Goal: Task Accomplishment & Management: Complete application form

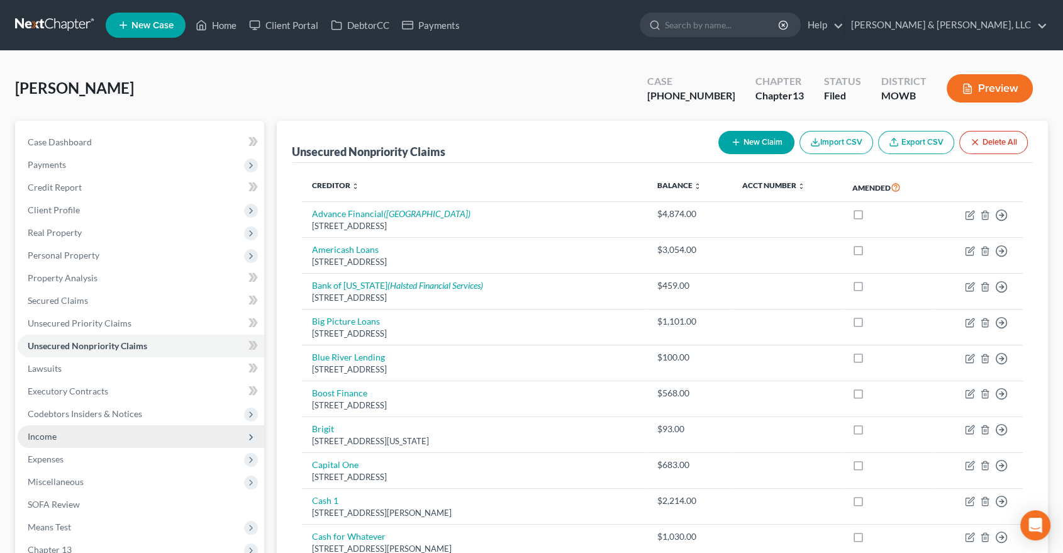
click at [57, 438] on span "Income" at bounding box center [141, 436] width 247 height 23
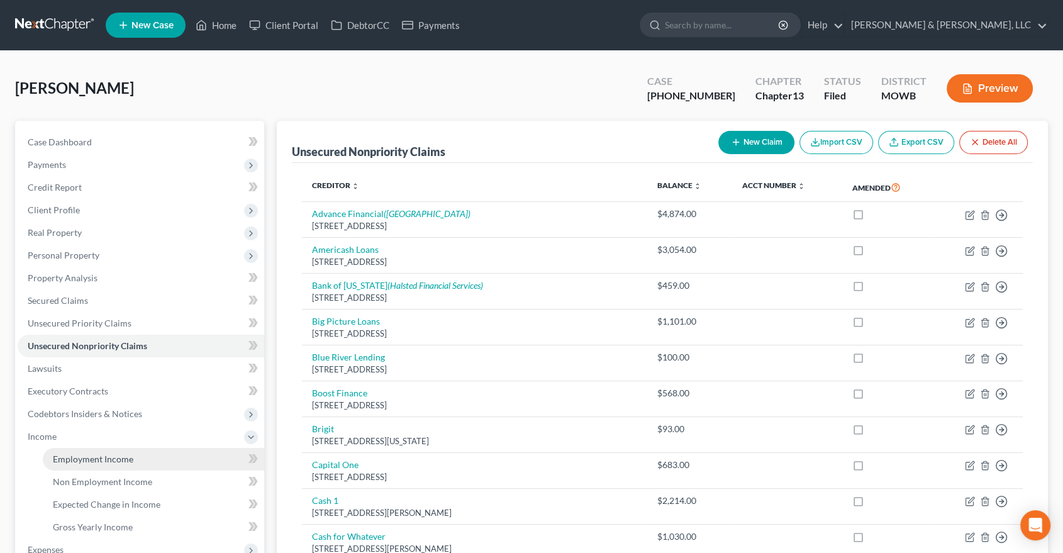
click at [91, 457] on span "Employment Income" at bounding box center [93, 459] width 81 height 11
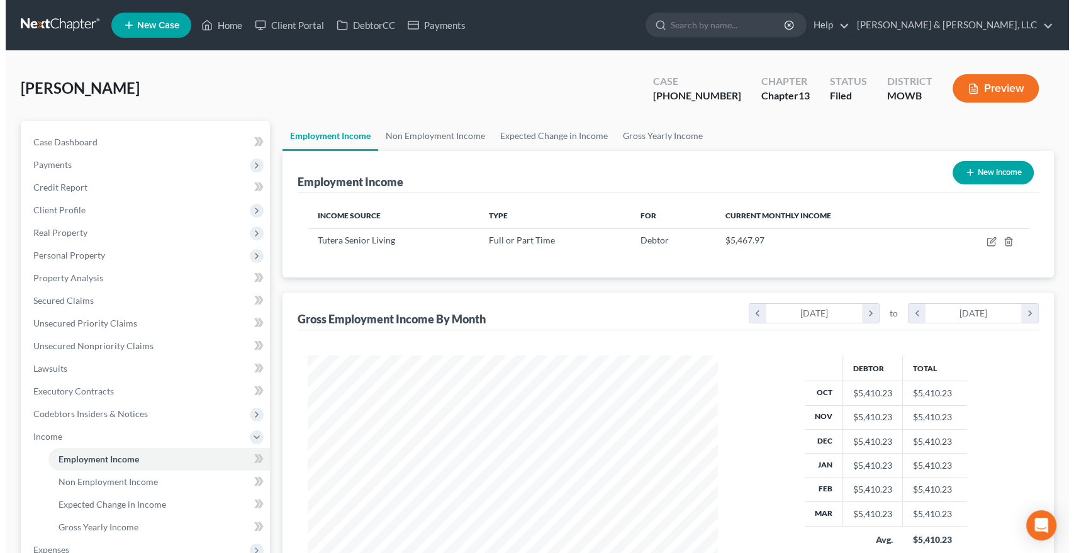
scroll to position [225, 435]
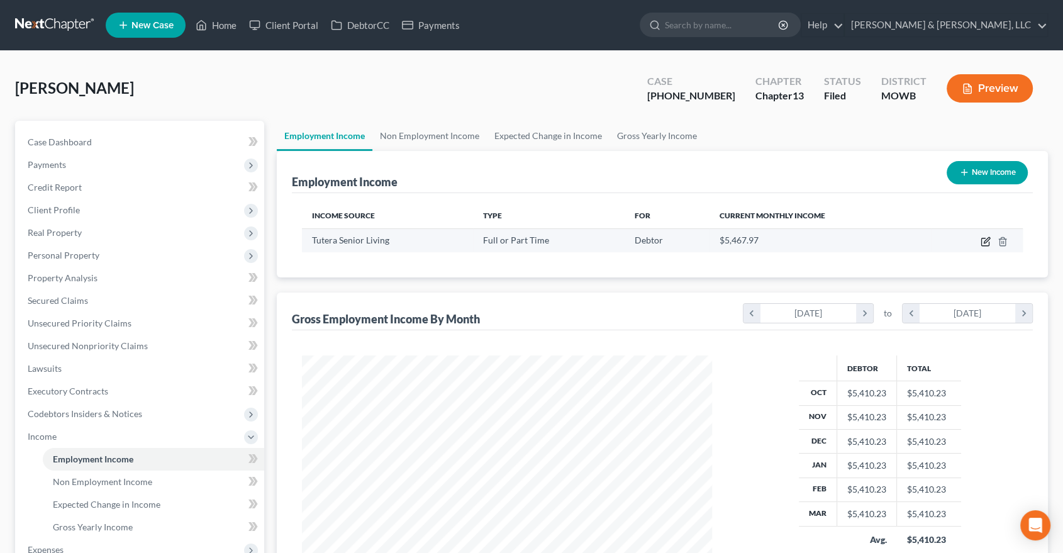
click at [987, 240] on icon "button" at bounding box center [986, 242] width 10 height 10
select select "0"
select select "26"
select select "2"
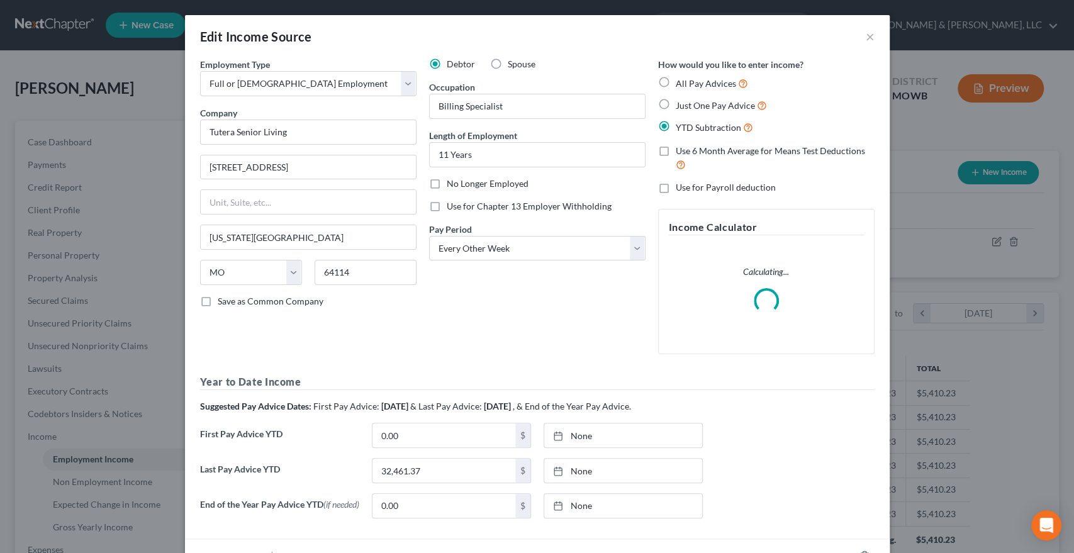
scroll to position [91, 0]
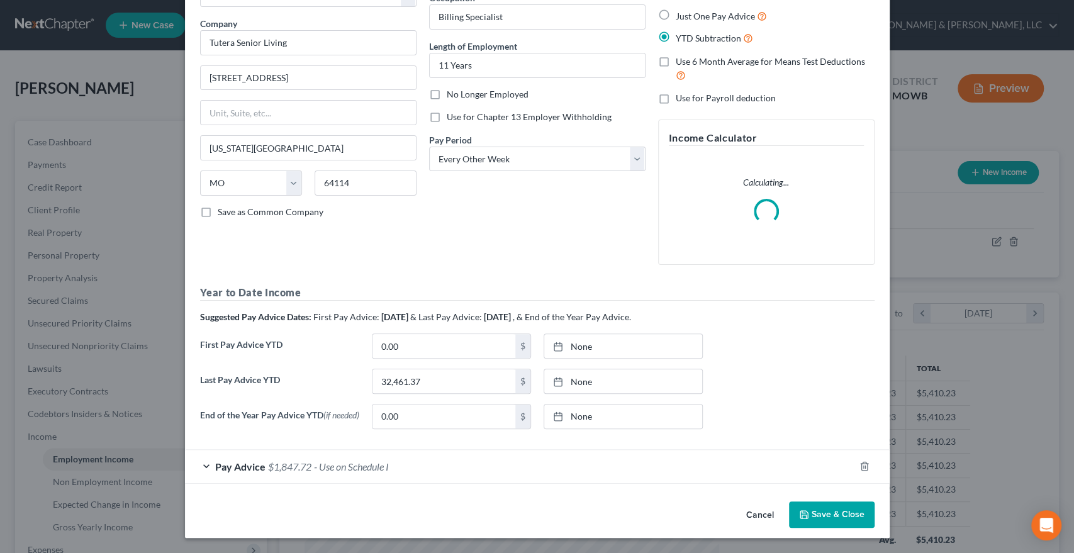
click at [299, 465] on span "$1,847.72" at bounding box center [289, 467] width 43 height 12
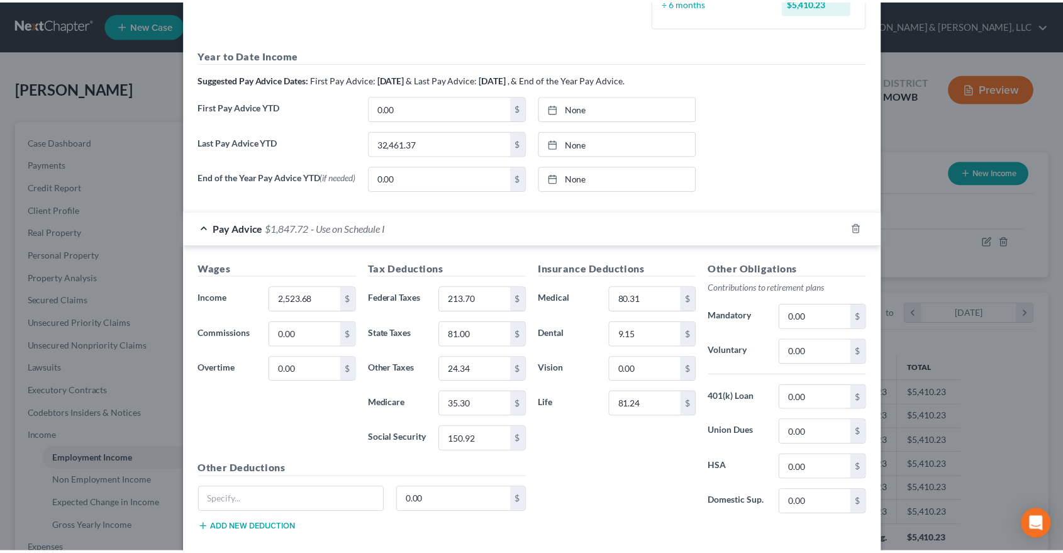
scroll to position [440, 0]
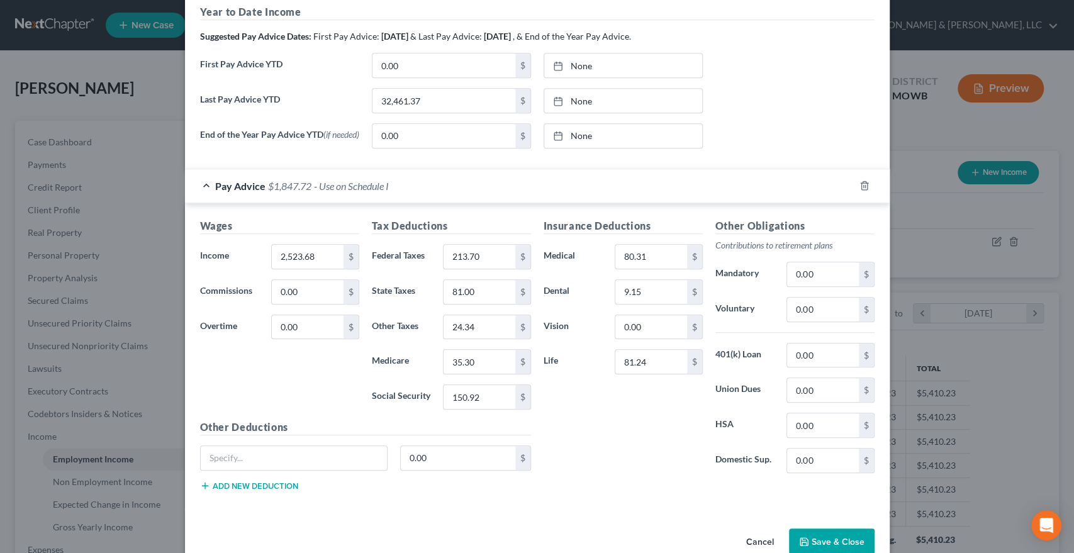
click at [846, 542] on button "Save & Close" at bounding box center [832, 542] width 86 height 26
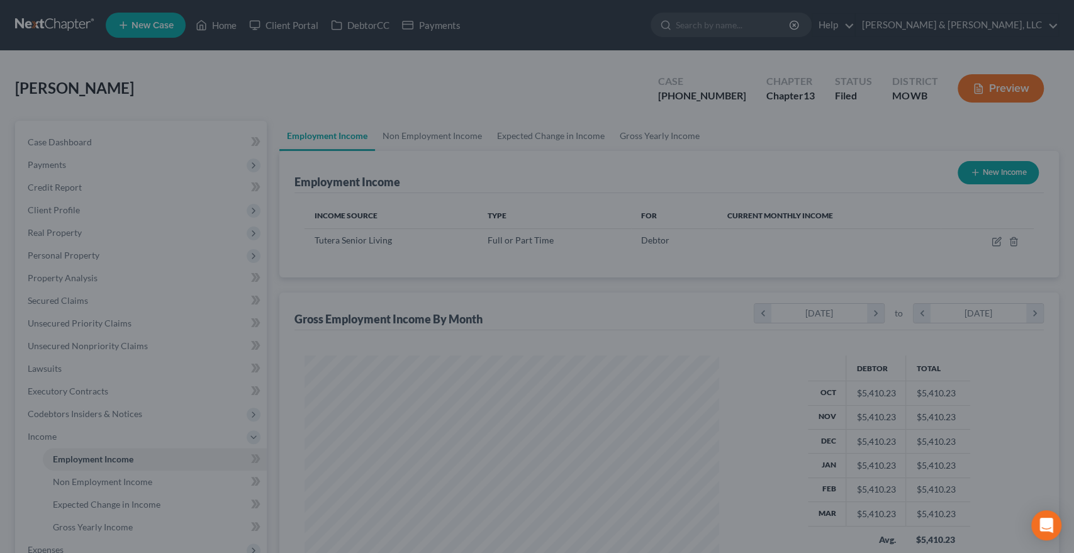
scroll to position [628975, 628764]
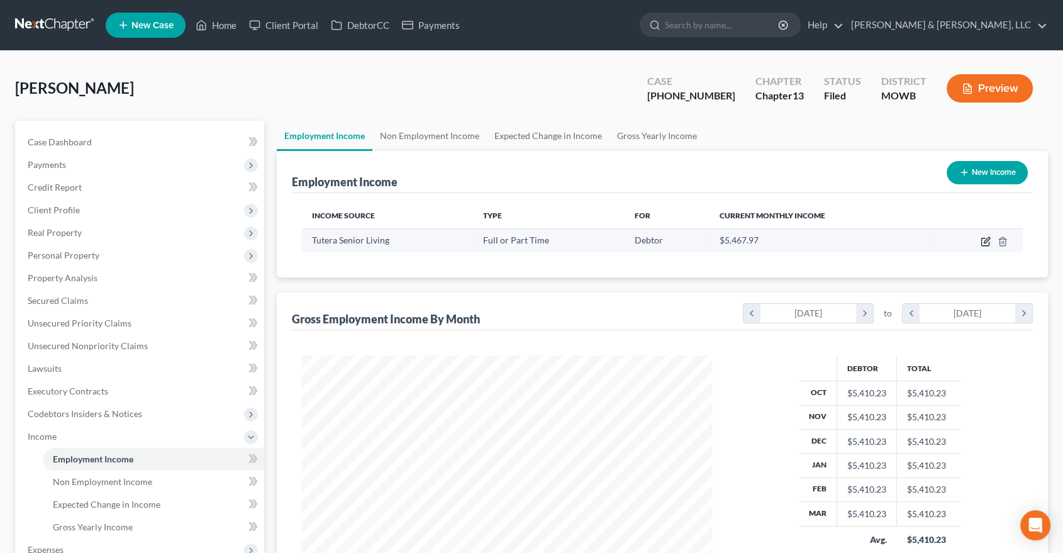
click at [984, 238] on icon "button" at bounding box center [986, 242] width 8 height 8
select select "0"
select select "26"
select select "2"
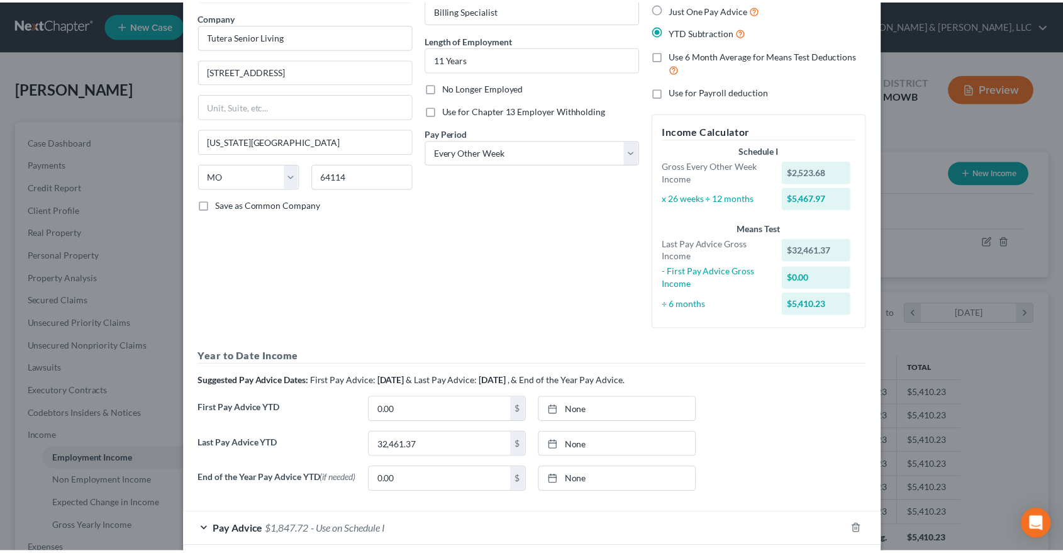
scroll to position [0, 0]
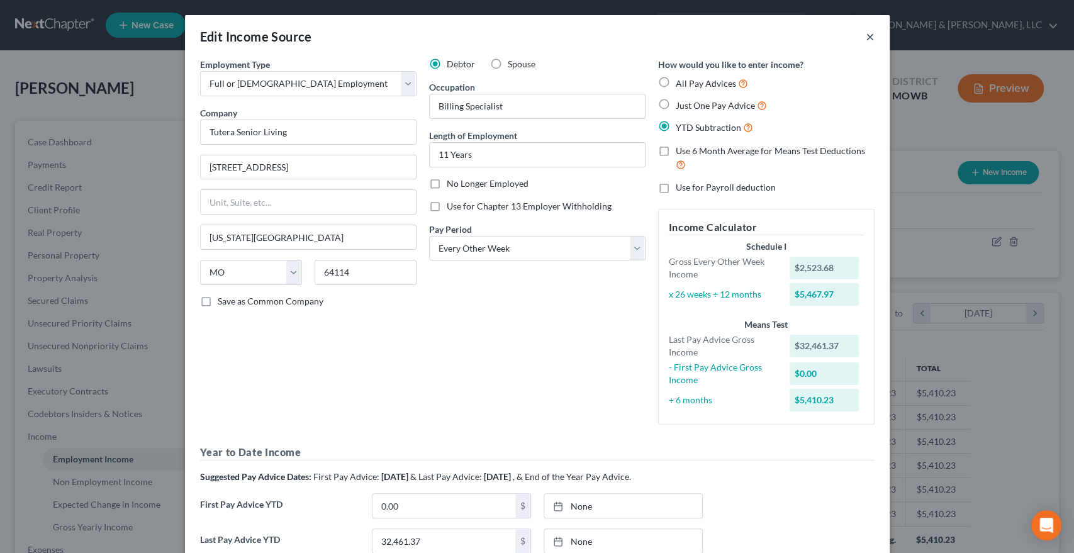
click at [866, 35] on button "×" at bounding box center [870, 36] width 9 height 15
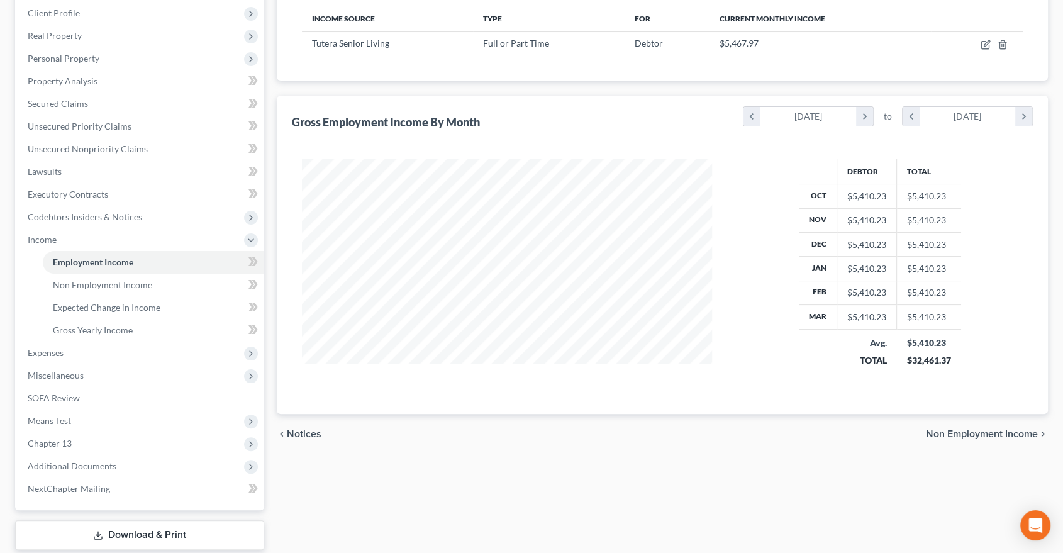
scroll to position [210, 0]
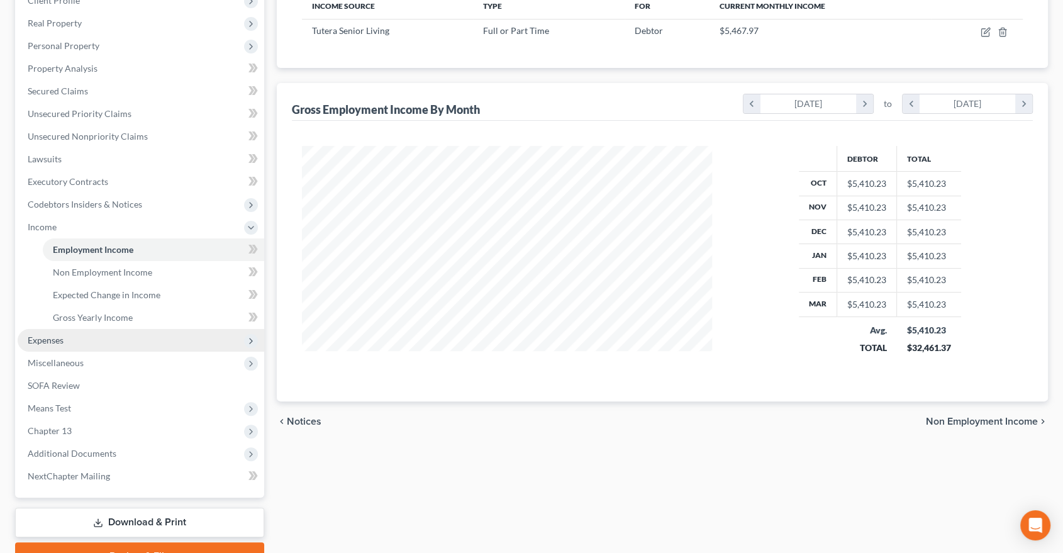
click at [46, 340] on span "Expenses" at bounding box center [46, 340] width 36 height 11
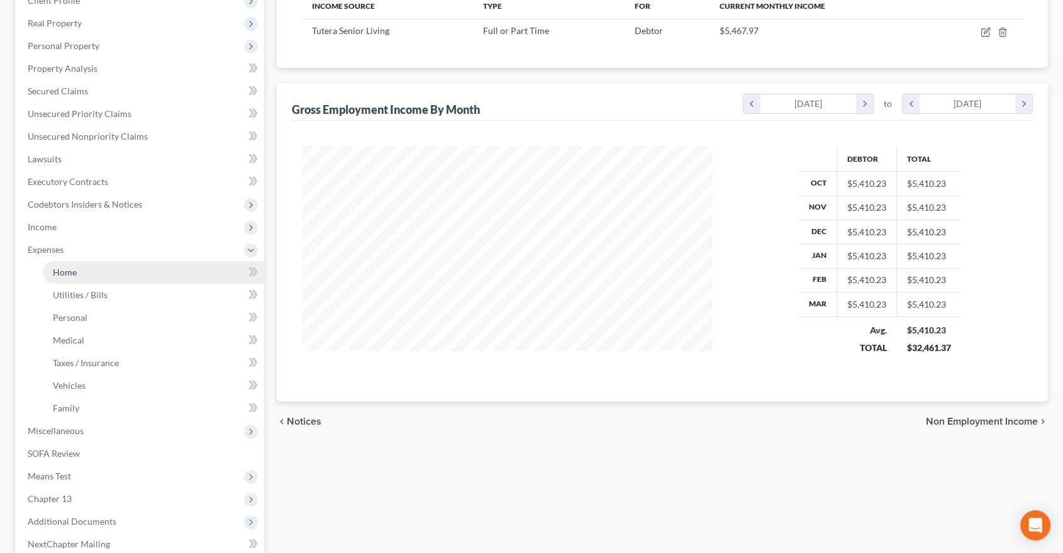
click at [69, 276] on span "Home" at bounding box center [65, 272] width 24 height 11
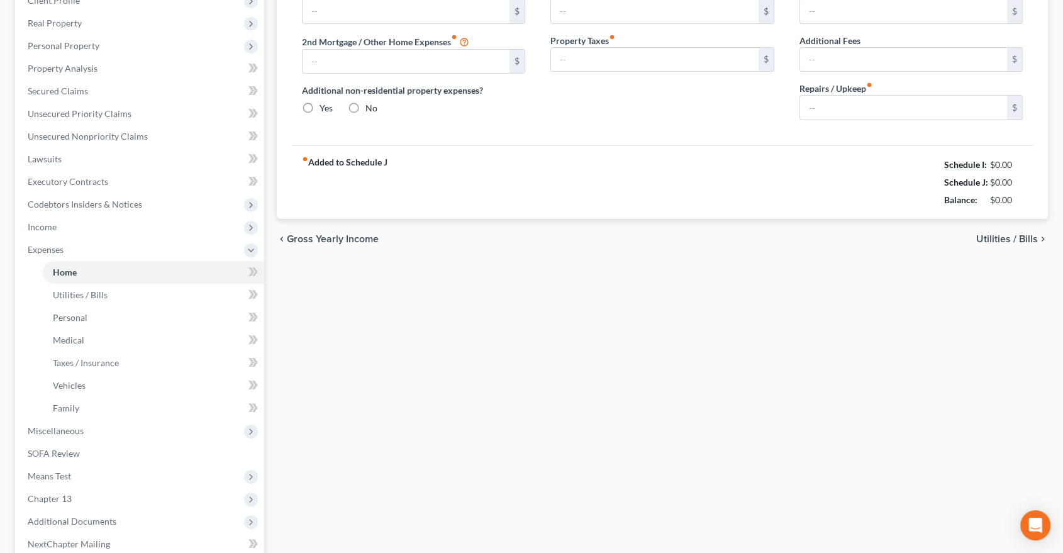
scroll to position [6, 0]
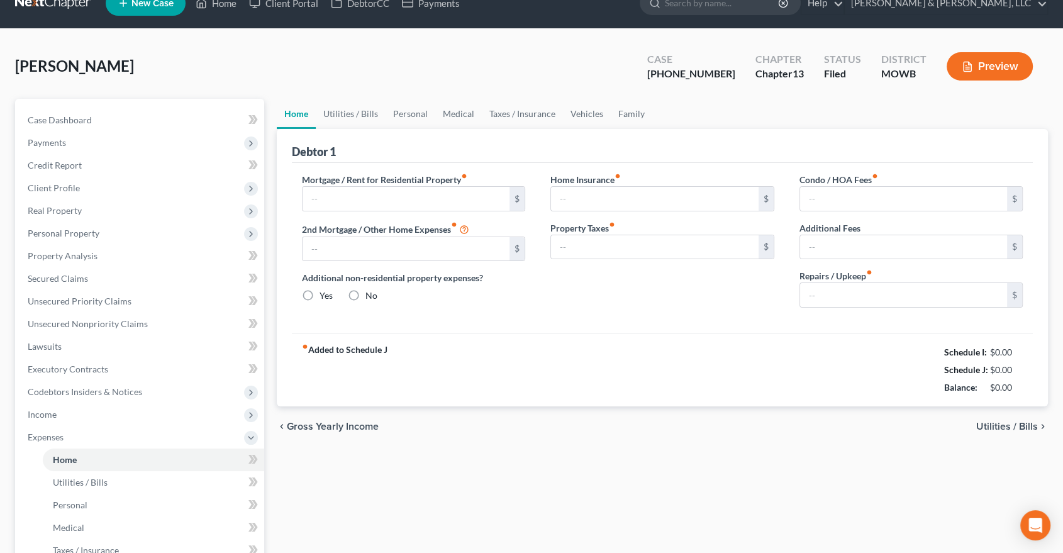
type input "1,221.00"
type input "0.00"
radio input "true"
type input "0.00"
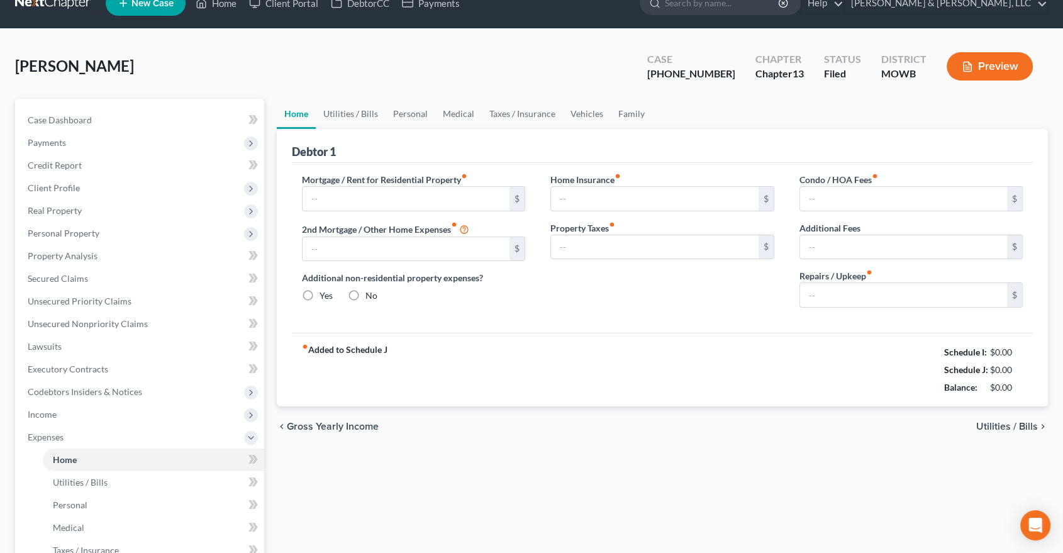
type input "0.00"
type input "30.00"
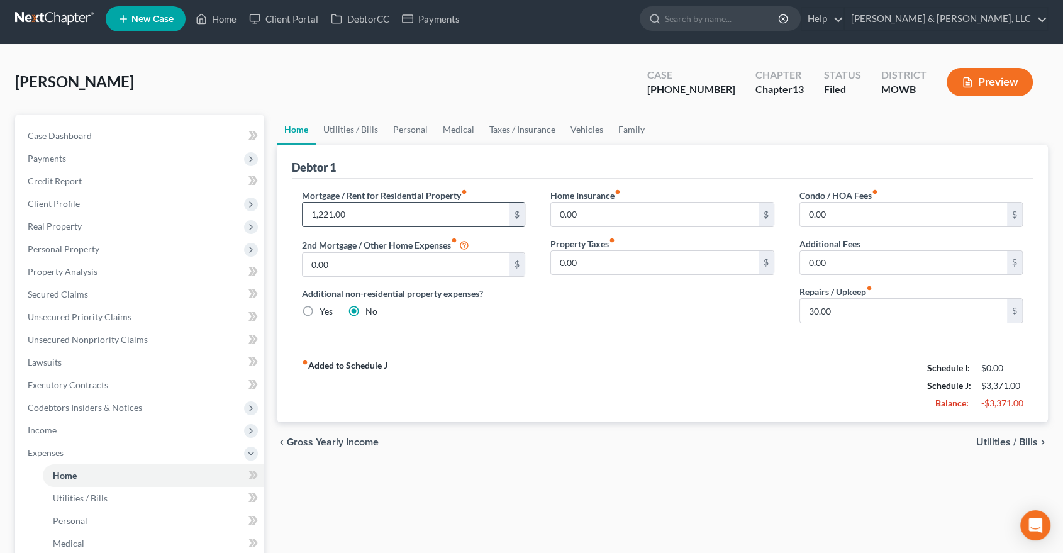
scroll to position [0, 0]
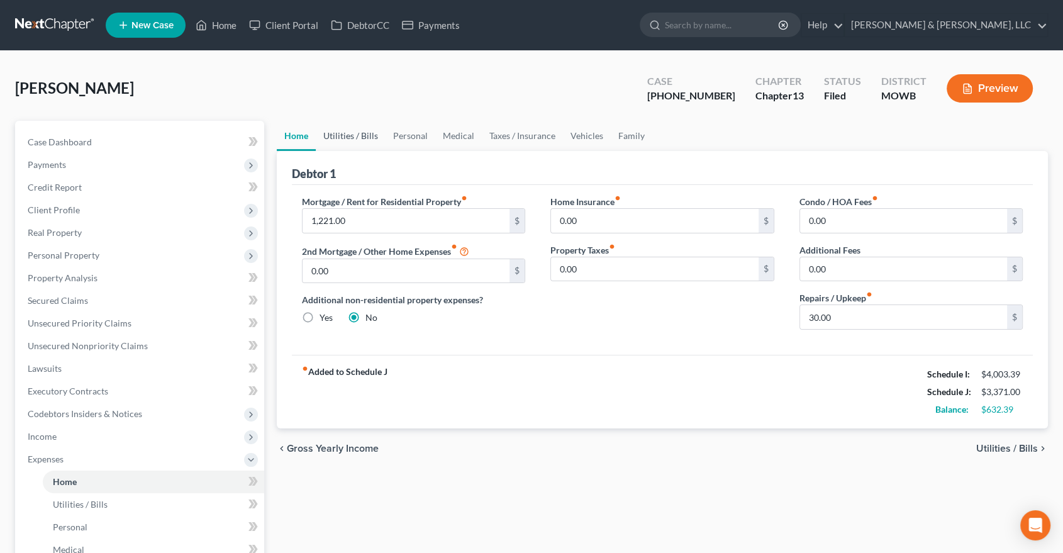
click at [354, 137] on link "Utilities / Bills" at bounding box center [351, 136] width 70 height 30
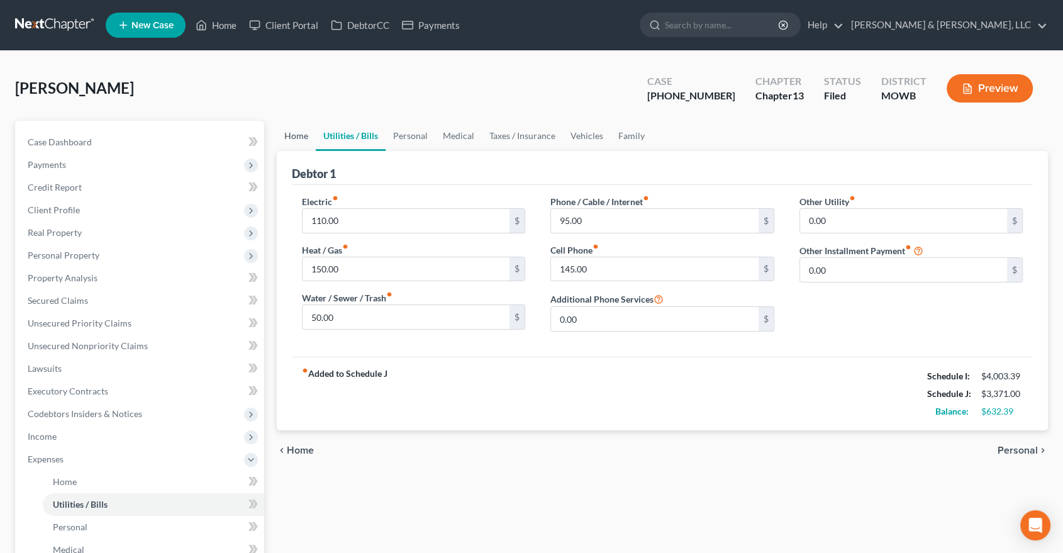
click at [299, 140] on link "Home" at bounding box center [296, 136] width 39 height 30
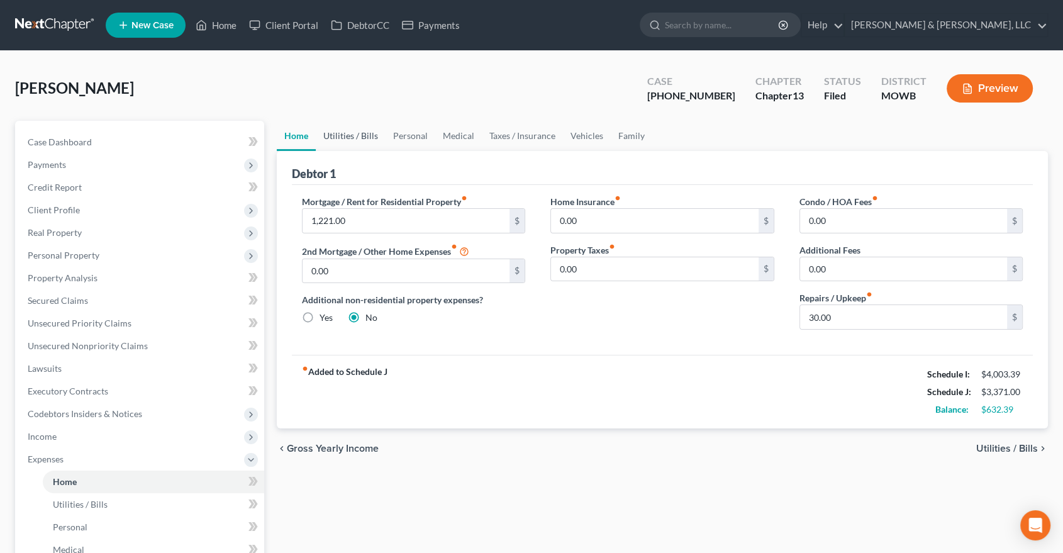
click at [364, 130] on link "Utilities / Bills" at bounding box center [351, 136] width 70 height 30
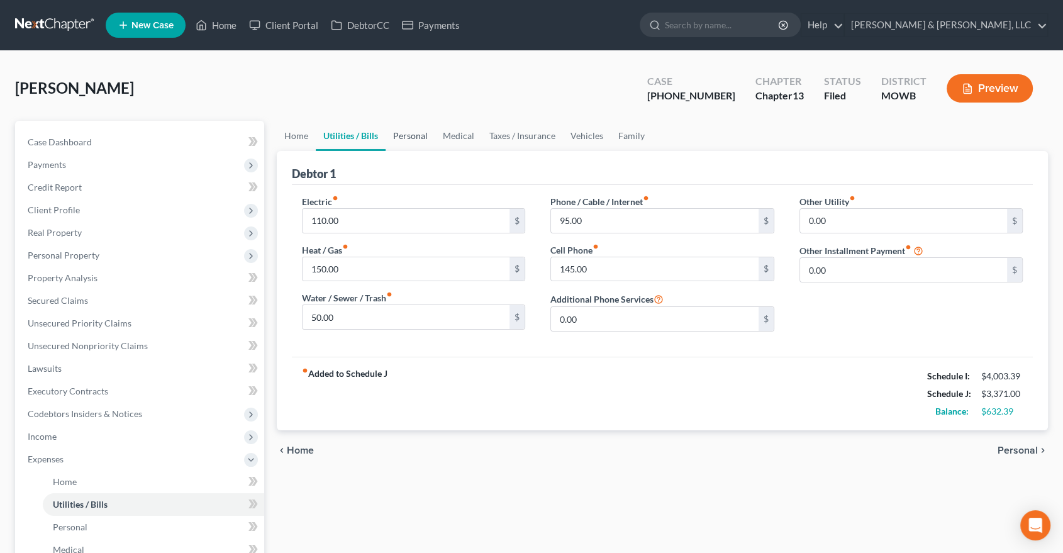
click at [410, 132] on link "Personal" at bounding box center [411, 136] width 50 height 30
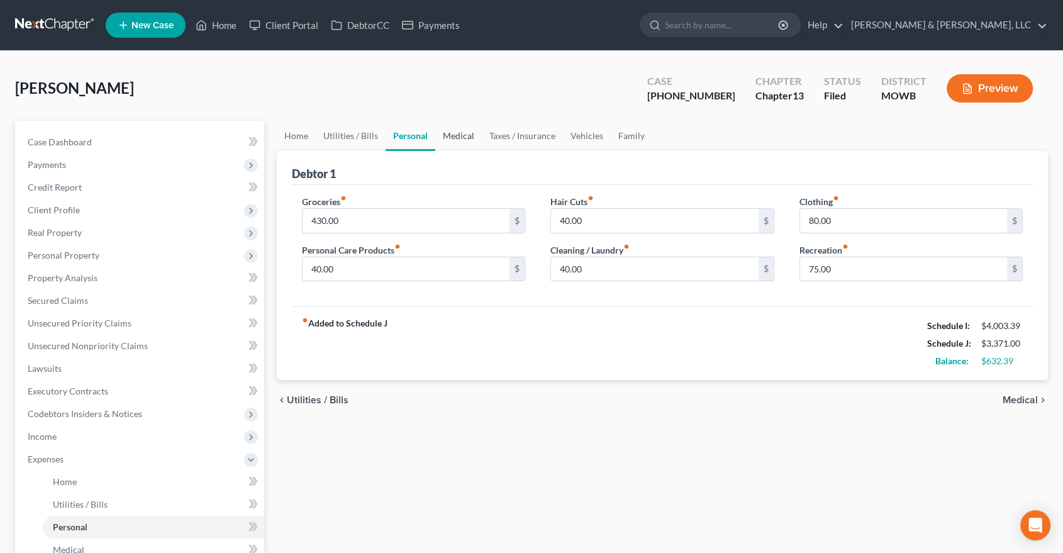
click at [458, 132] on link "Medical" at bounding box center [458, 136] width 47 height 30
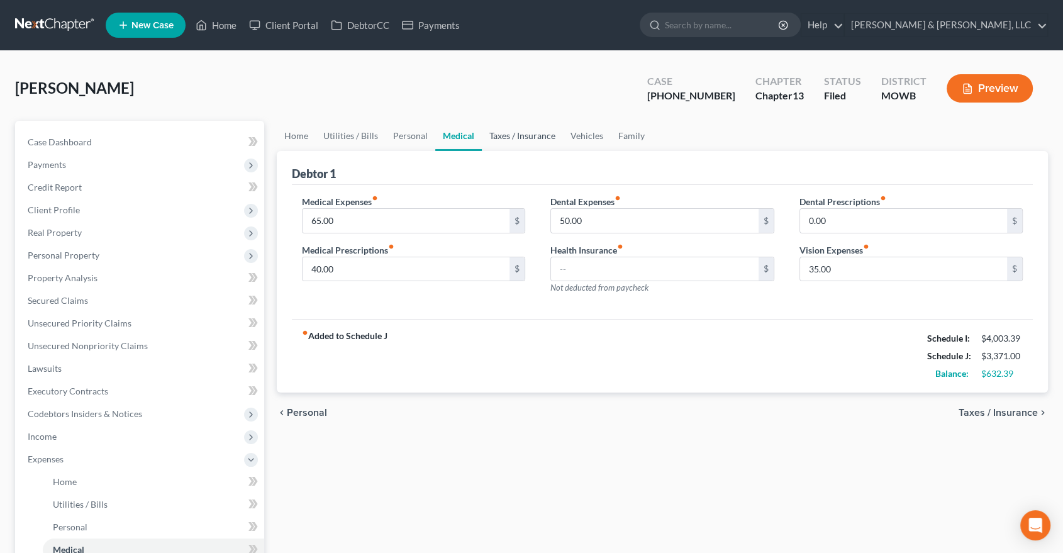
click at [520, 134] on link "Taxes / Insurance" at bounding box center [522, 136] width 81 height 30
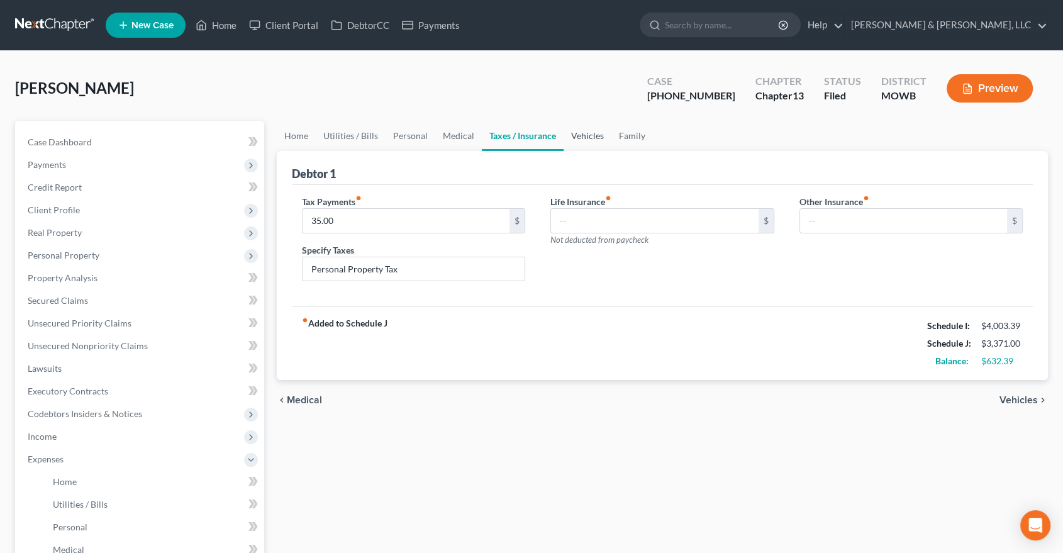
click at [591, 132] on link "Vehicles" at bounding box center [588, 136] width 48 height 30
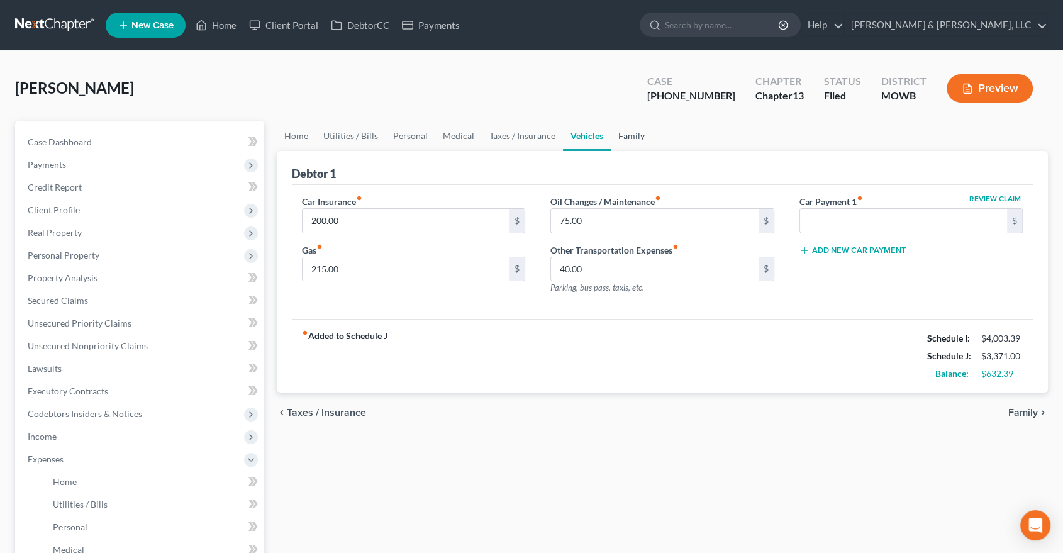
click at [629, 135] on link "Family" at bounding box center [632, 136] width 42 height 30
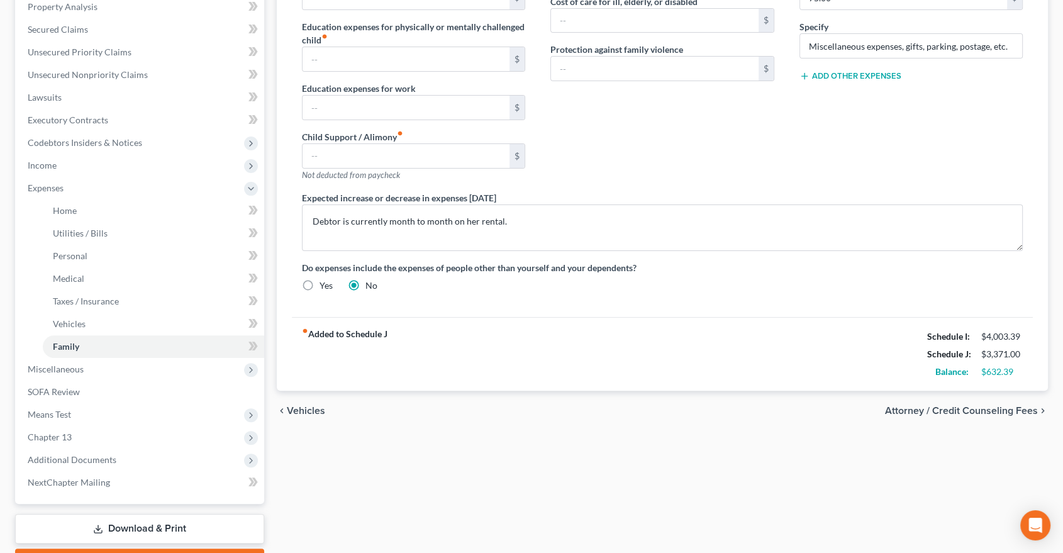
scroll to position [279, 0]
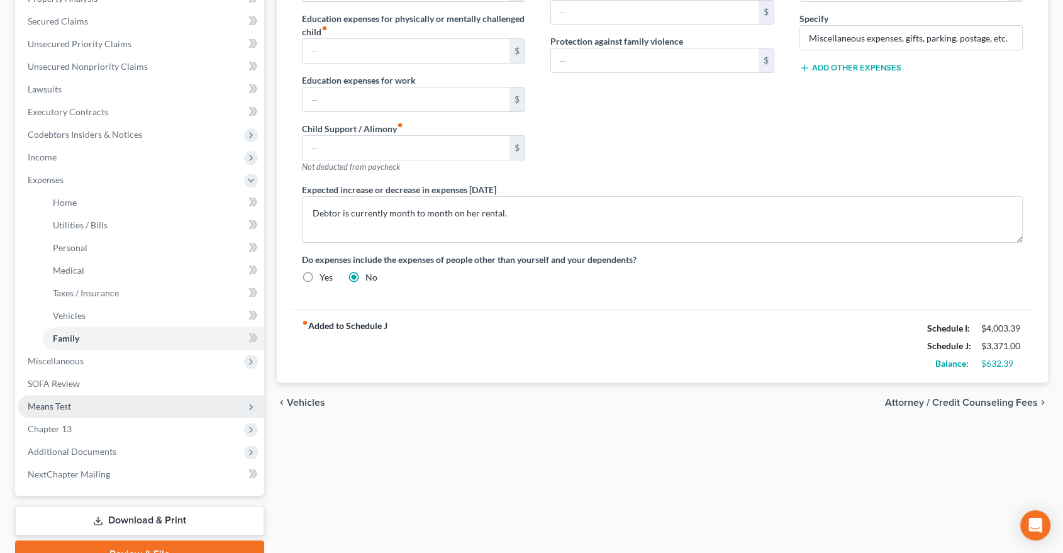
click at [50, 403] on span "Means Test" at bounding box center [49, 406] width 43 height 11
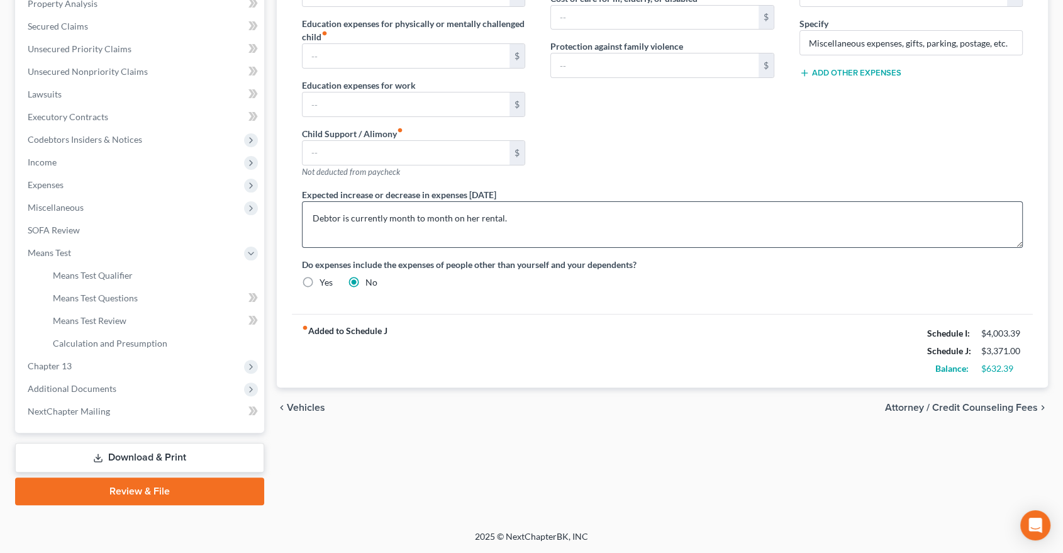
scroll to position [273, 0]
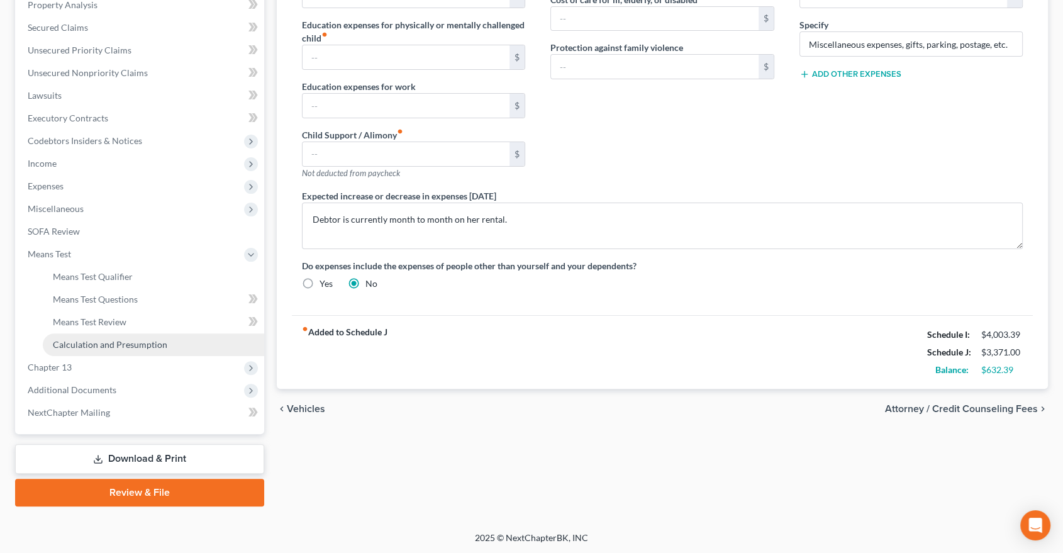
click at [104, 340] on span "Calculation and Presumption" at bounding box center [110, 344] width 115 height 11
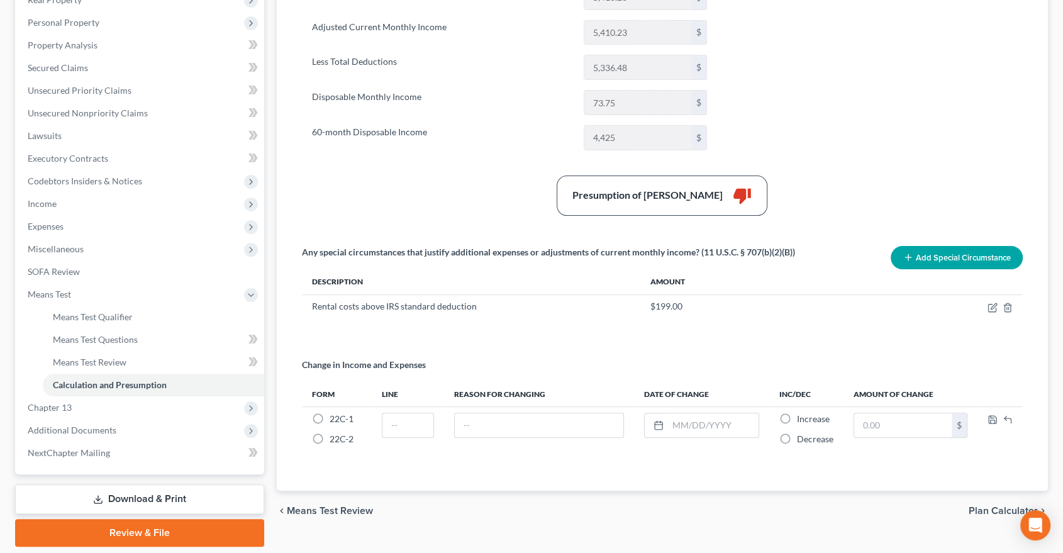
scroll to position [273, 0]
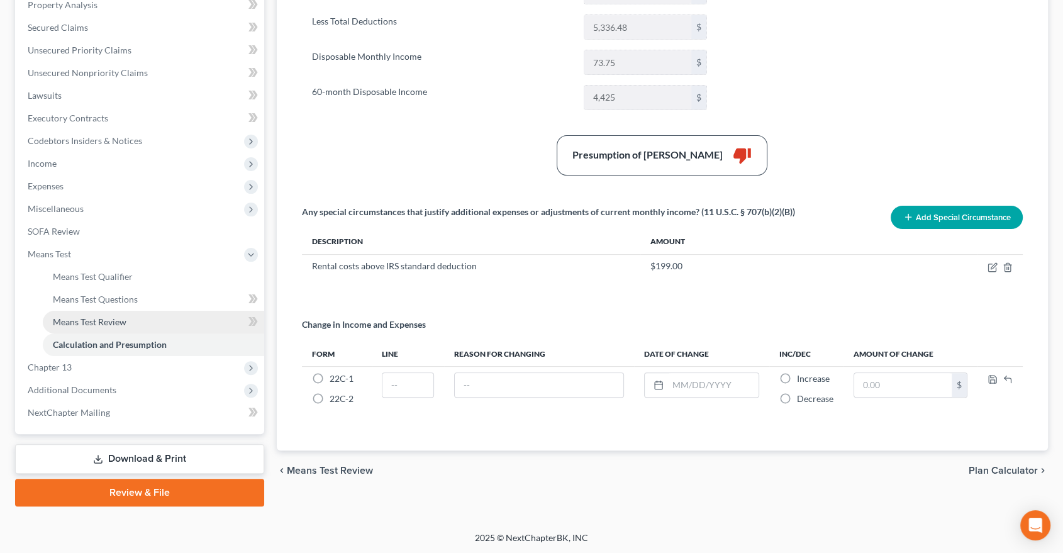
click at [104, 326] on span "Means Test Review" at bounding box center [90, 321] width 74 height 11
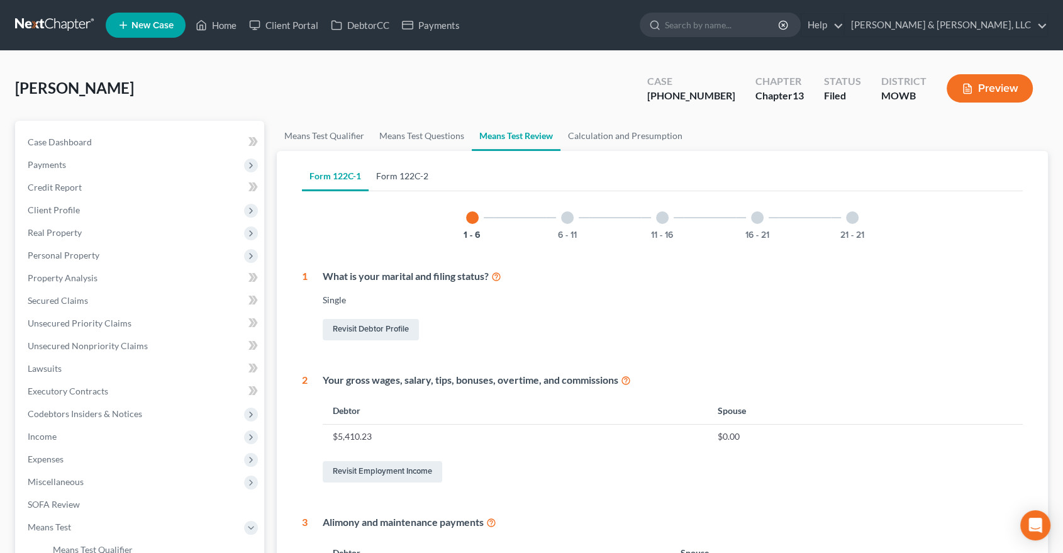
click at [408, 189] on link "Form 122C-2" at bounding box center [402, 176] width 67 height 30
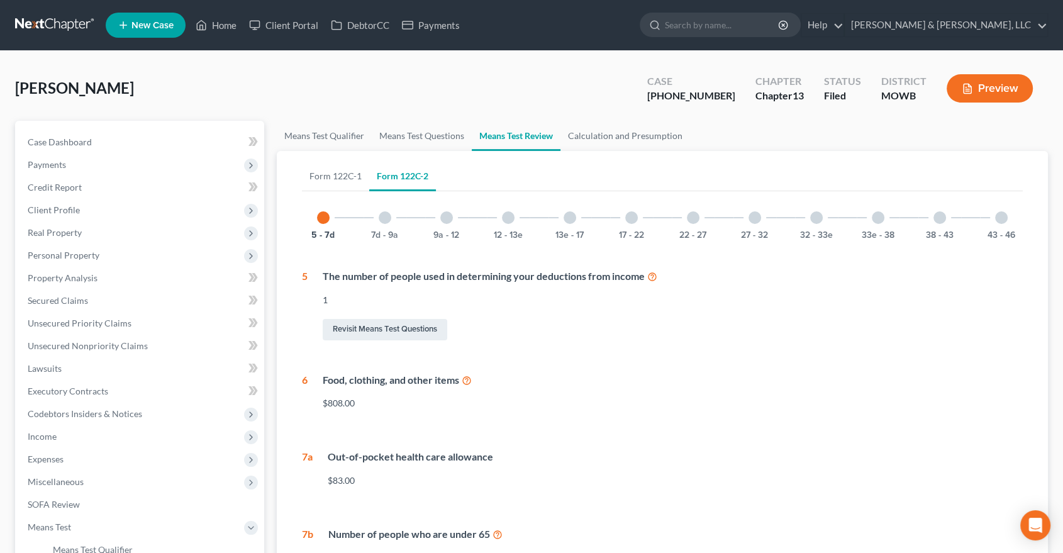
click at [384, 215] on div at bounding box center [385, 217] width 13 height 13
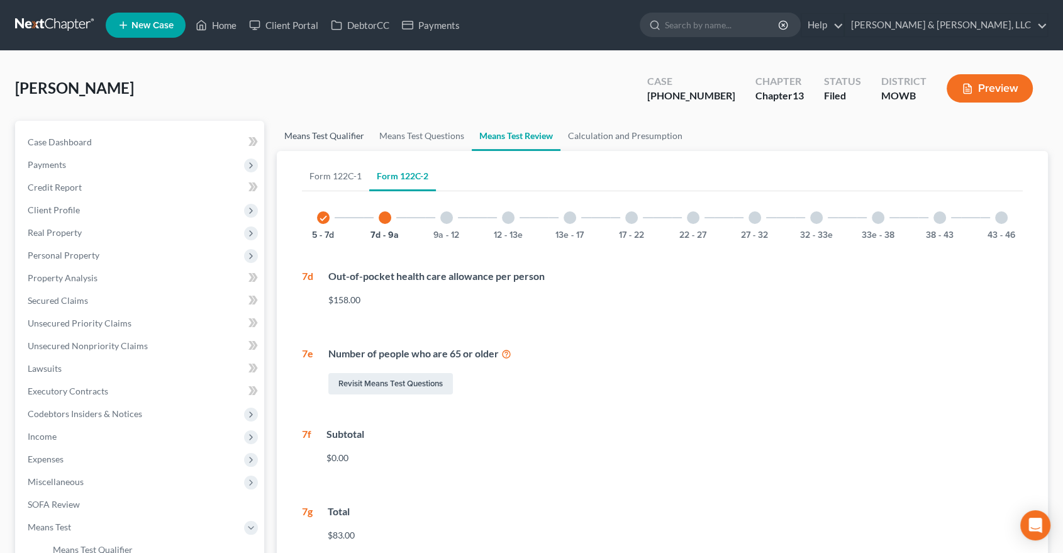
click at [309, 137] on link "Means Test Qualifier" at bounding box center [324, 136] width 95 height 30
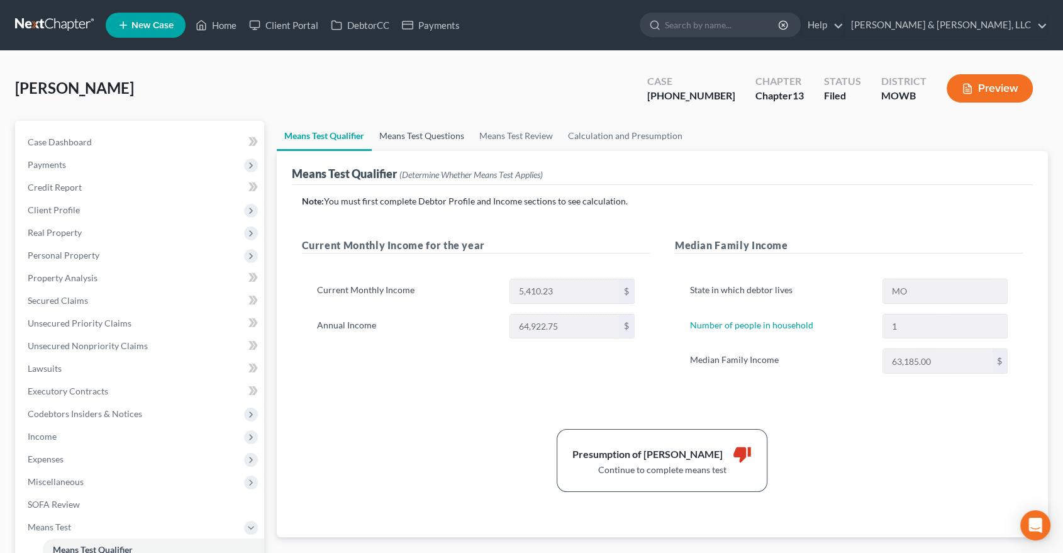
click at [408, 135] on link "Means Test Questions" at bounding box center [422, 136] width 100 height 30
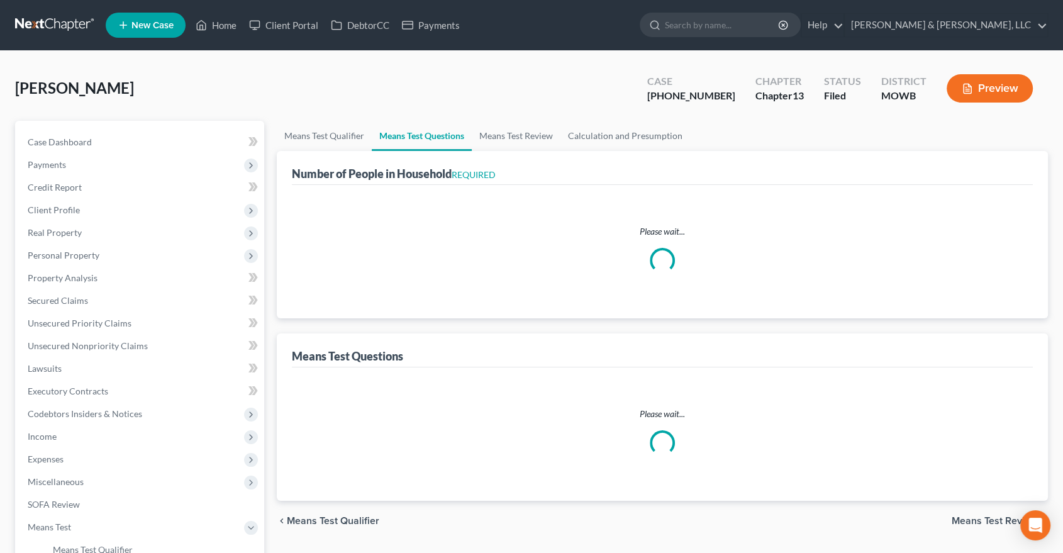
select select "1"
select select "57"
select select "1"
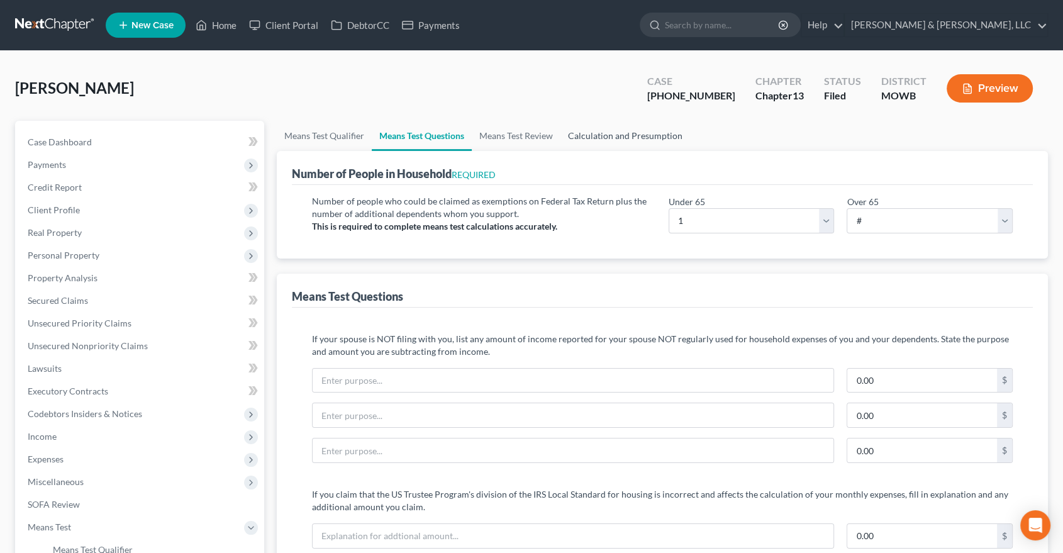
click at [633, 135] on link "Calculation and Presumption" at bounding box center [626, 136] width 130 height 30
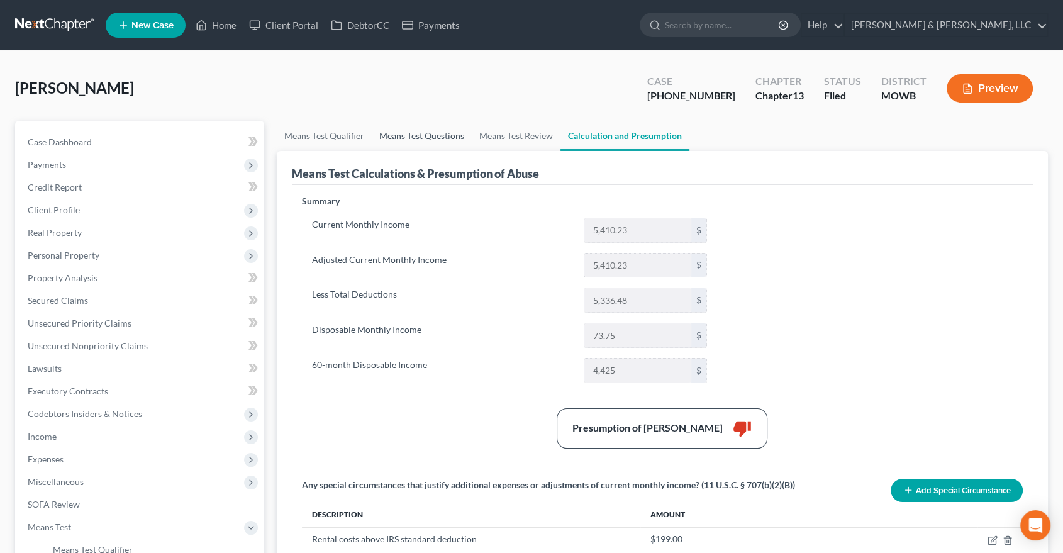
click at [410, 135] on link "Means Test Questions" at bounding box center [422, 136] width 100 height 30
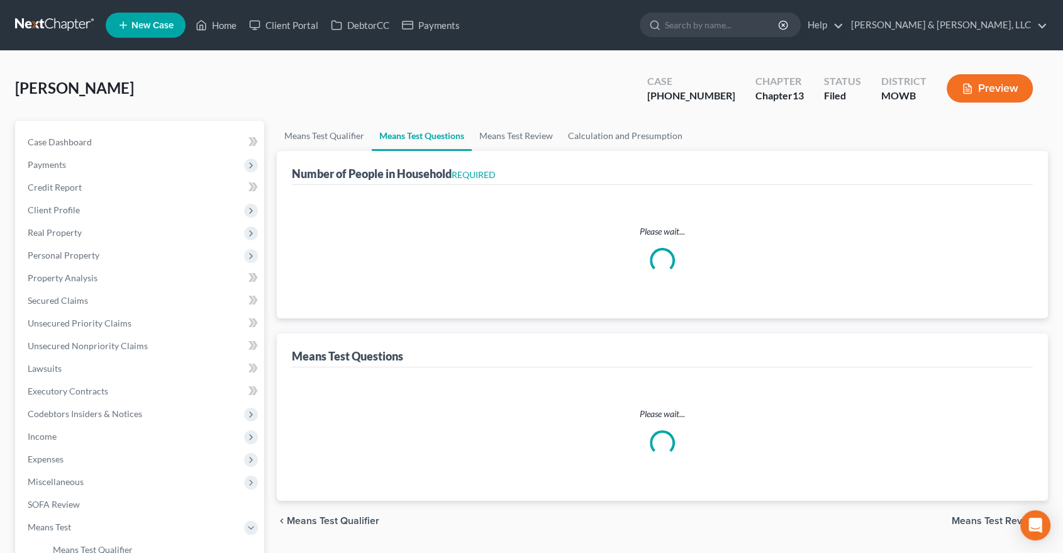
select select "1"
select select "57"
select select "1"
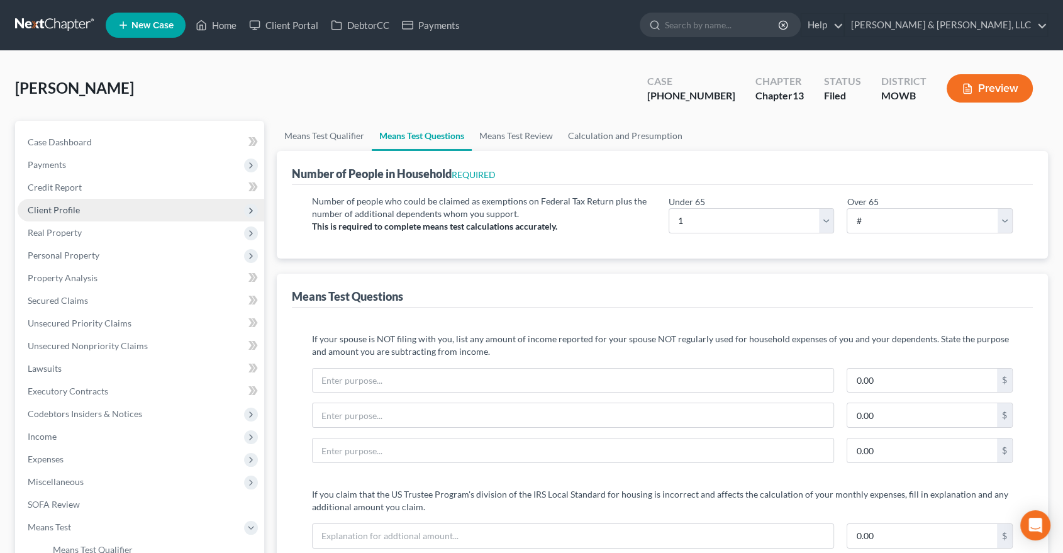
click at [50, 214] on span "Client Profile" at bounding box center [54, 209] width 52 height 11
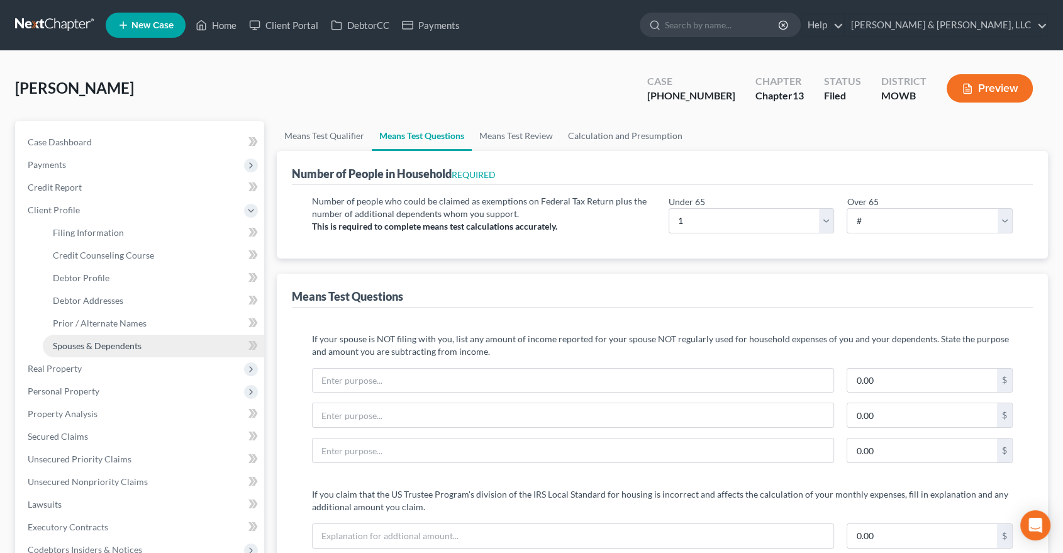
click at [115, 341] on span "Spouses & Dependents" at bounding box center [97, 345] width 89 height 11
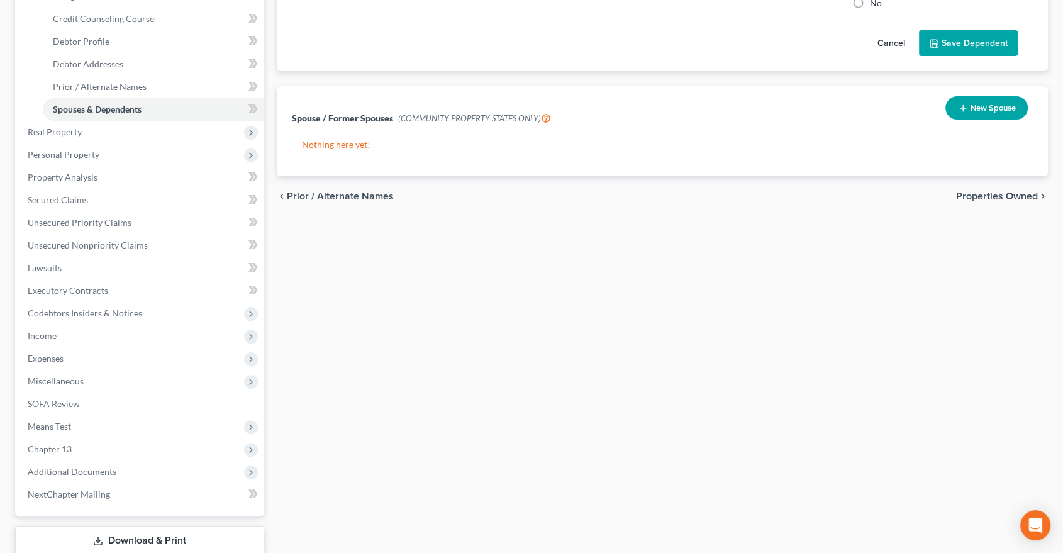
scroll to position [279, 0]
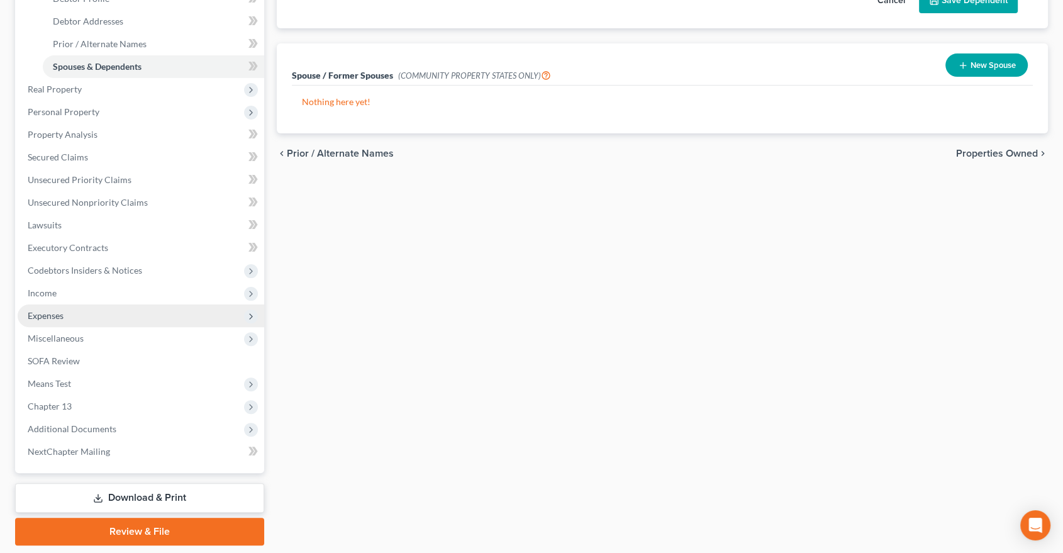
click at [48, 310] on span "Expenses" at bounding box center [46, 315] width 36 height 11
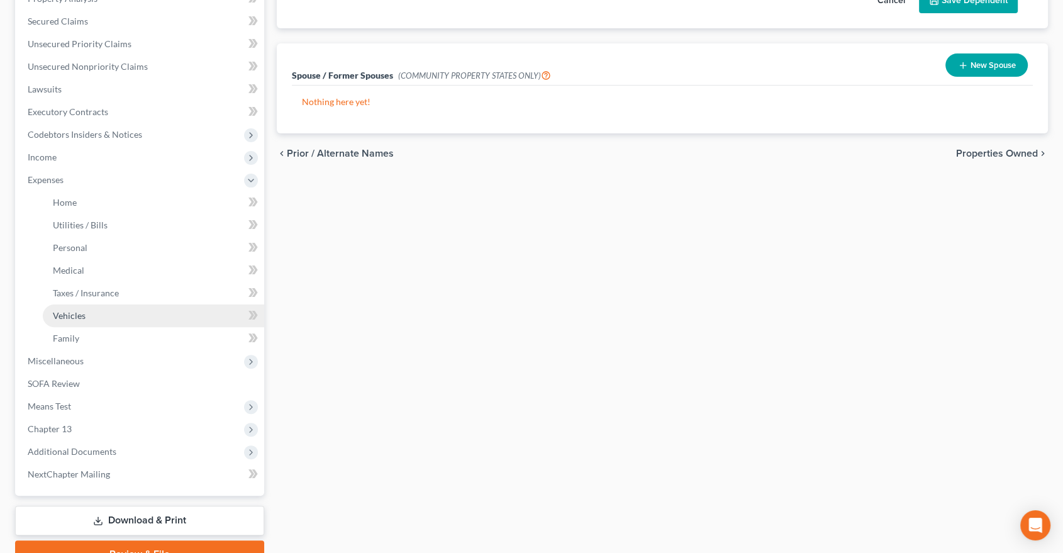
click at [77, 316] on span "Vehicles" at bounding box center [69, 315] width 33 height 11
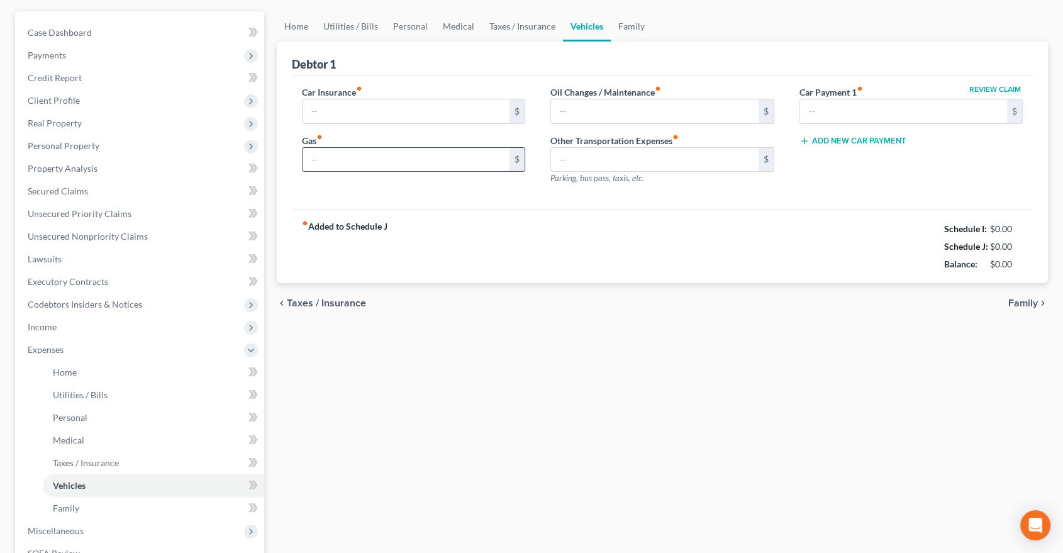
type input "200.00"
type input "215.00"
type input "75.00"
type input "40.00"
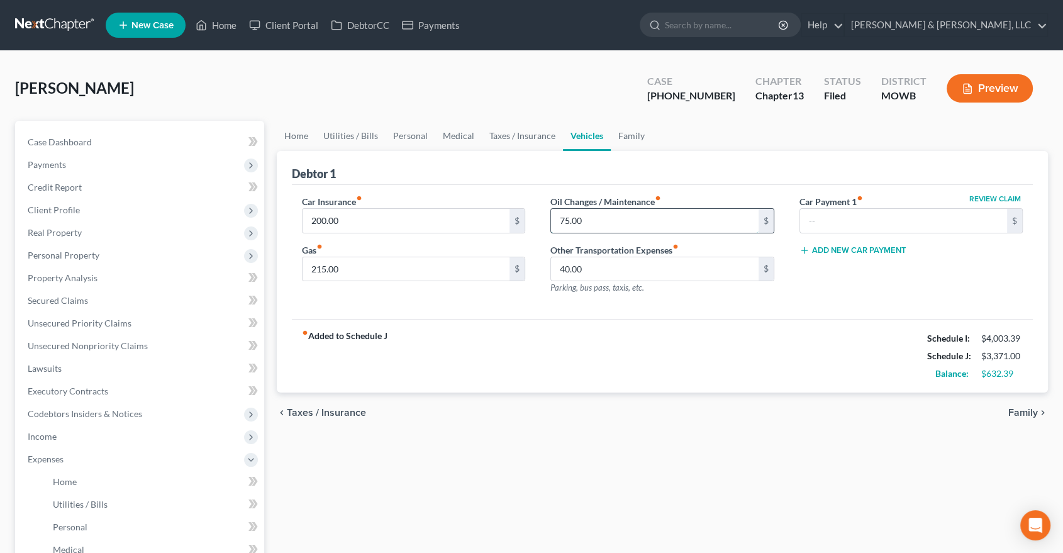
click at [590, 223] on input "75.00" at bounding box center [655, 221] width 208 height 24
type input "150"
click at [608, 62] on div "[PERSON_NAME] Upgraded Case [PHONE_NUMBER] Chapter Chapter 13 Status Filed Dist…" at bounding box center [531, 462] width 1063 height 822
click at [630, 140] on link "Family" at bounding box center [632, 136] width 42 height 30
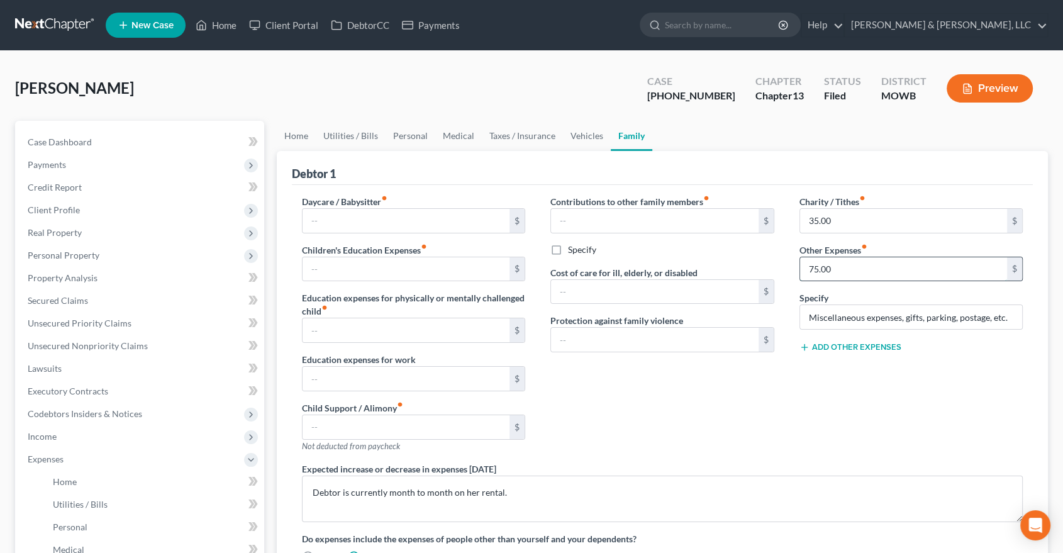
click at [866, 272] on input "75.00" at bounding box center [904, 269] width 208 height 24
click at [747, 467] on div "Expected increase or decrease in expenses [DATE] Debtor is currently month to m…" at bounding box center [662, 492] width 747 height 60
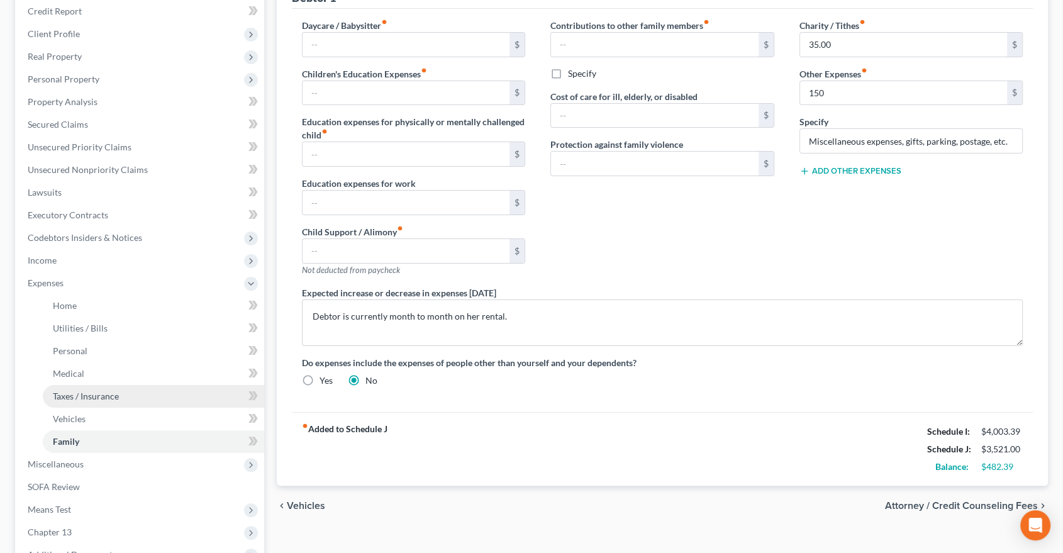
scroll to position [342, 0]
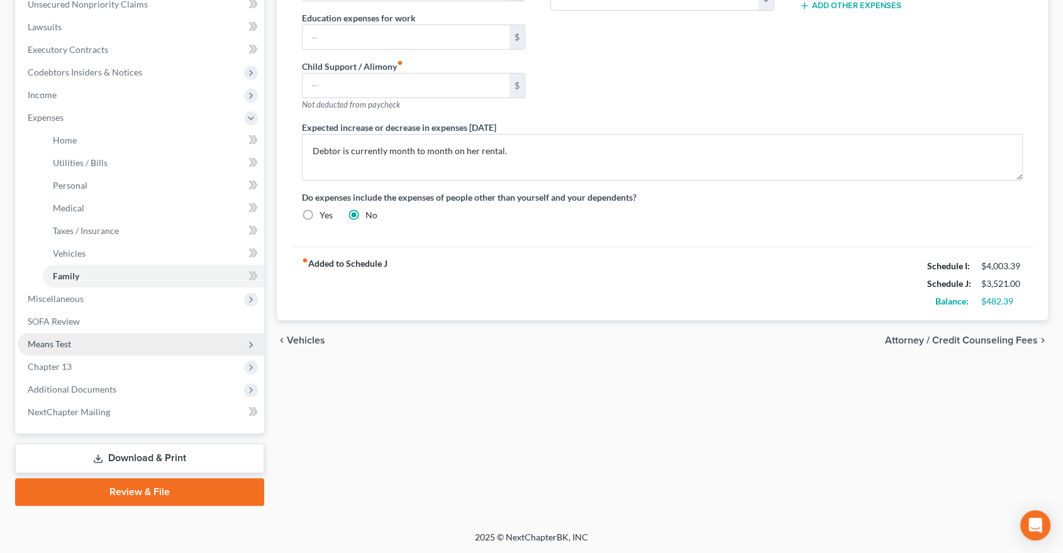
click at [66, 339] on span "Means Test" at bounding box center [49, 344] width 43 height 11
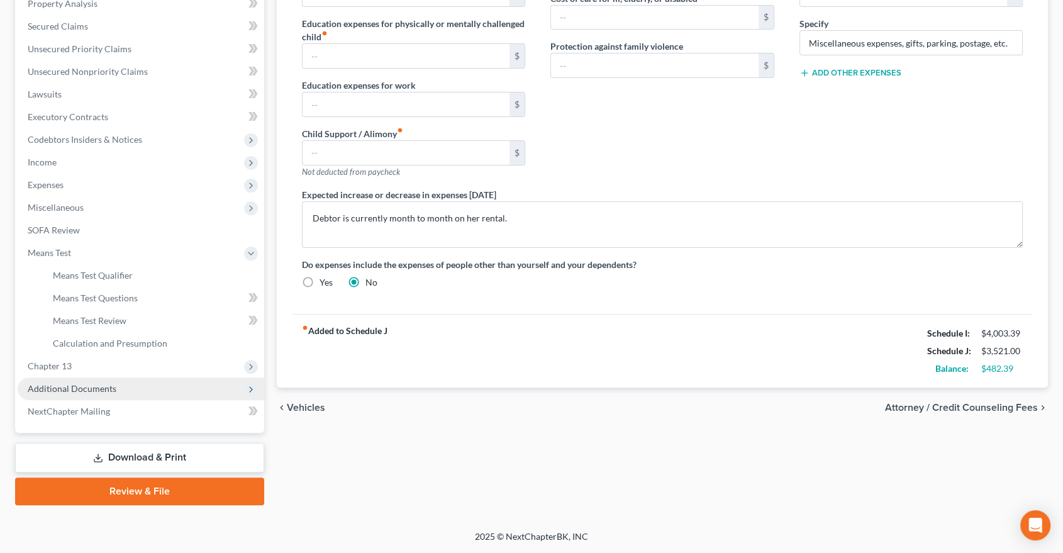
scroll to position [273, 0]
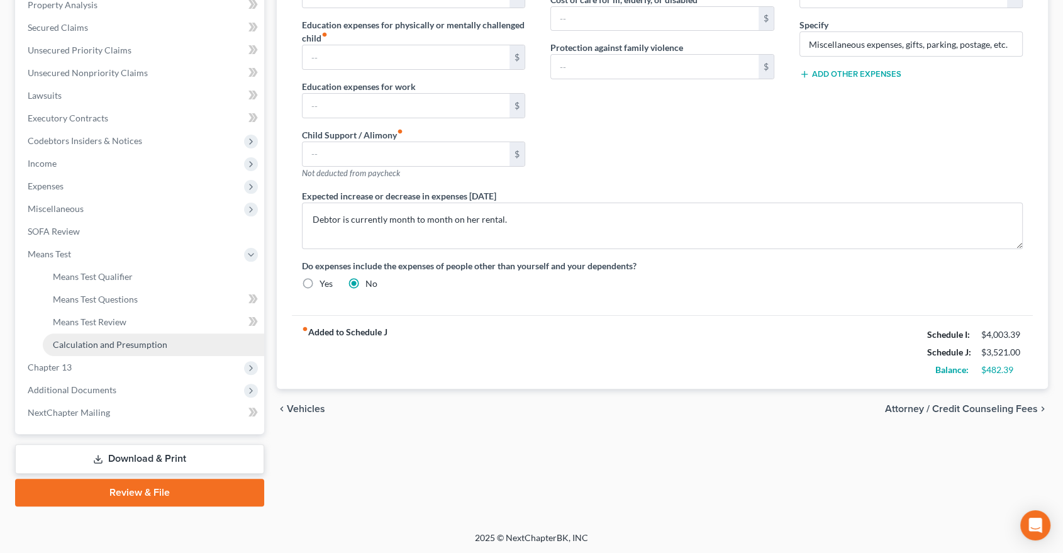
click at [121, 339] on span "Calculation and Presumption" at bounding box center [110, 344] width 115 height 11
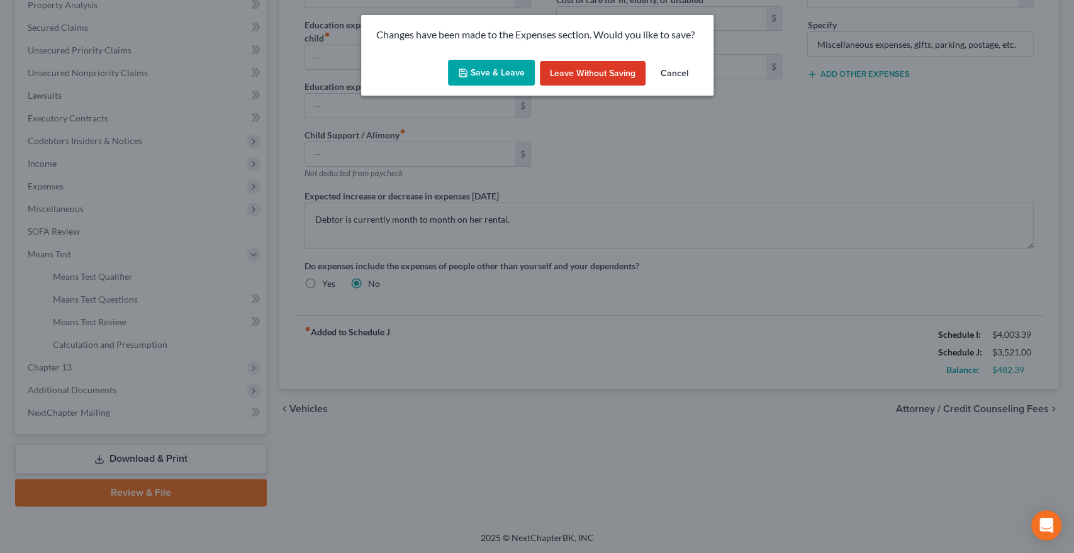
click at [479, 74] on button "Save & Leave" at bounding box center [491, 73] width 87 height 26
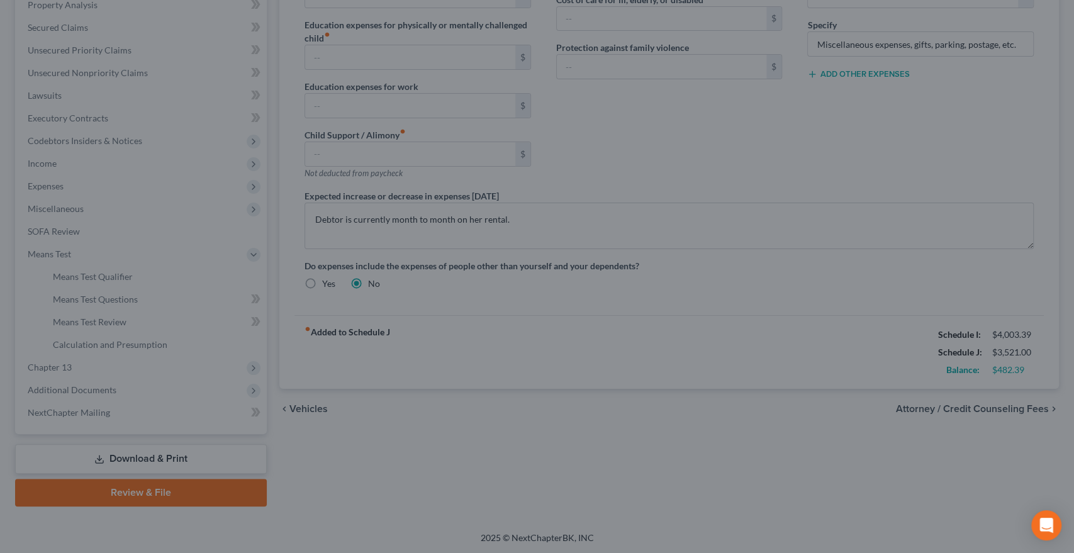
type input "150.00"
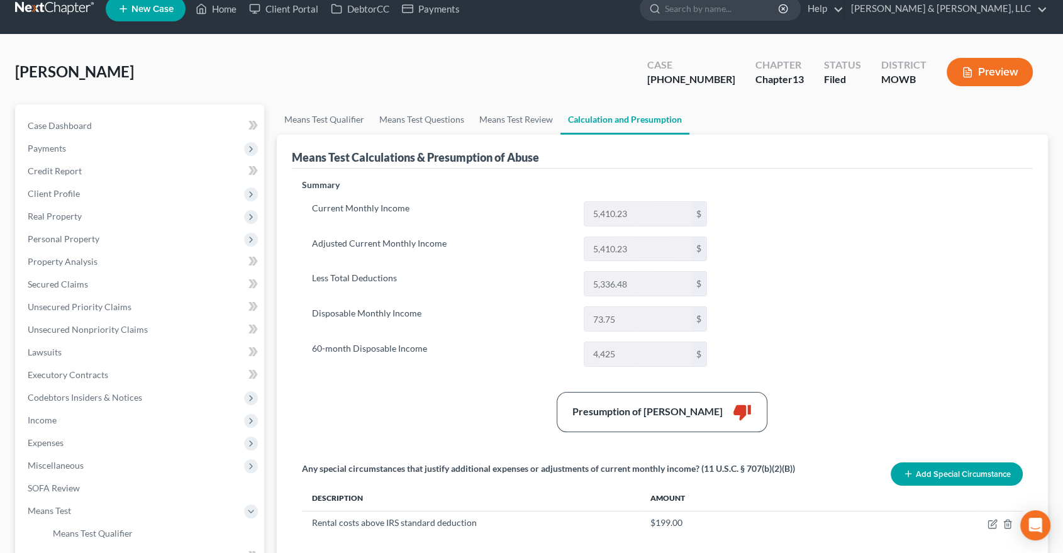
scroll to position [70, 0]
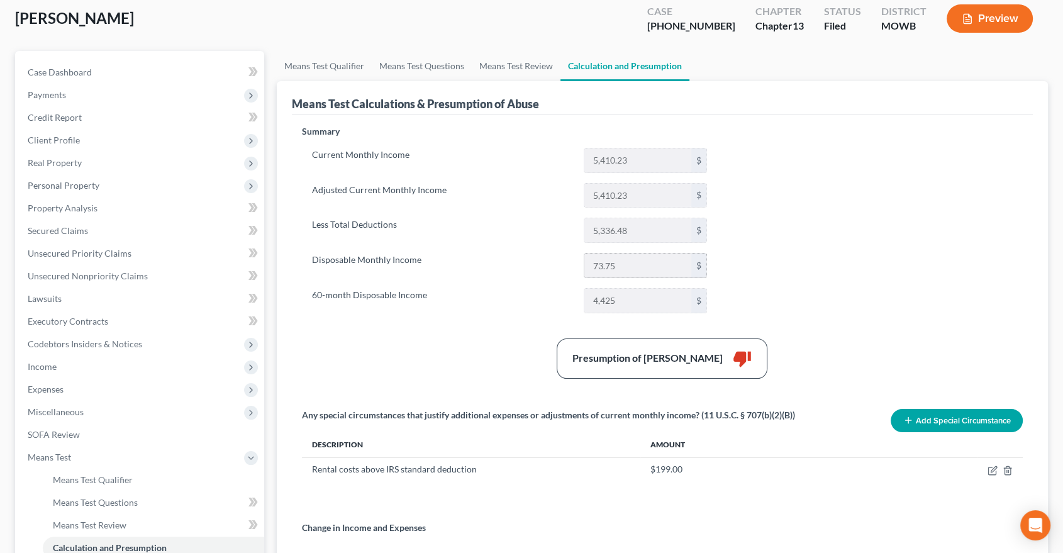
drag, startPoint x: 628, startPoint y: 264, endPoint x: 591, endPoint y: 258, distance: 37.0
click at [591, 258] on input "73.75" at bounding box center [638, 266] width 107 height 24
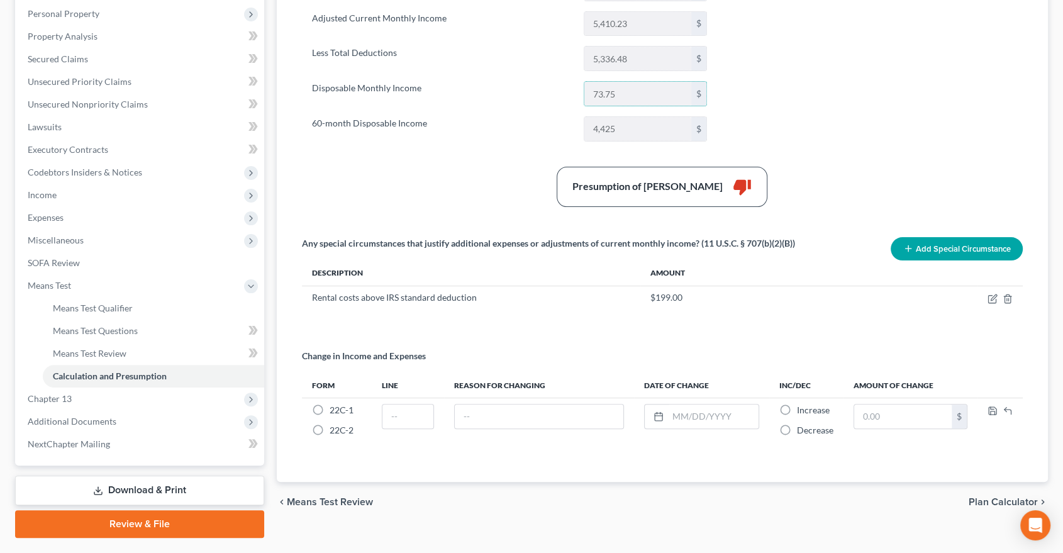
scroll to position [273, 0]
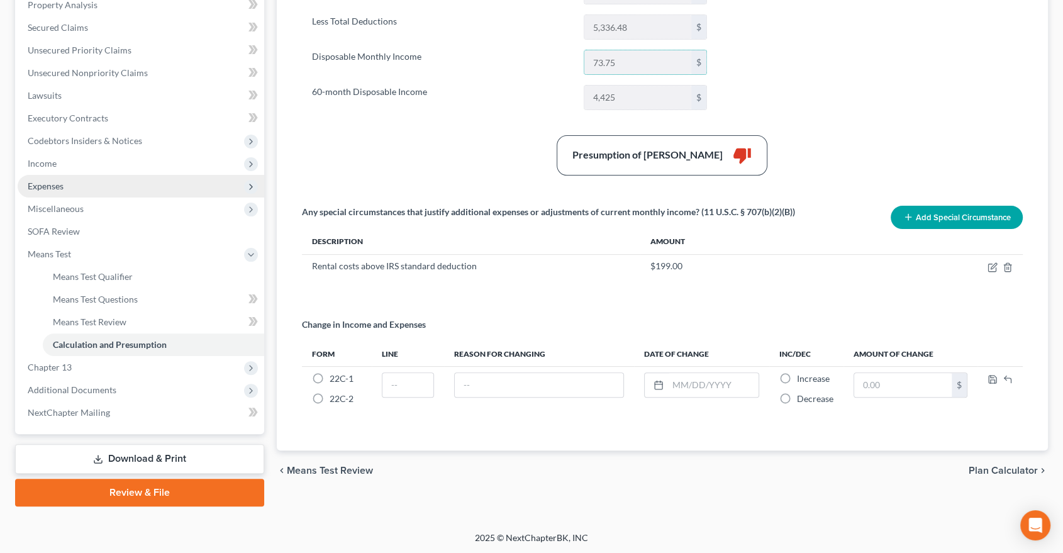
click at [64, 181] on span "Expenses" at bounding box center [141, 186] width 247 height 23
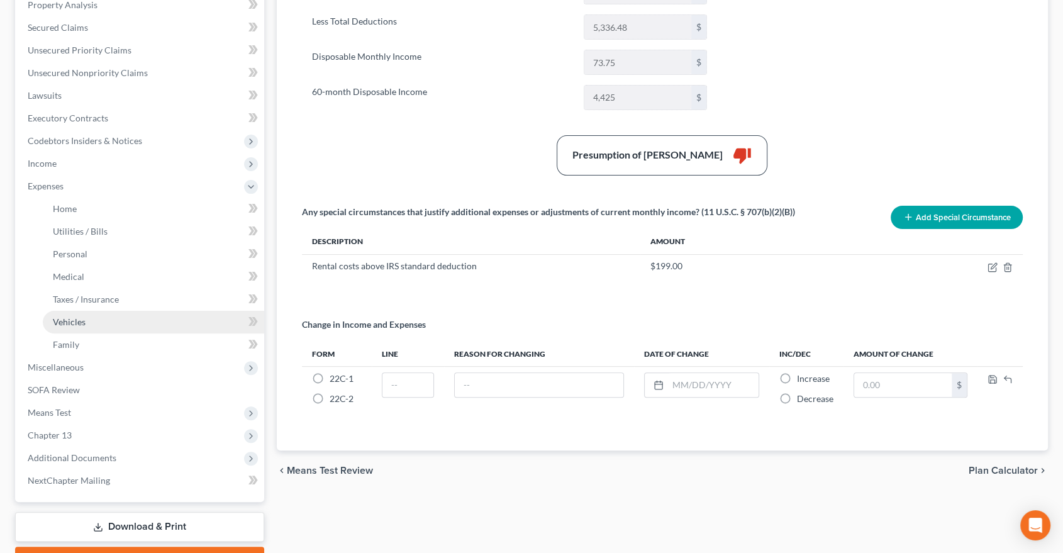
click at [72, 323] on span "Vehicles" at bounding box center [69, 321] width 33 height 11
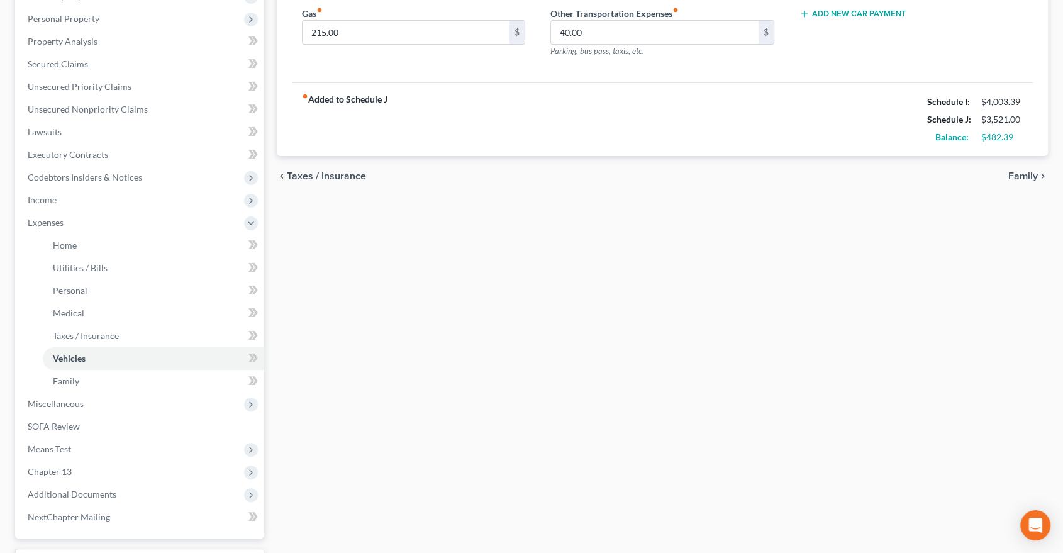
scroll to position [279, 0]
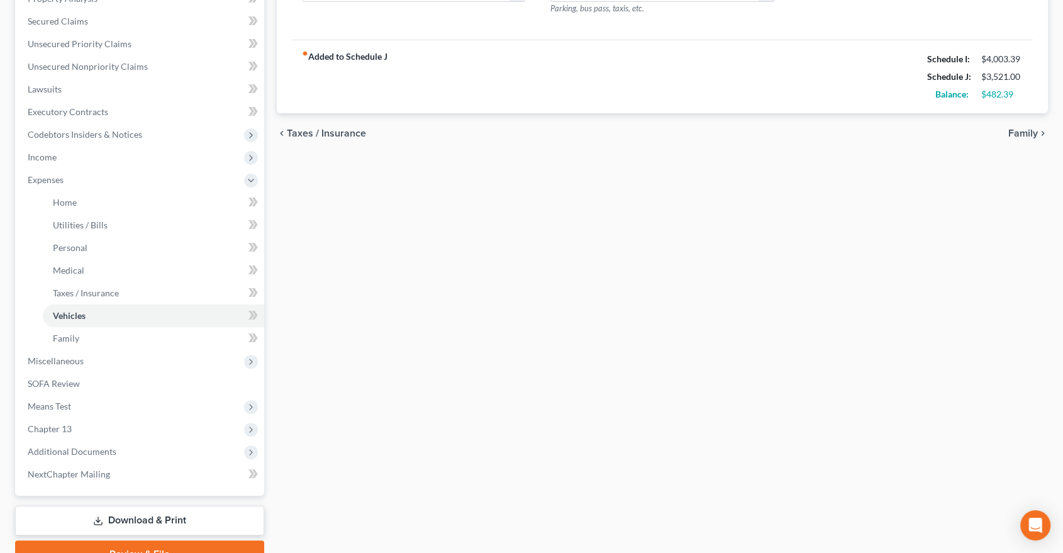
click at [473, 219] on div "Home Utilities / Bills Personal Medical Taxes / Insurance Vehicles Family Debto…" at bounding box center [663, 204] width 785 height 727
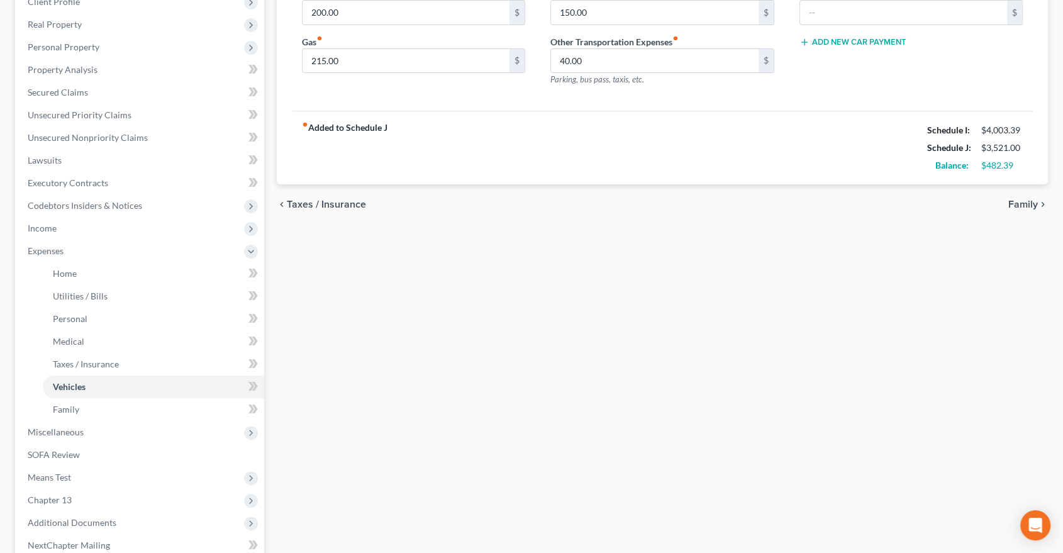
scroll to position [342, 0]
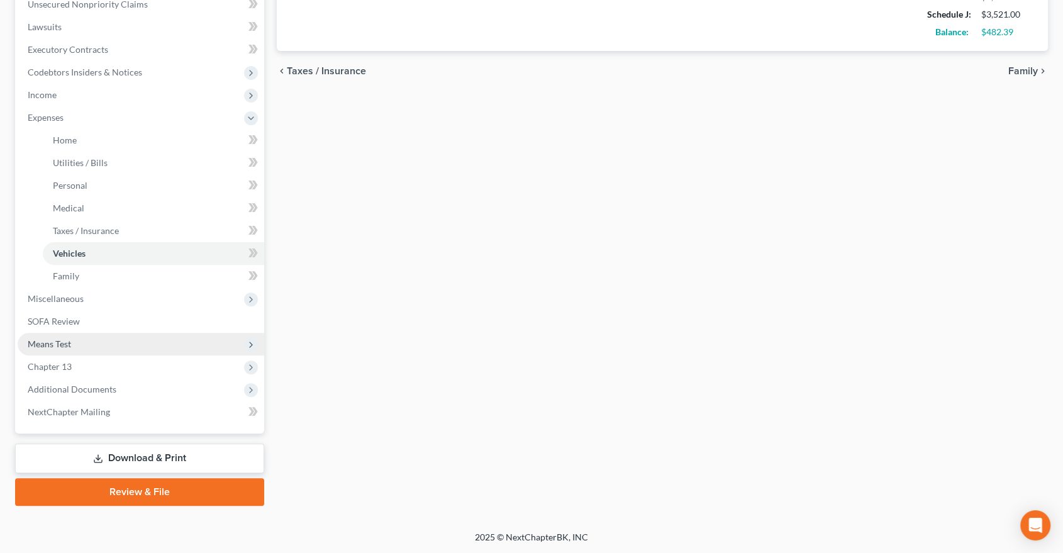
click at [70, 345] on span "Means Test" at bounding box center [49, 344] width 43 height 11
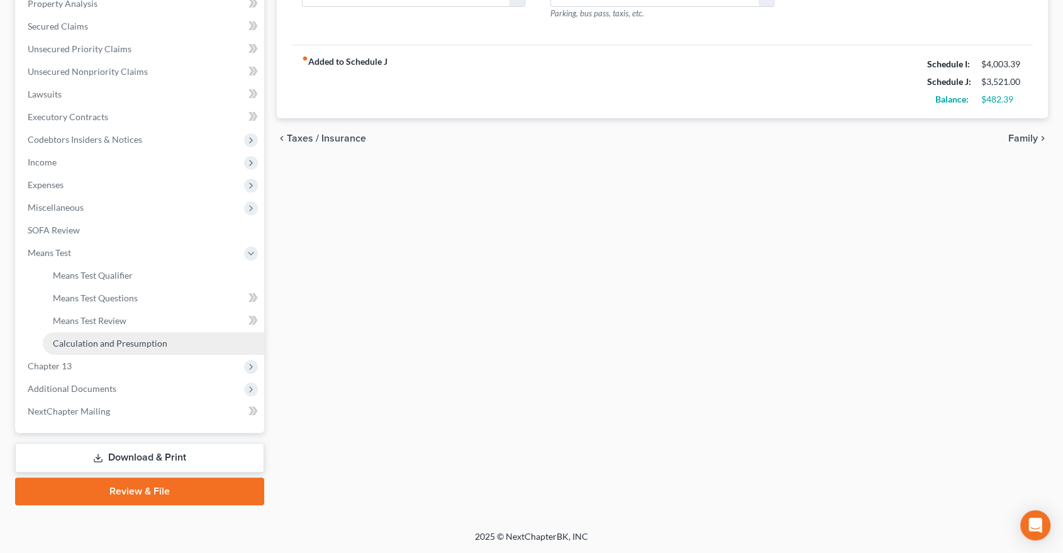
scroll to position [273, 0]
click at [70, 347] on span "Calculation and Presumption" at bounding box center [110, 344] width 115 height 11
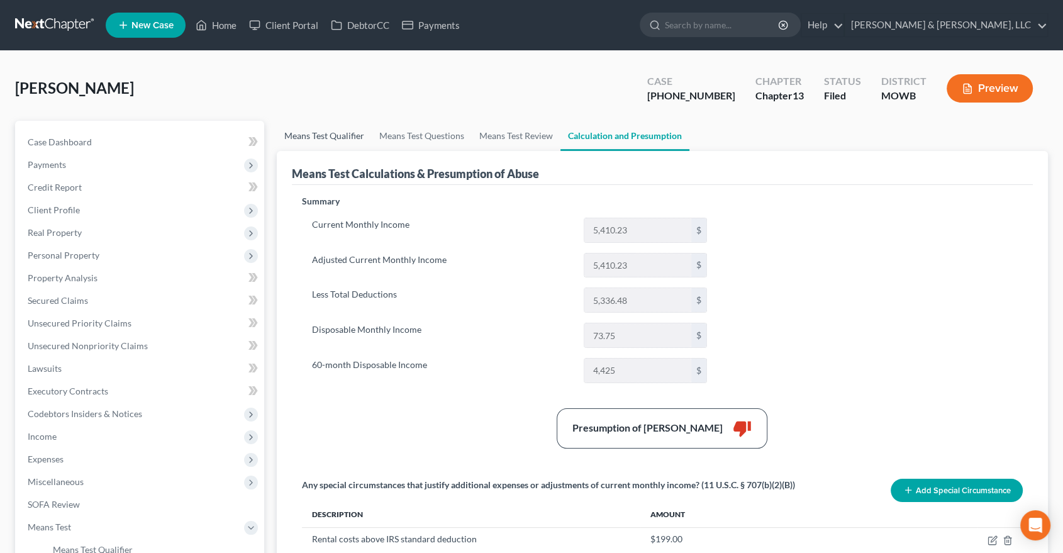
click at [330, 129] on link "Means Test Qualifier" at bounding box center [324, 136] width 95 height 30
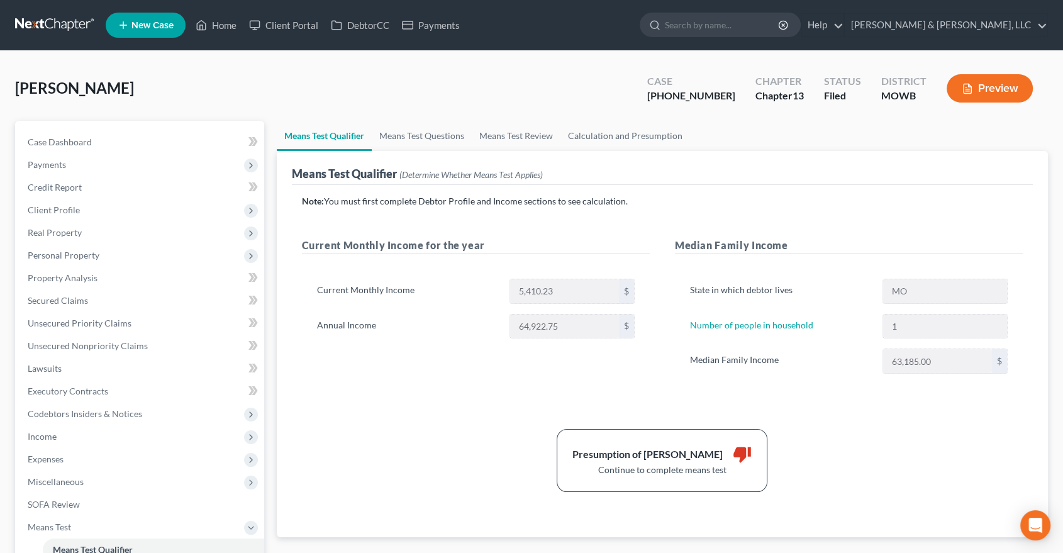
click at [500, 337] on div "Annual Income 64,922.75 $" at bounding box center [476, 326] width 330 height 25
click at [631, 138] on link "Calculation and Presumption" at bounding box center [626, 136] width 130 height 30
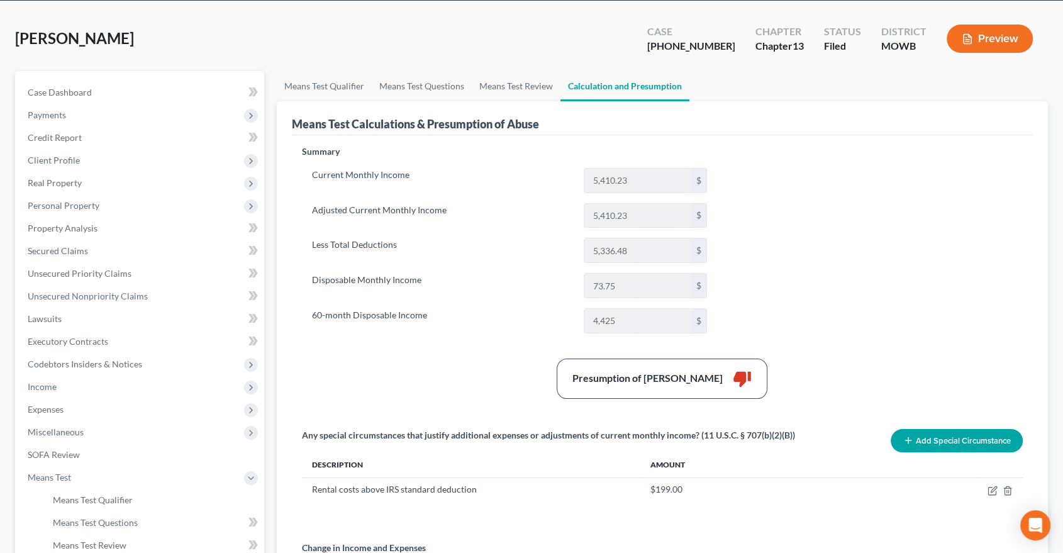
scroll to position [140, 0]
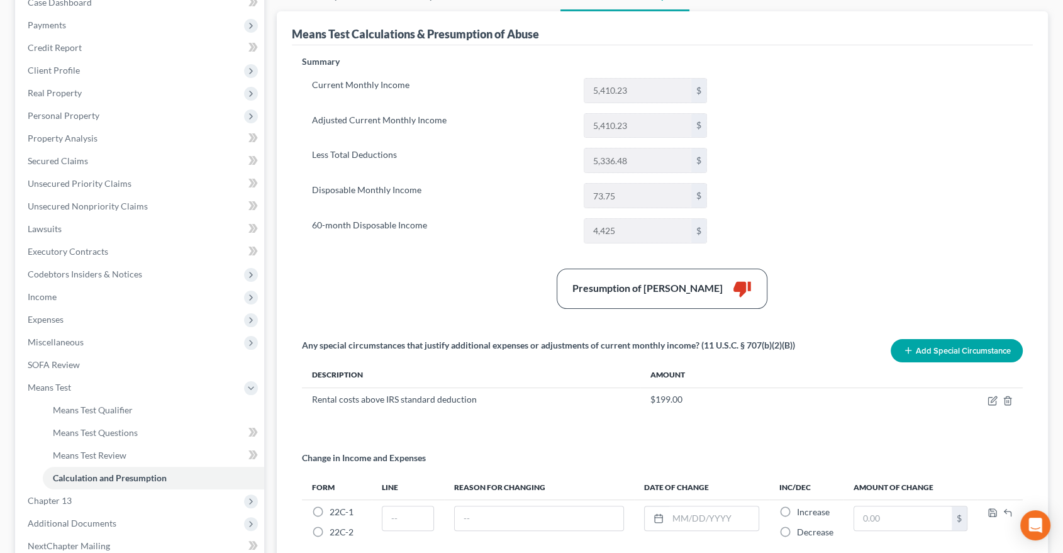
click at [961, 355] on button "Add Special Circumstance" at bounding box center [957, 350] width 132 height 23
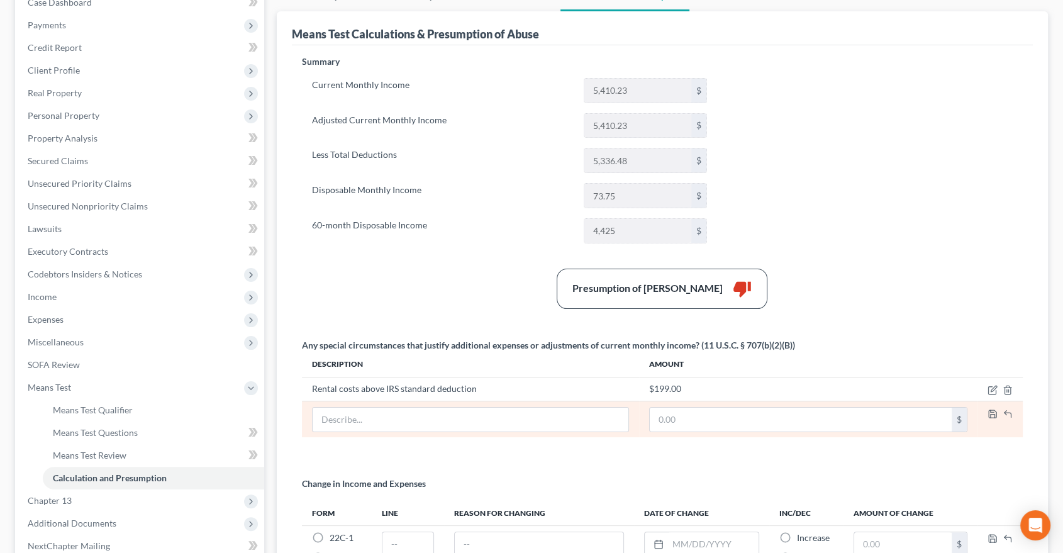
click at [398, 402] on td at bounding box center [470, 419] width 337 height 36
click at [392, 427] on input "text" at bounding box center [471, 420] width 316 height 24
type input "A"
type input "Autmobile expenses above IRS standard deduction"
type input "75"
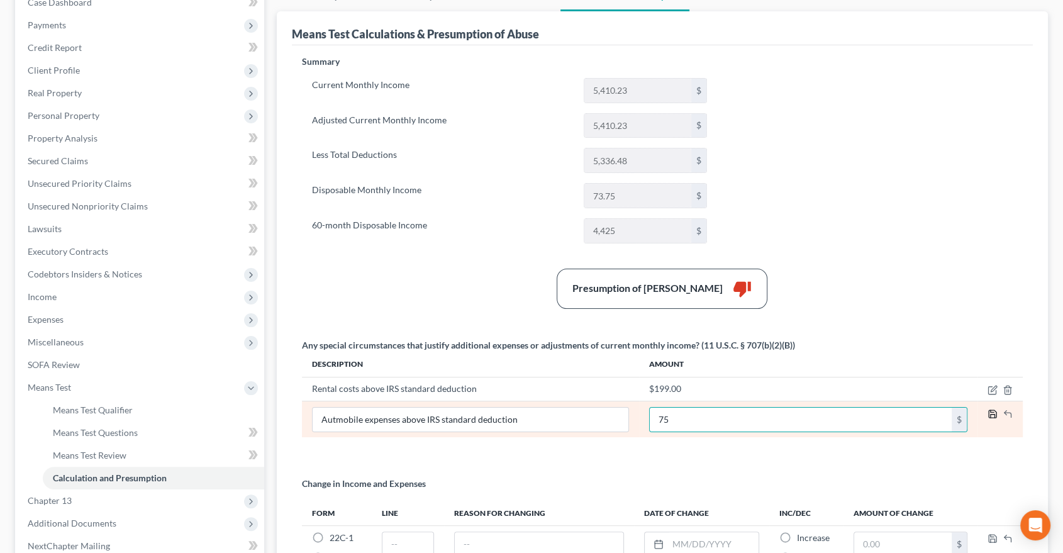
click at [995, 413] on icon "button" at bounding box center [993, 414] width 10 height 10
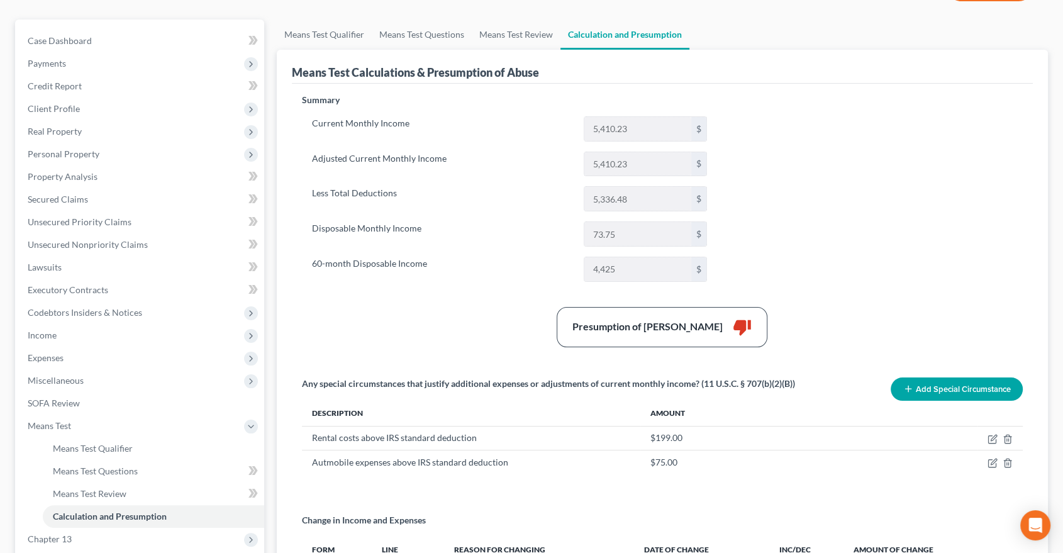
scroll to position [0, 0]
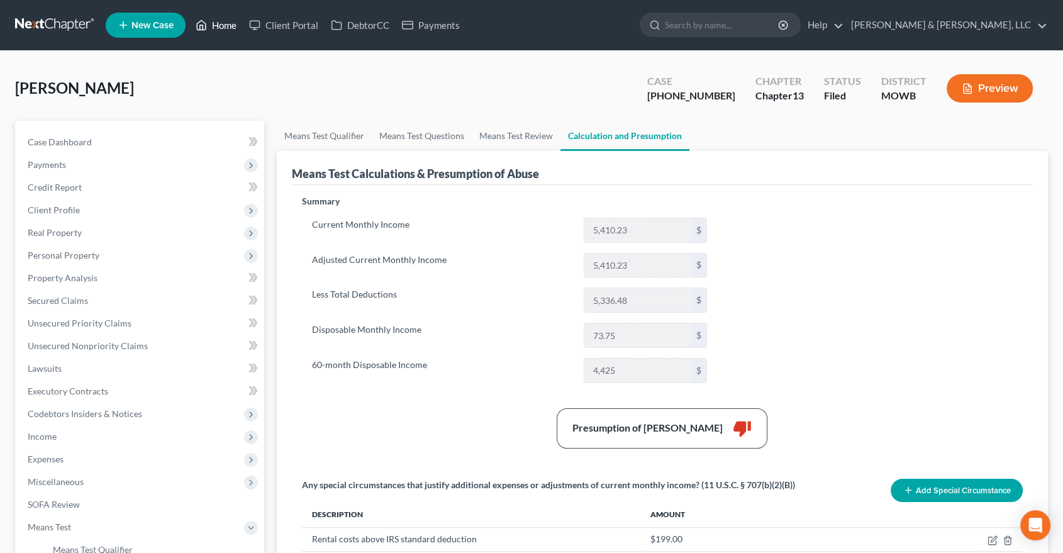
click at [220, 25] on link "Home" at bounding box center [215, 25] width 53 height 23
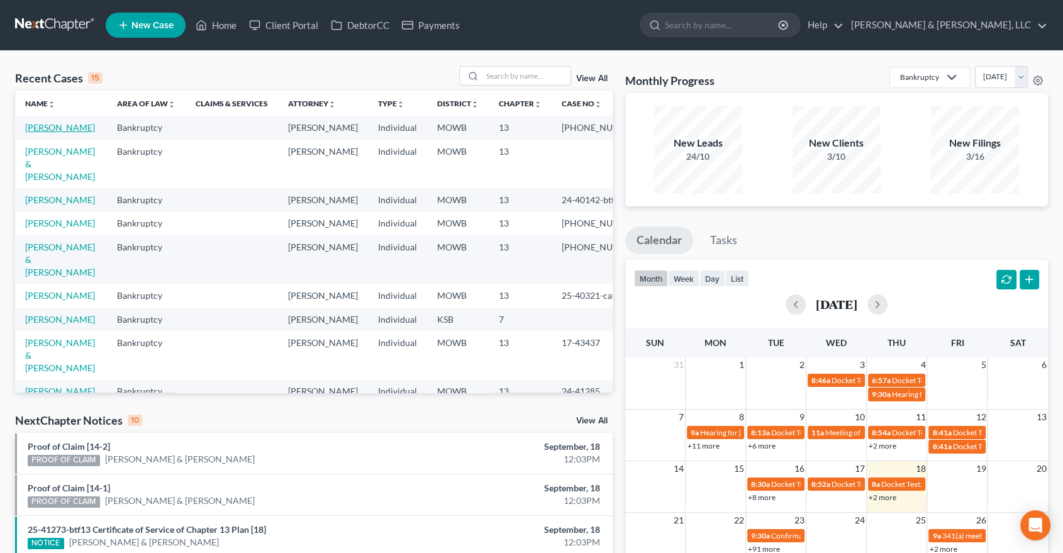
click at [40, 136] on td "[PERSON_NAME]" at bounding box center [61, 127] width 92 height 23
click at [44, 132] on link "[PERSON_NAME]" at bounding box center [60, 127] width 70 height 11
select select "2"
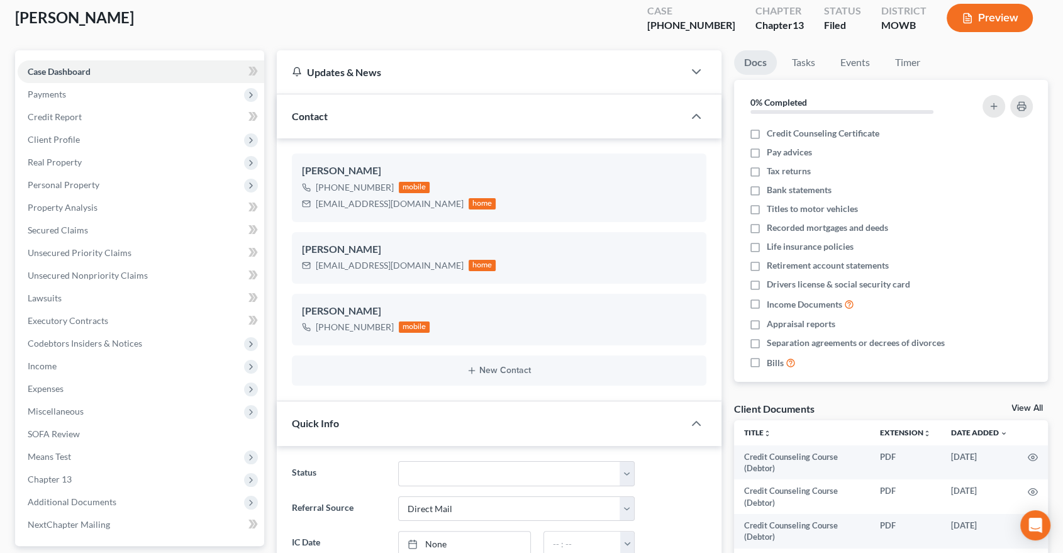
scroll to position [70, 0]
click at [51, 138] on span "Client Profile" at bounding box center [54, 140] width 52 height 11
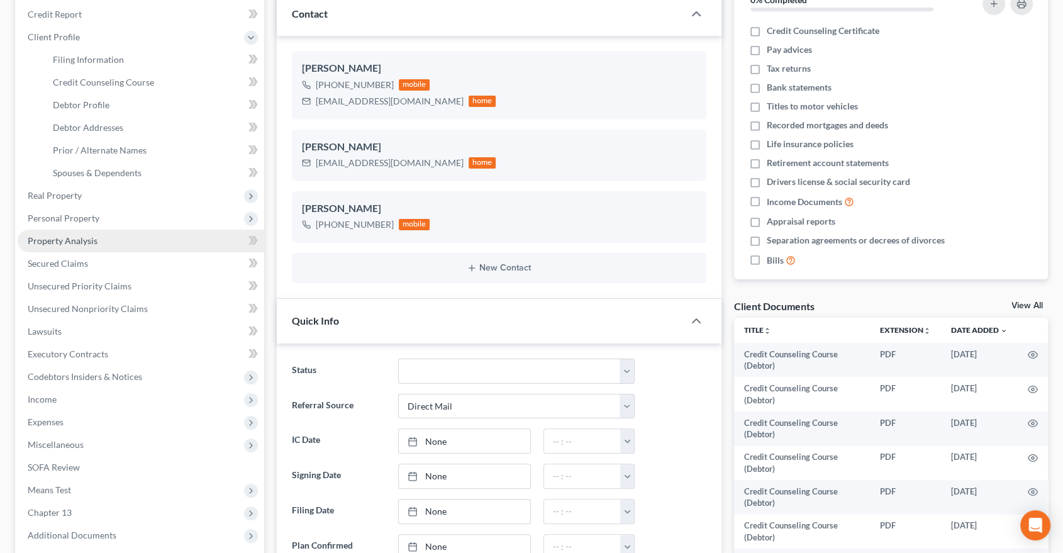
scroll to position [349, 0]
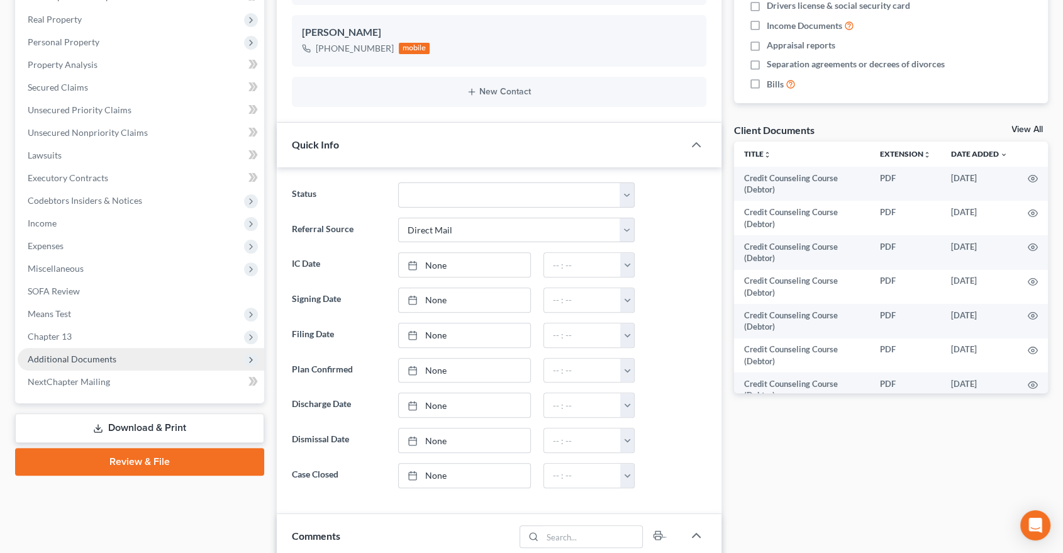
click at [113, 349] on span "Additional Documents" at bounding box center [141, 359] width 247 height 23
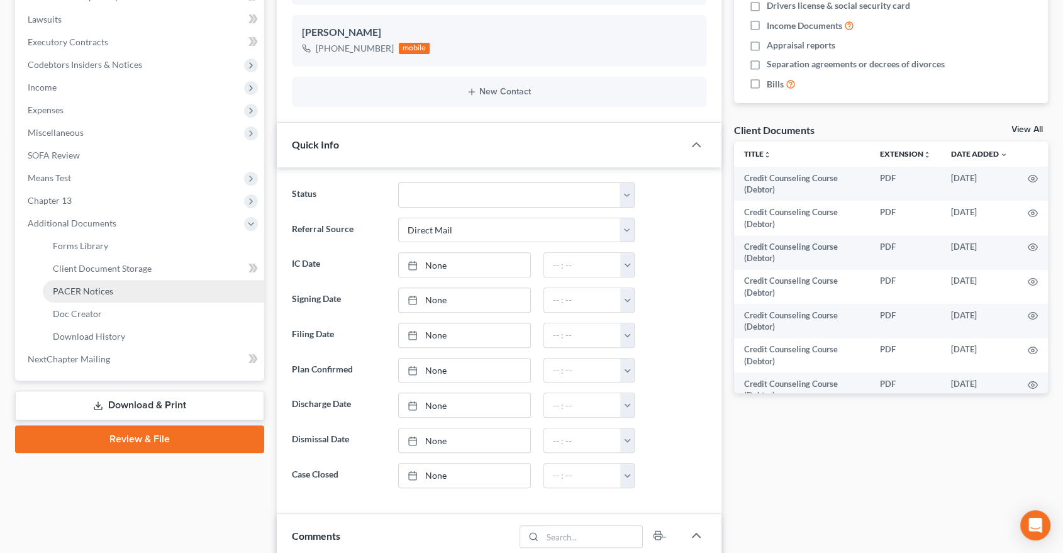
click at [96, 294] on span "PACER Notices" at bounding box center [83, 291] width 60 height 11
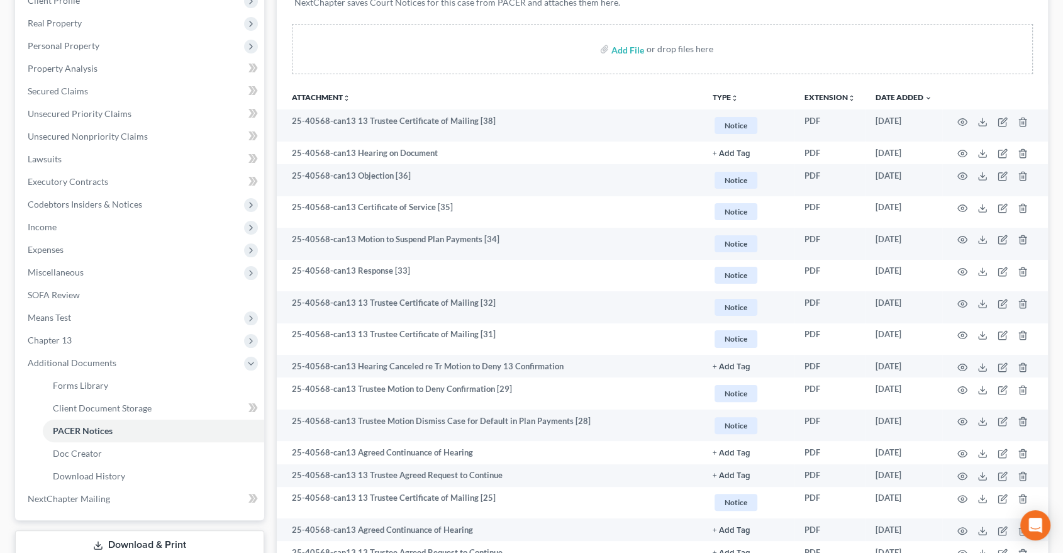
scroll to position [279, 0]
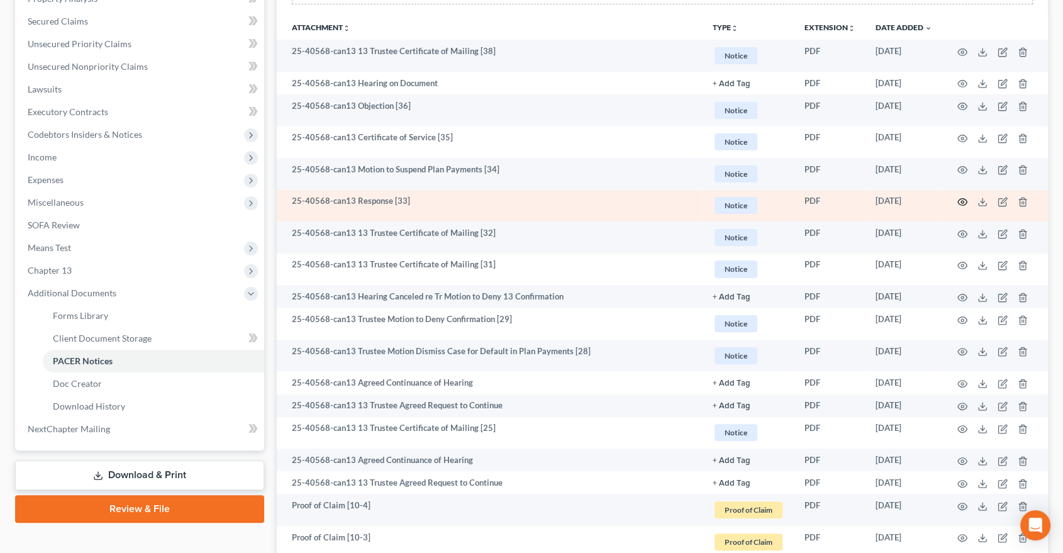
click at [963, 198] on icon "button" at bounding box center [963, 202] width 10 height 10
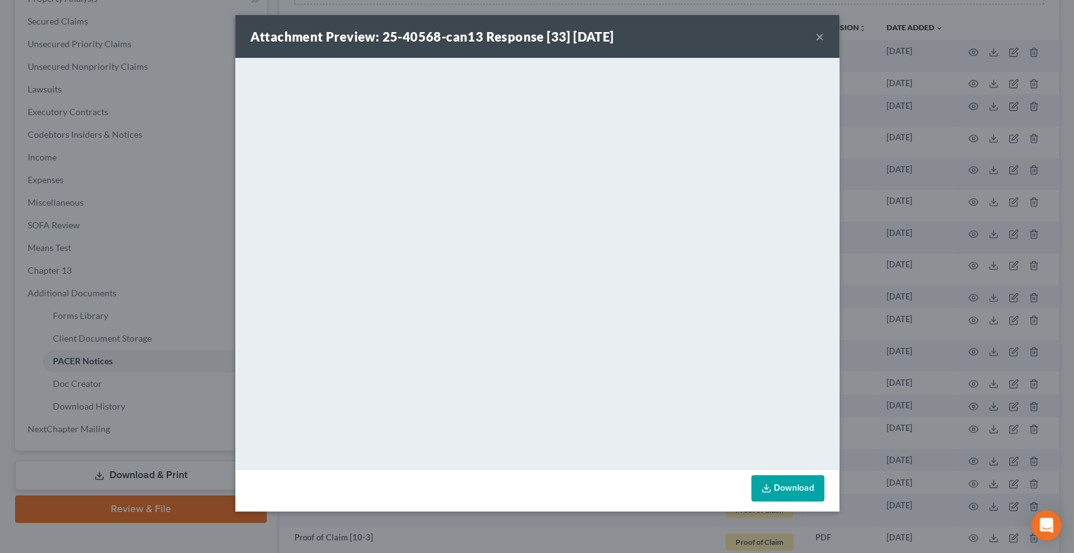
click at [822, 31] on button "×" at bounding box center [819, 36] width 9 height 15
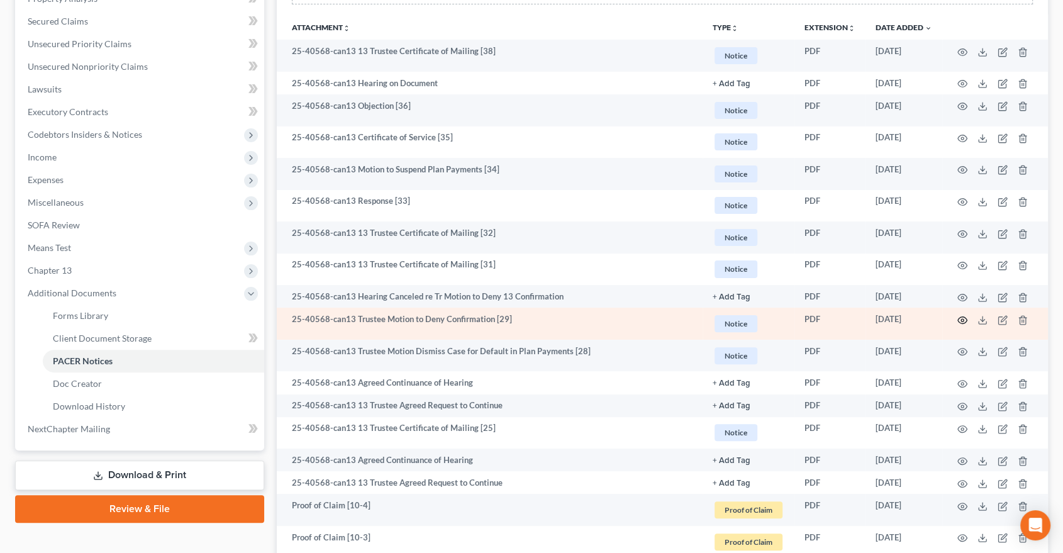
click at [960, 315] on icon "button" at bounding box center [963, 320] width 10 height 10
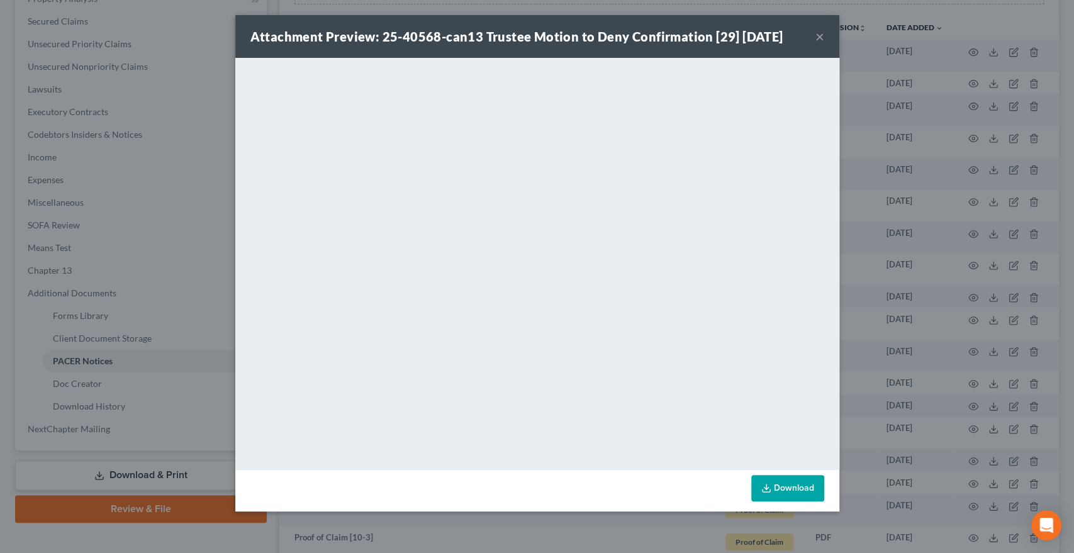
click at [820, 42] on button "×" at bounding box center [819, 36] width 9 height 15
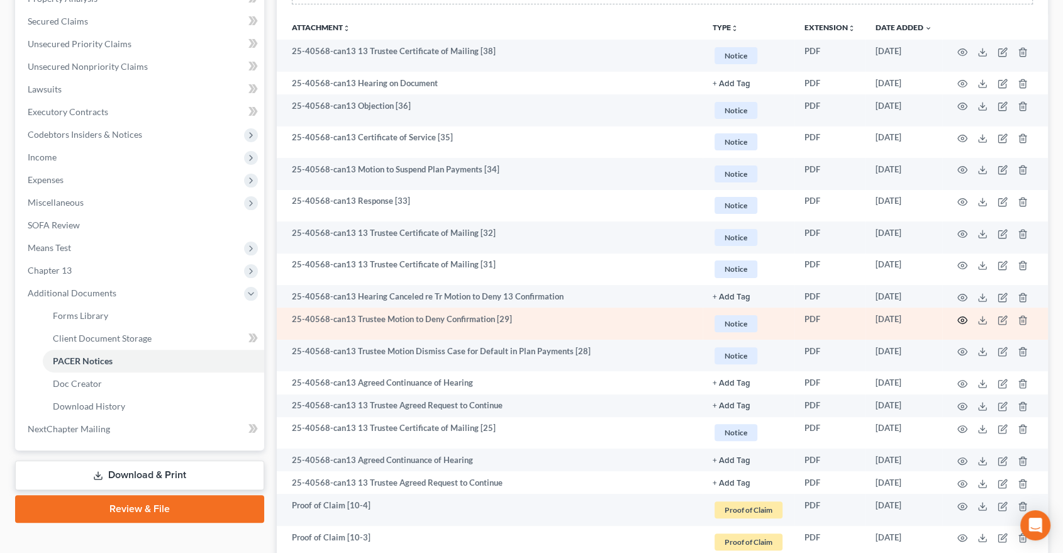
click at [960, 317] on icon "button" at bounding box center [963, 320] width 10 height 10
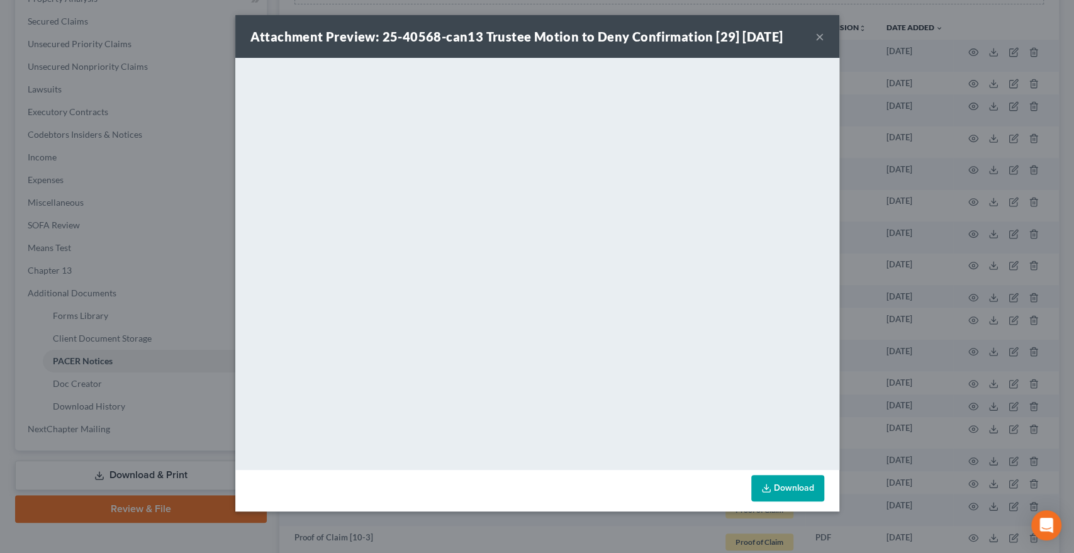
click at [820, 38] on button "×" at bounding box center [819, 36] width 9 height 15
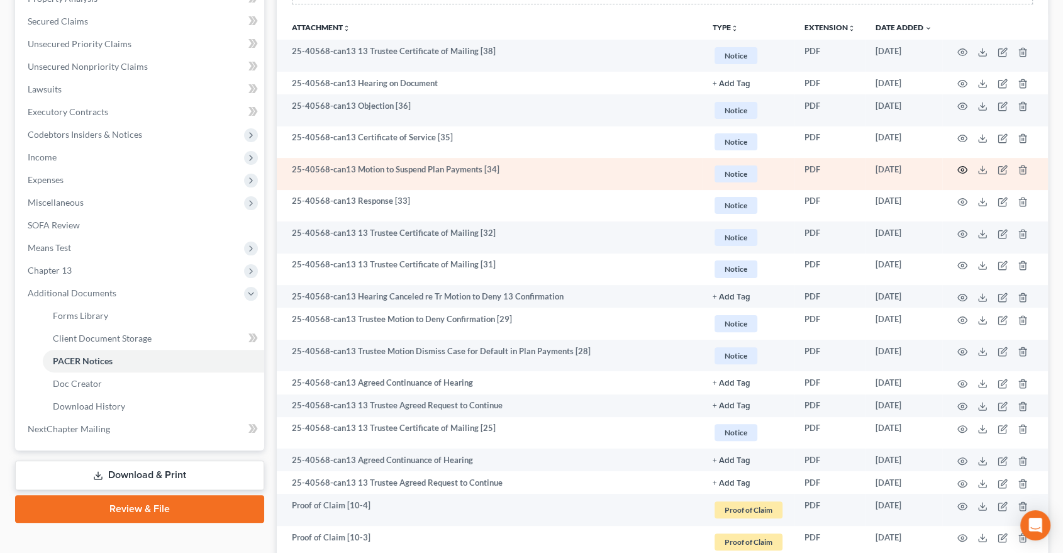
click at [960, 171] on icon "button" at bounding box center [962, 170] width 9 height 7
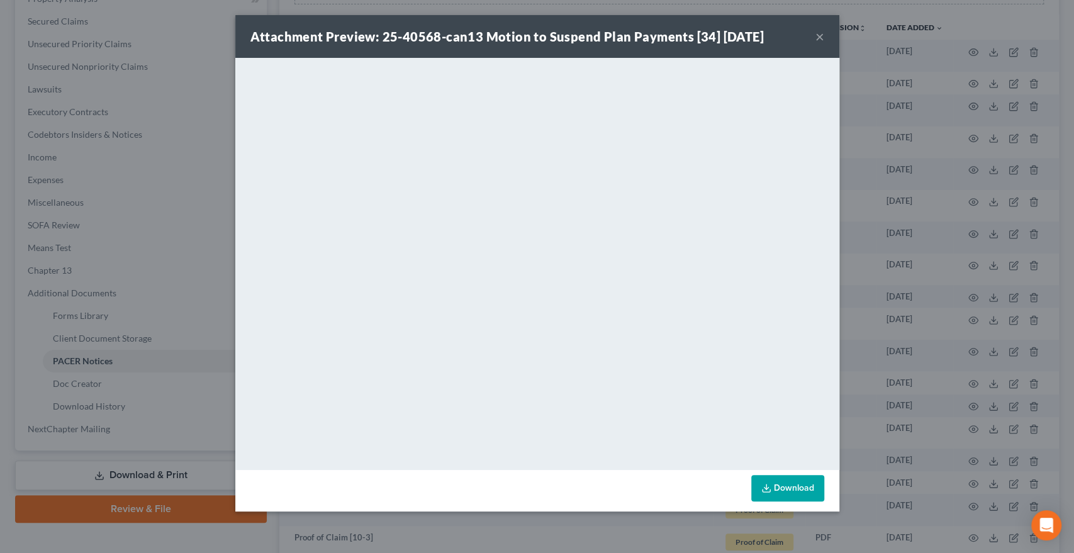
click at [820, 39] on button "×" at bounding box center [819, 36] width 9 height 15
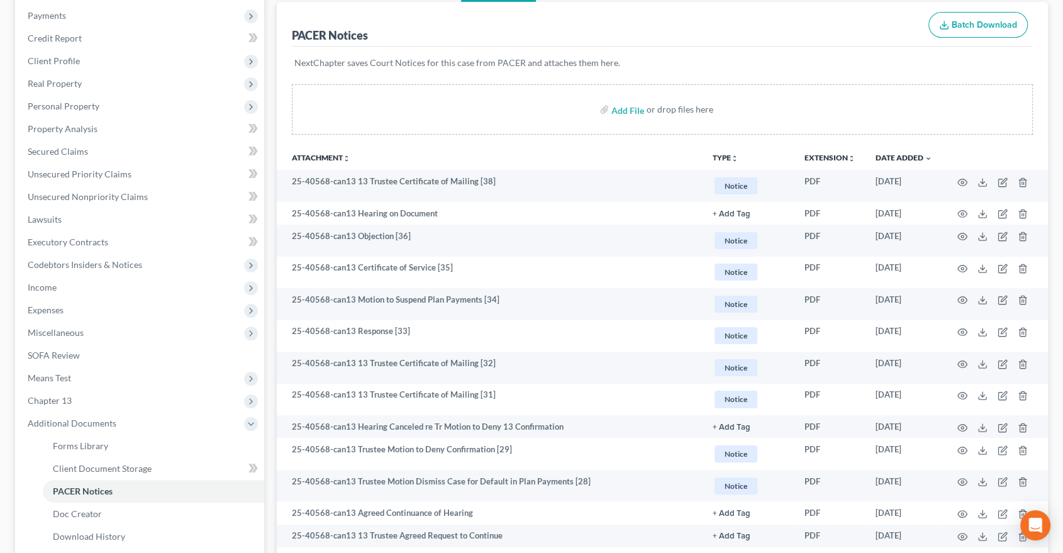
scroll to position [0, 0]
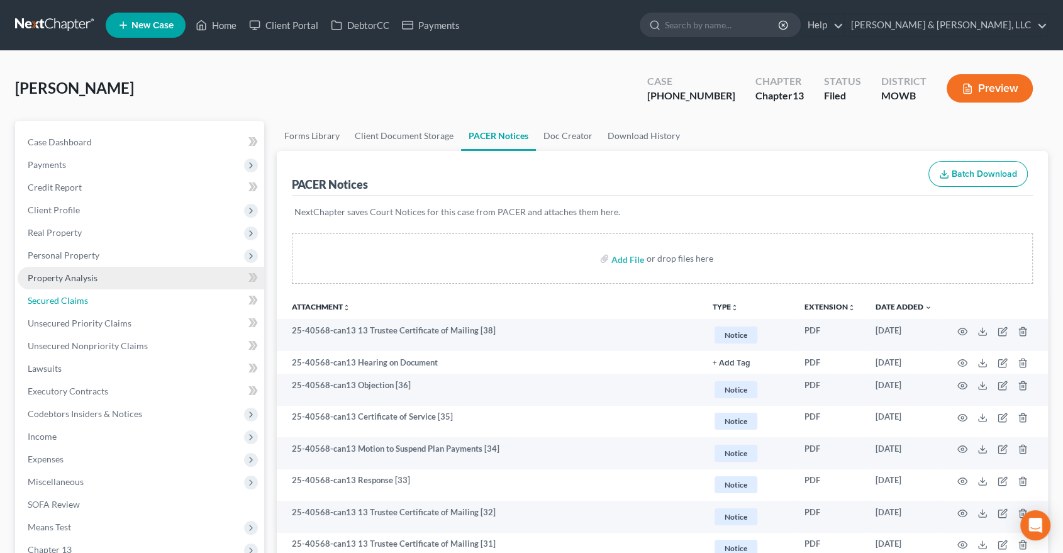
drag, startPoint x: 67, startPoint y: 301, endPoint x: 126, endPoint y: 284, distance: 62.0
click at [67, 301] on span "Secured Claims" at bounding box center [58, 300] width 60 height 11
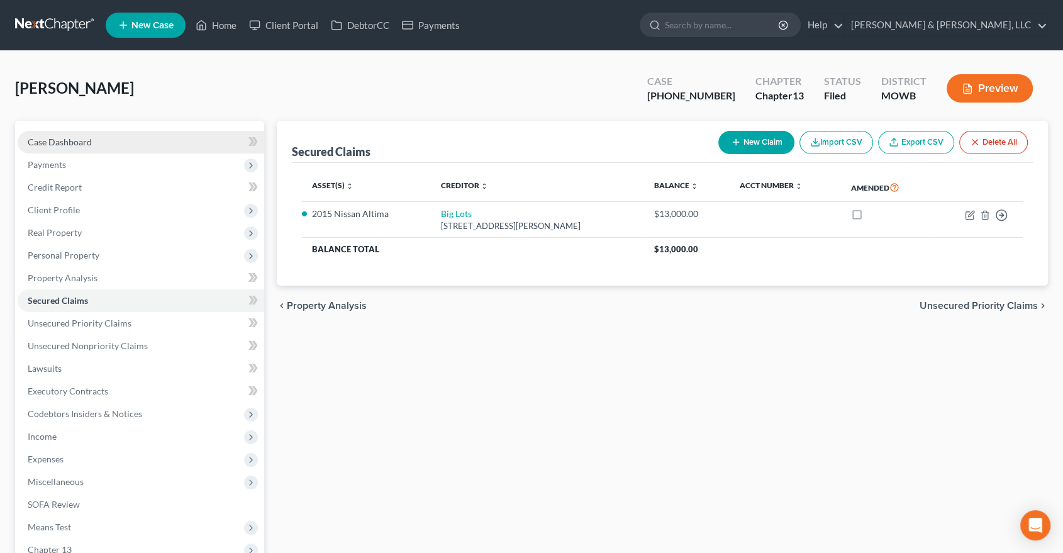
click at [86, 137] on span "Case Dashboard" at bounding box center [60, 142] width 64 height 11
select select "2"
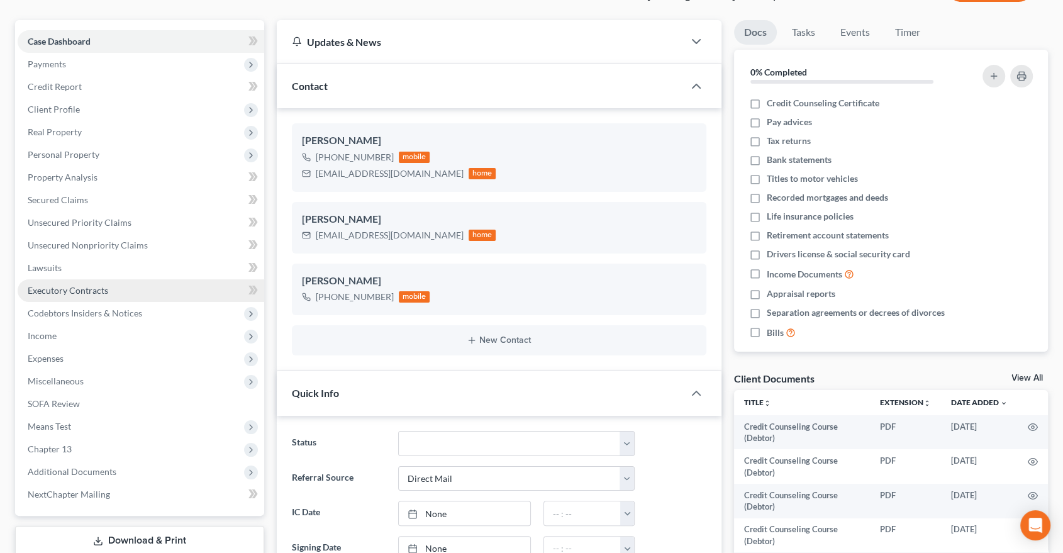
scroll to position [279, 0]
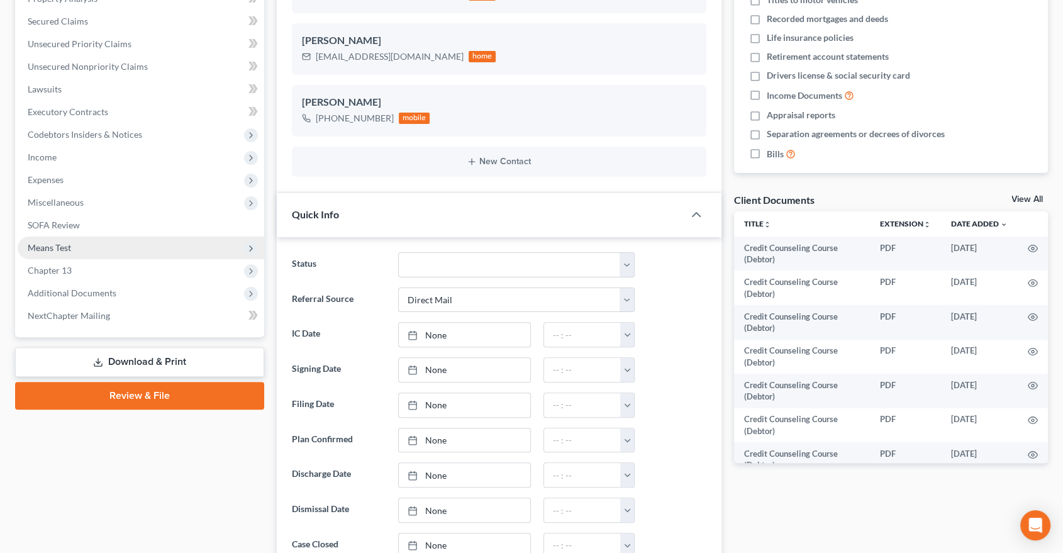
click at [48, 250] on span "Means Test" at bounding box center [49, 247] width 43 height 11
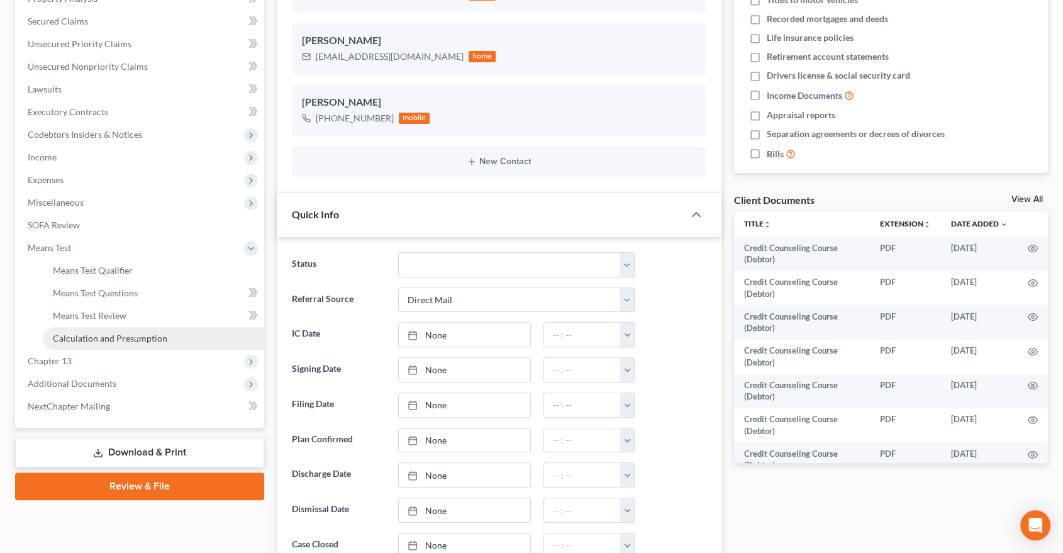
click at [116, 335] on span "Calculation and Presumption" at bounding box center [110, 338] width 115 height 11
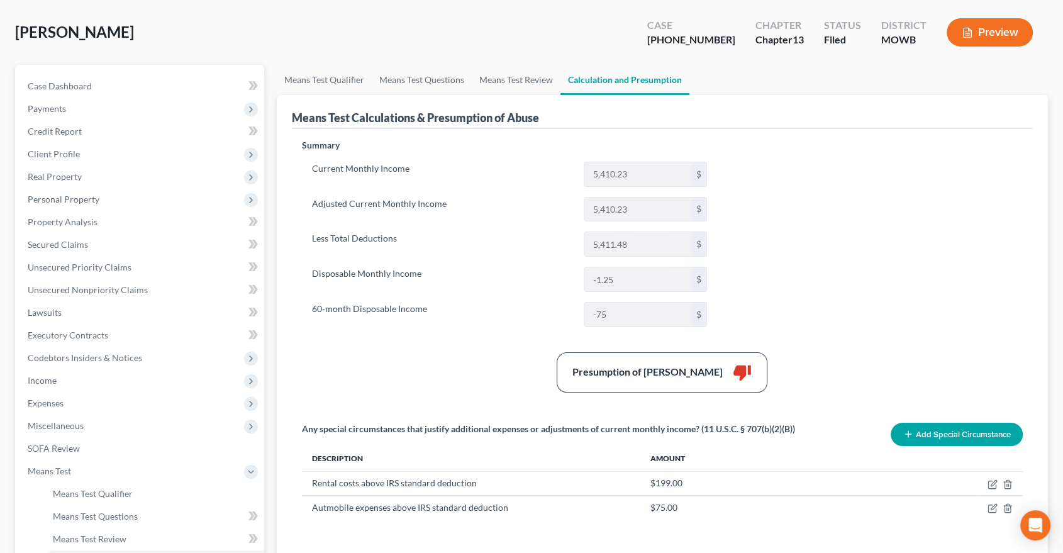
scroll to position [210, 0]
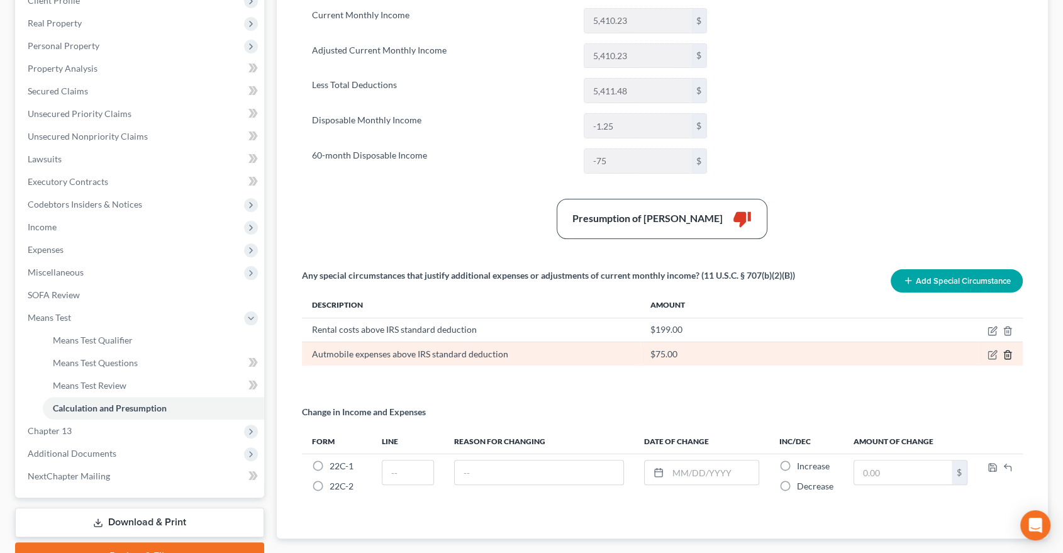
click at [1012, 354] on icon "button" at bounding box center [1008, 355] width 10 height 10
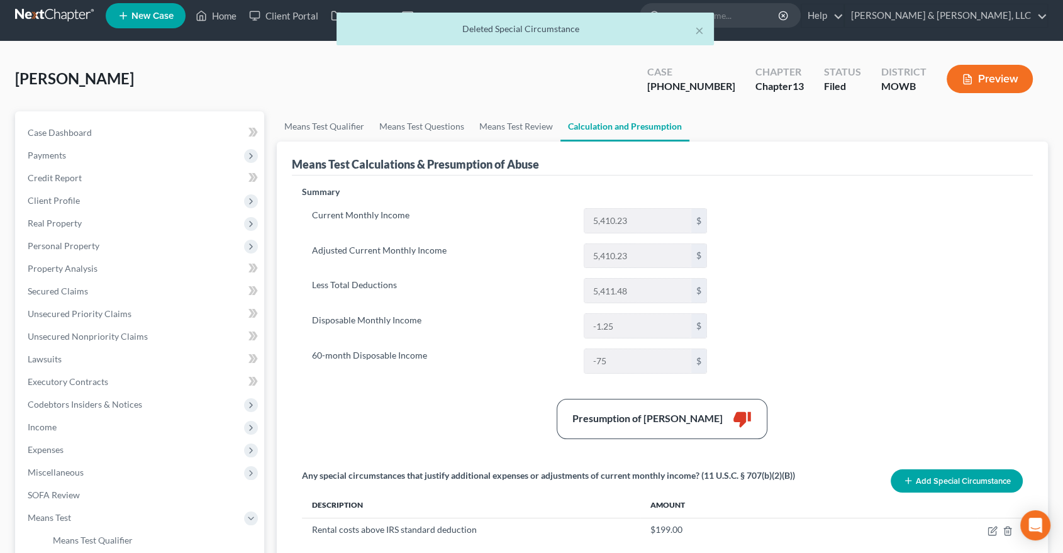
scroll to position [0, 0]
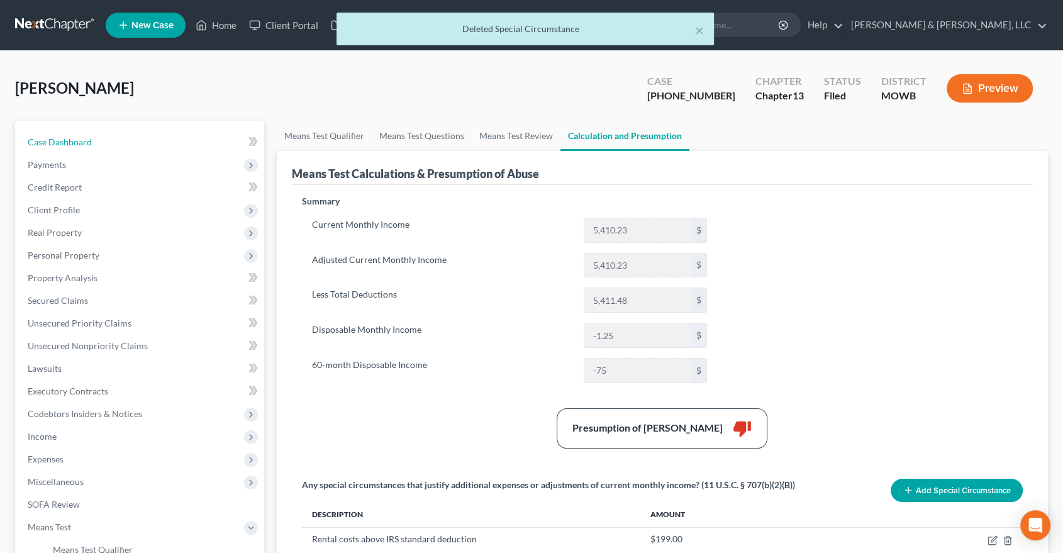
click at [57, 141] on span "Case Dashboard" at bounding box center [60, 142] width 64 height 11
select select "2"
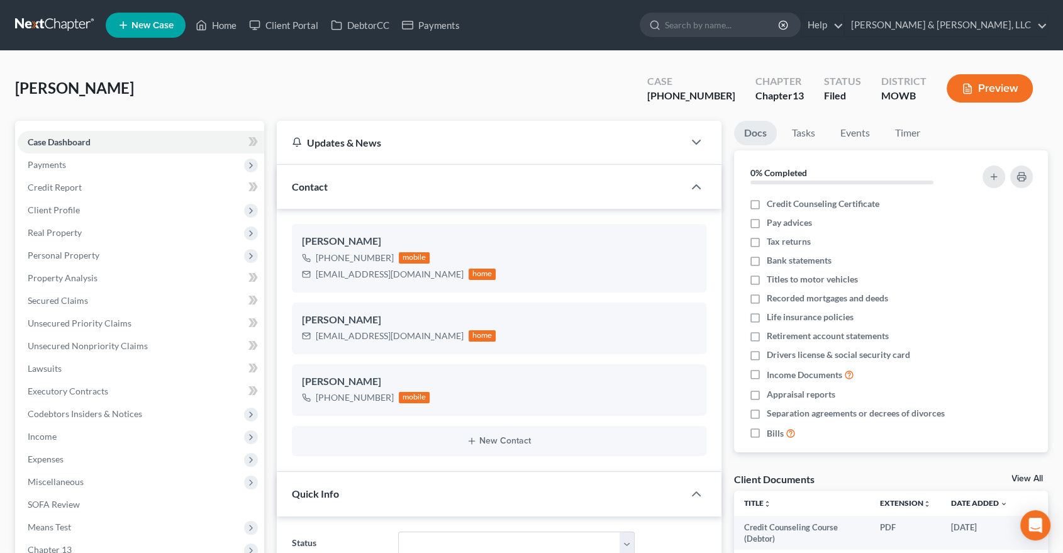
scroll to position [277, 0]
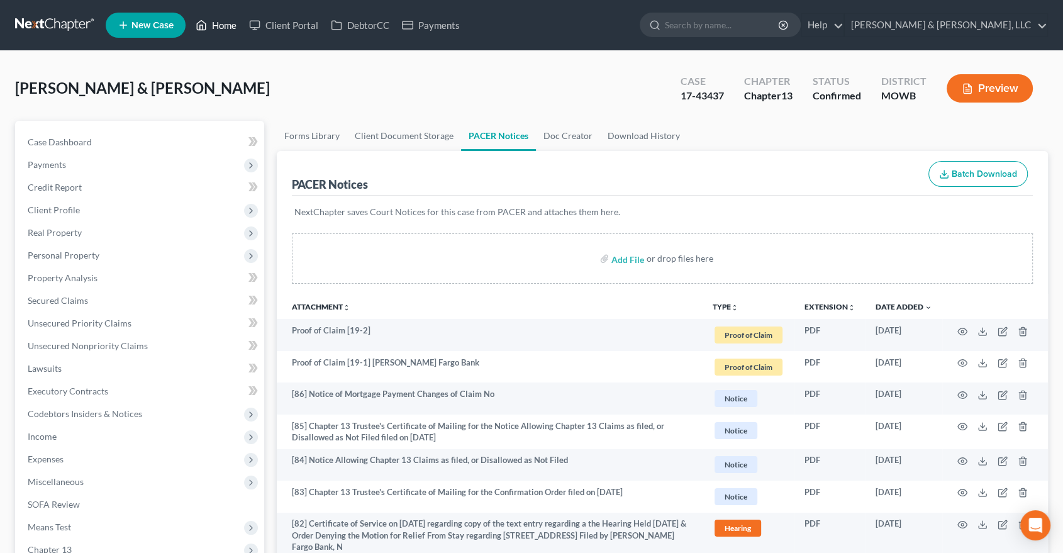
click at [228, 23] on link "Home" at bounding box center [215, 25] width 53 height 23
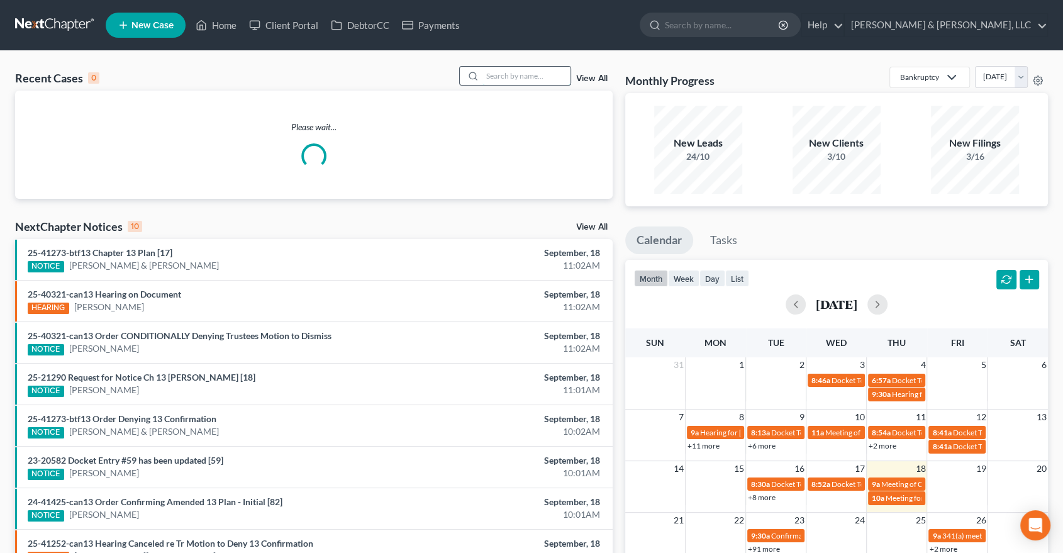
click at [520, 69] on input "search" at bounding box center [527, 76] width 88 height 18
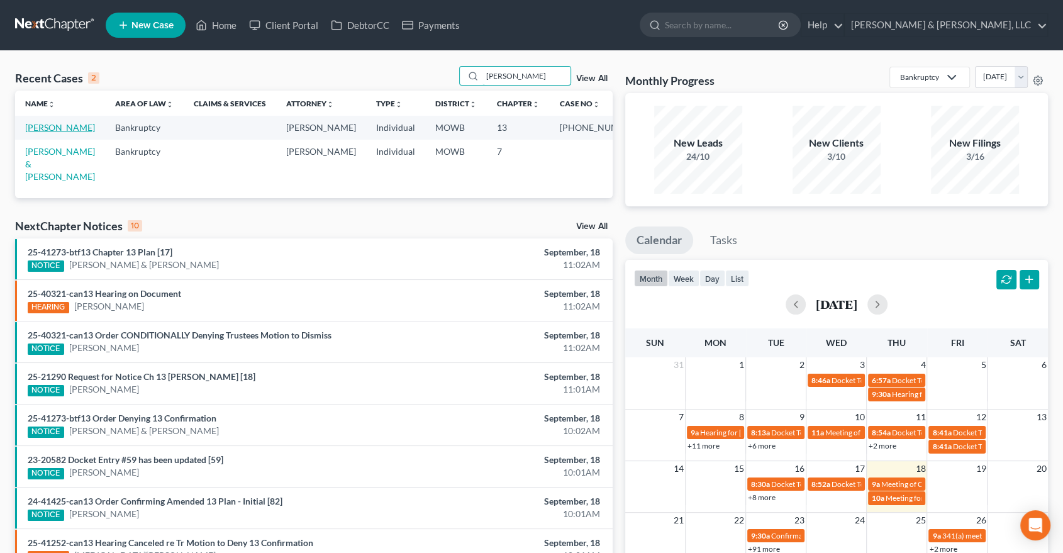
type input "koch"
click at [37, 125] on link "[PERSON_NAME]" at bounding box center [60, 127] width 70 height 11
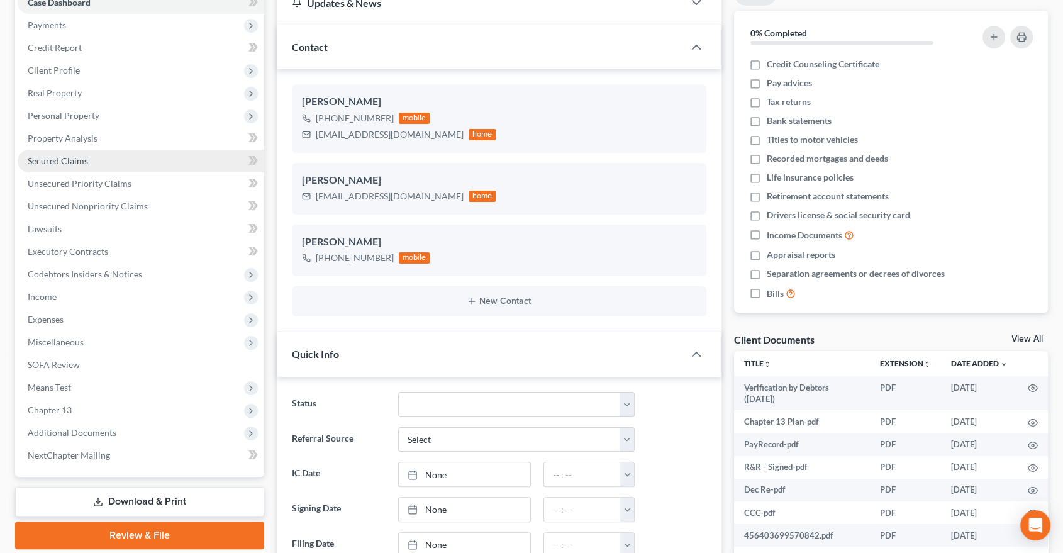
scroll to position [289, 0]
click at [74, 180] on span "Unsecured Priority Claims" at bounding box center [80, 183] width 104 height 11
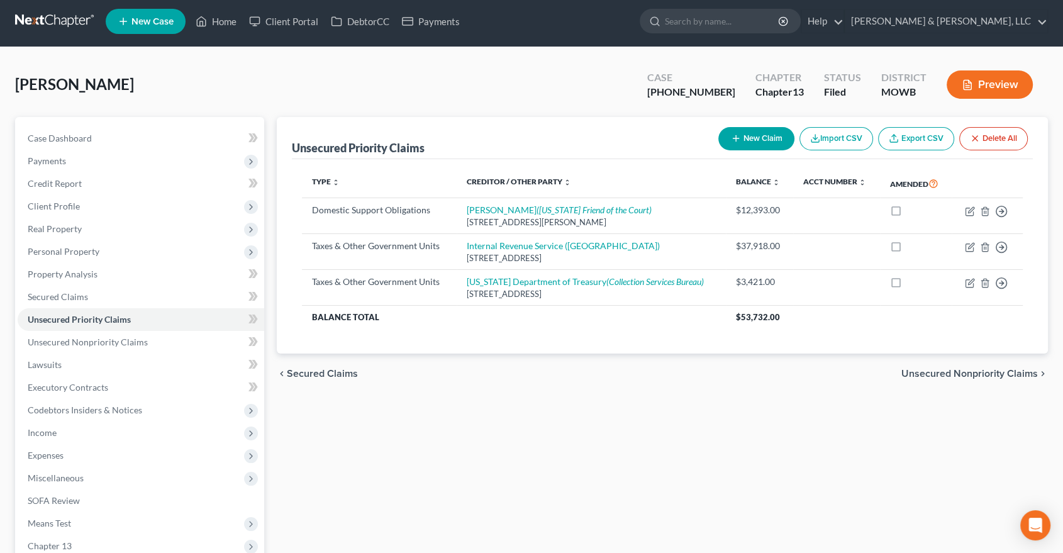
scroll to position [182, 0]
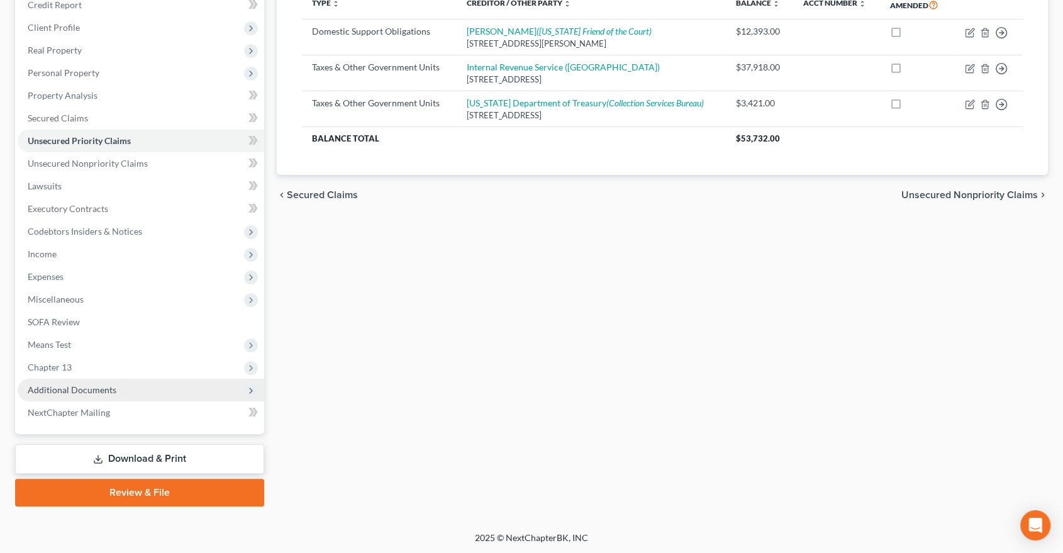
click at [108, 384] on span "Additional Documents" at bounding box center [72, 389] width 89 height 11
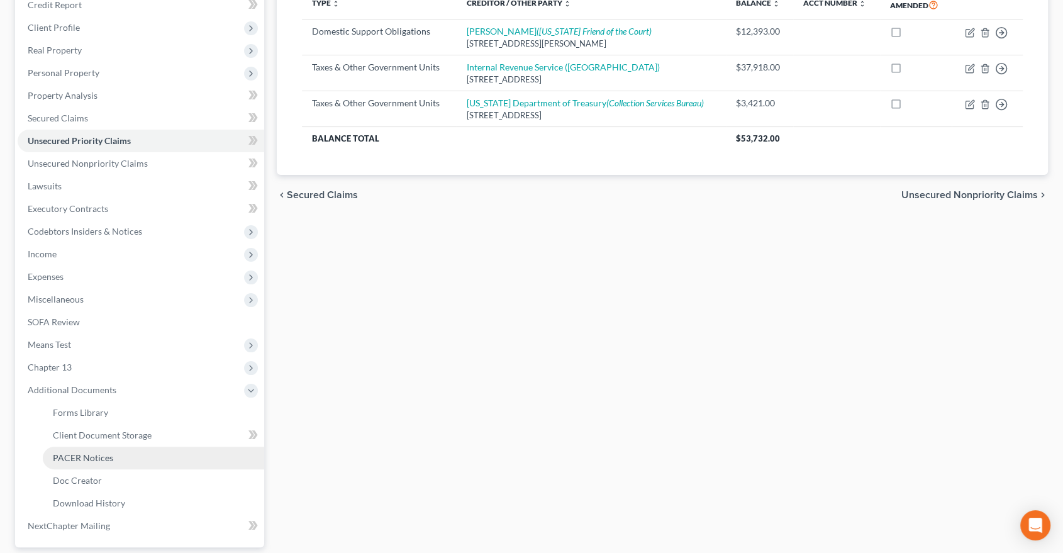
click at [86, 457] on span "PACER Notices" at bounding box center [83, 457] width 60 height 11
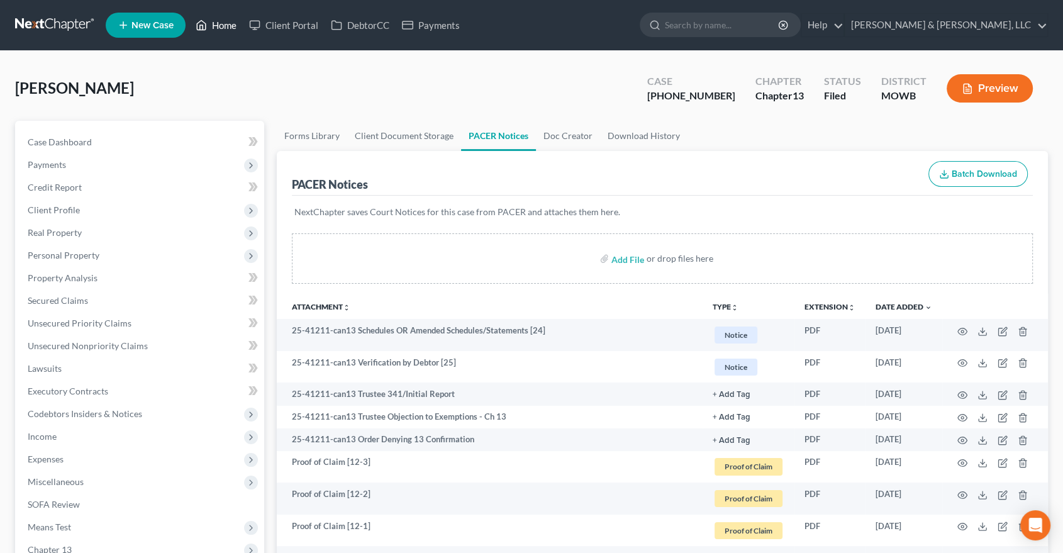
click at [218, 35] on link "Home" at bounding box center [215, 25] width 53 height 23
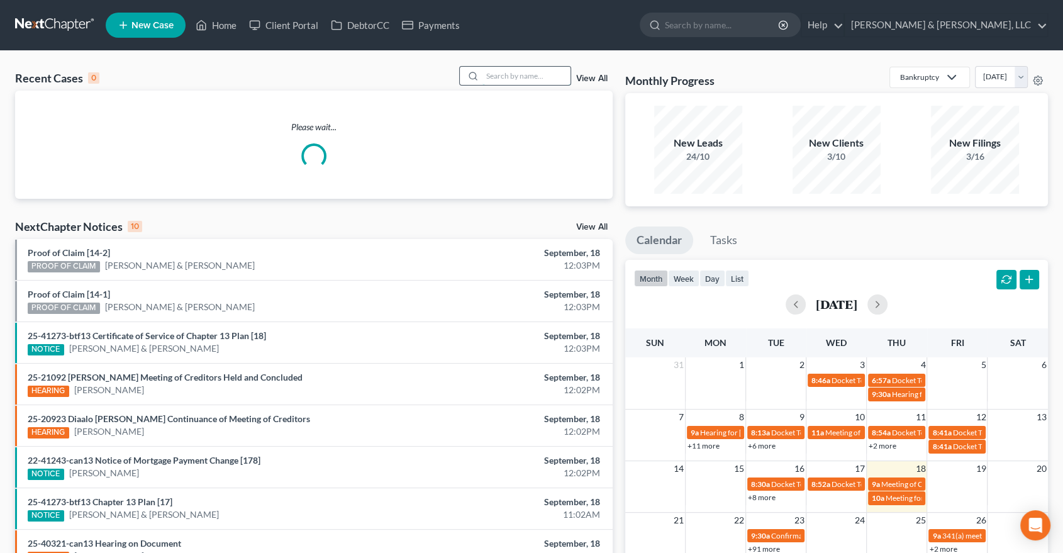
click at [513, 69] on input "search" at bounding box center [527, 76] width 88 height 18
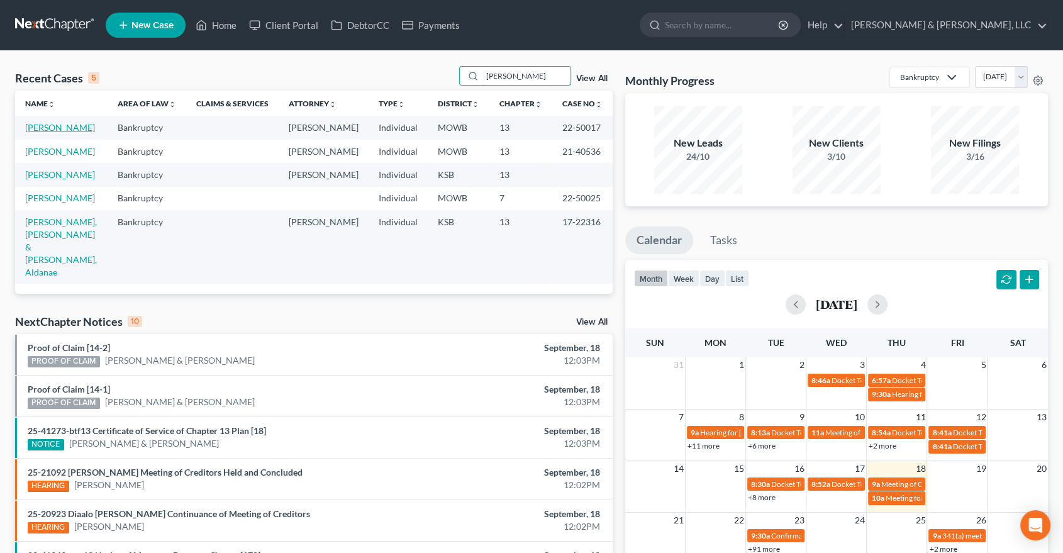
type input "wallace"
click at [40, 128] on link "Wallace, Faith" at bounding box center [60, 127] width 70 height 11
select select "2"
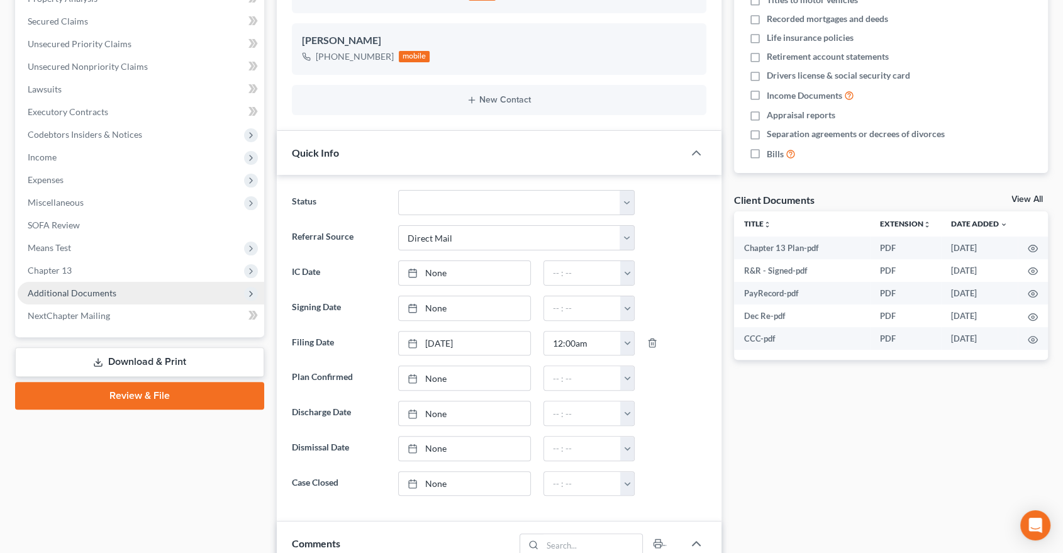
scroll to position [579, 0]
click at [69, 298] on span "Additional Documents" at bounding box center [141, 293] width 247 height 23
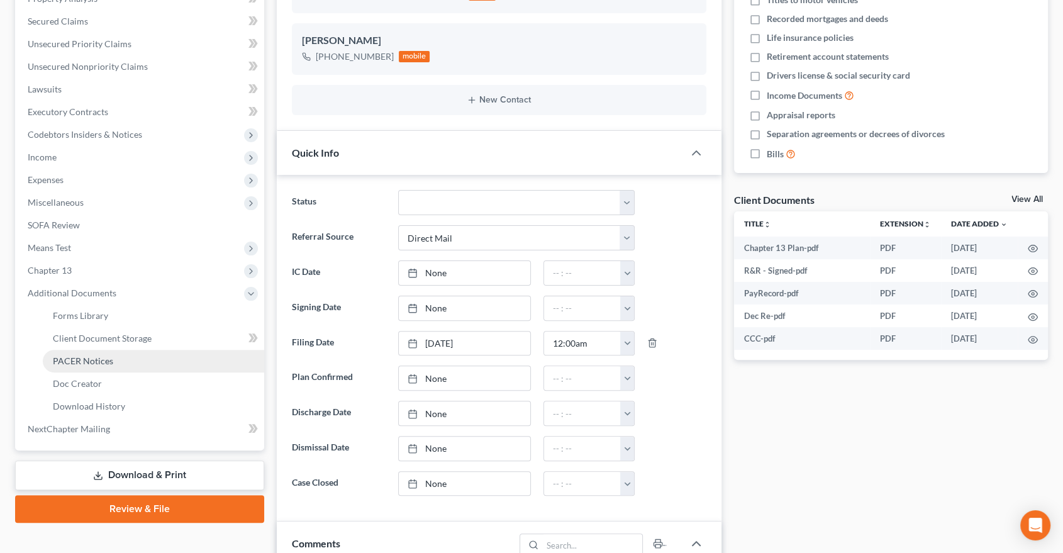
click at [74, 360] on span "PACER Notices" at bounding box center [83, 360] width 60 height 11
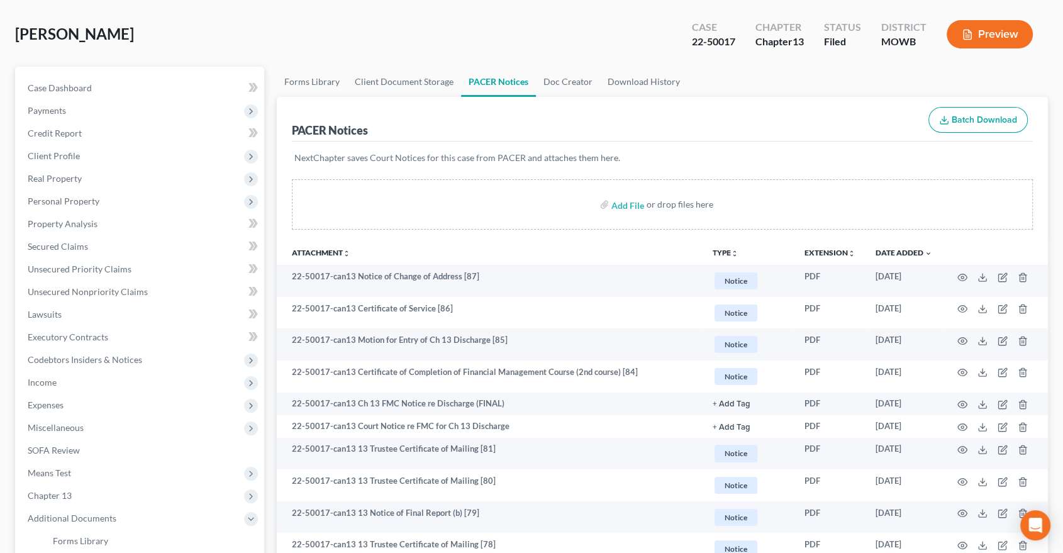
scroll to position [70, 0]
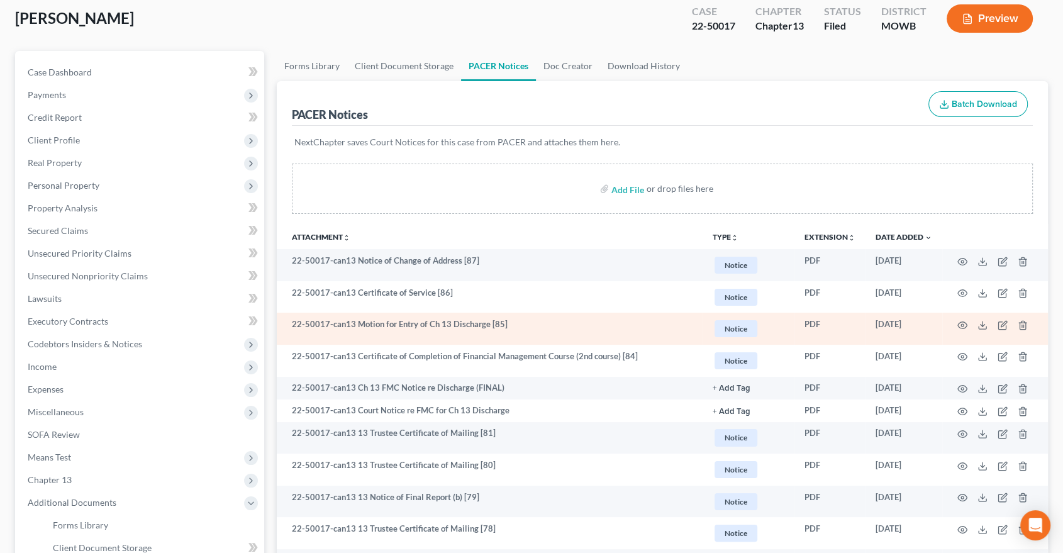
click at [954, 323] on td at bounding box center [996, 329] width 106 height 32
click at [960, 323] on icon "button" at bounding box center [963, 325] width 10 height 10
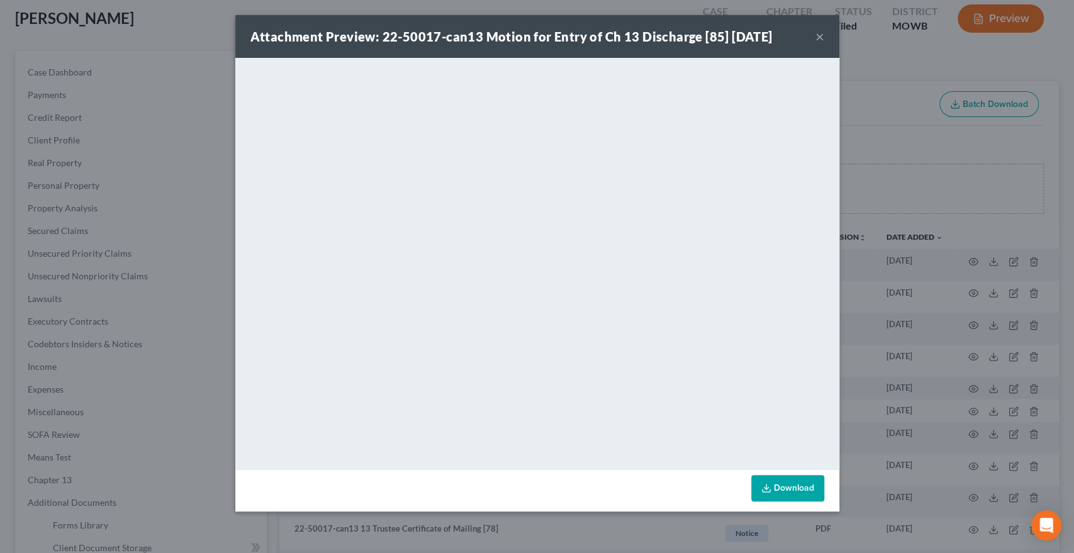
click at [817, 35] on button "×" at bounding box center [819, 36] width 9 height 15
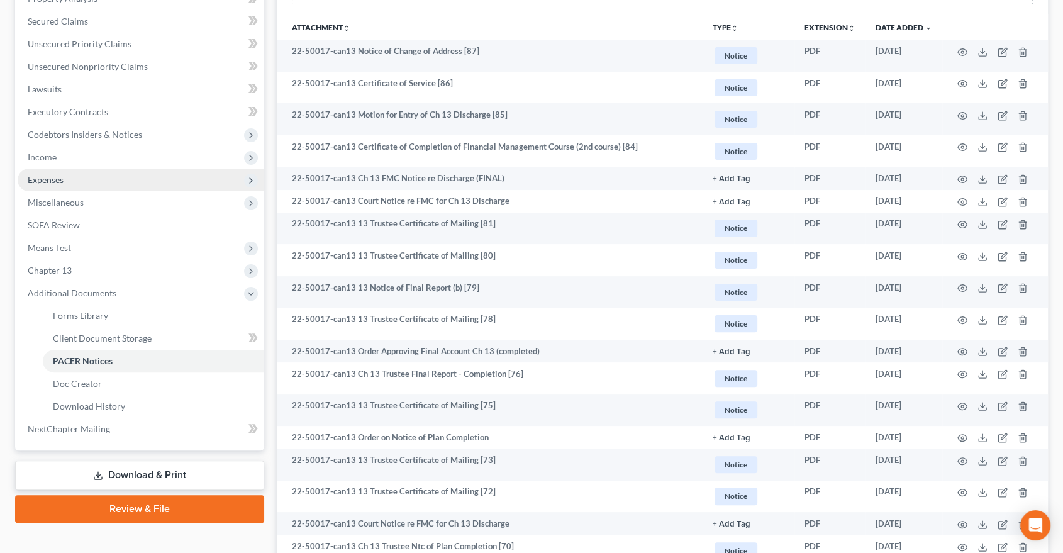
scroll to position [0, 0]
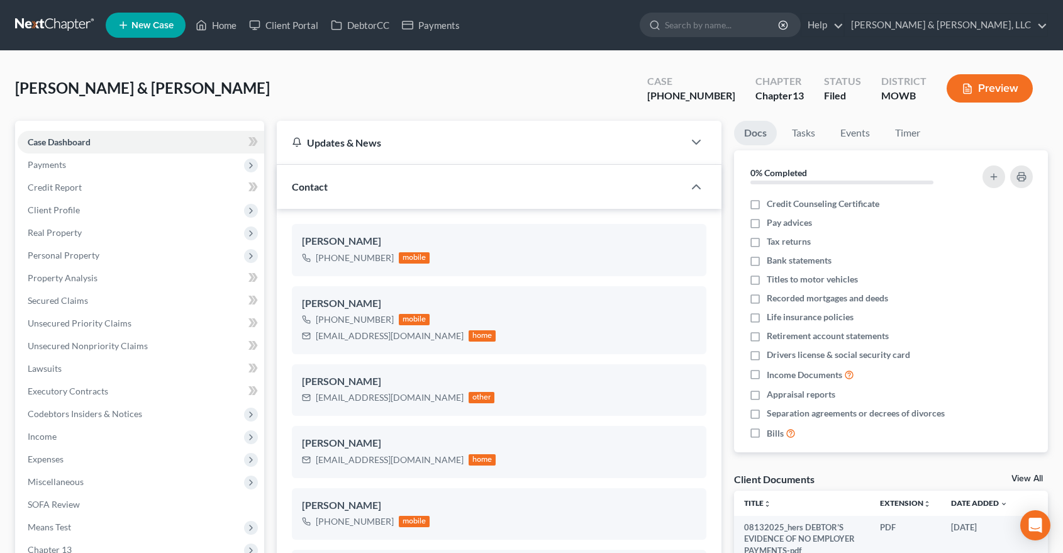
select select "6"
select select "0"
click at [223, 25] on link "Home" at bounding box center [215, 25] width 53 height 23
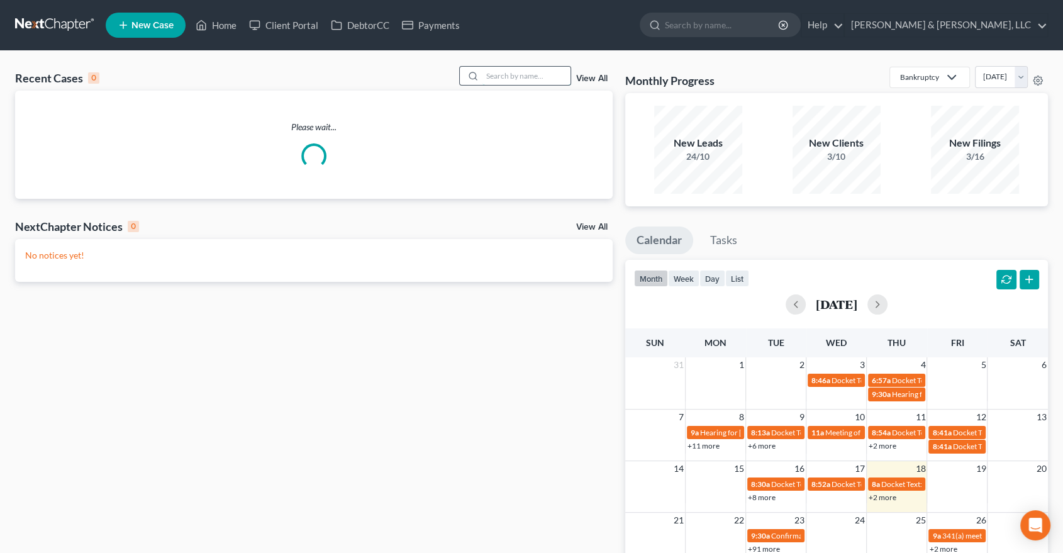
click at [518, 84] on input "search" at bounding box center [527, 76] width 88 height 18
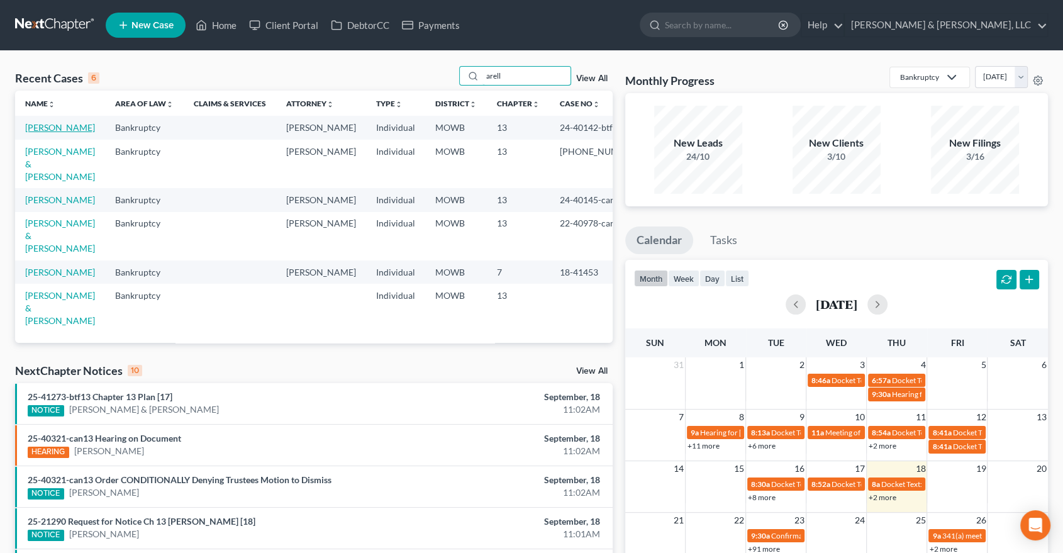
type input "arell"
click at [45, 123] on link "[PERSON_NAME]" at bounding box center [60, 127] width 70 height 11
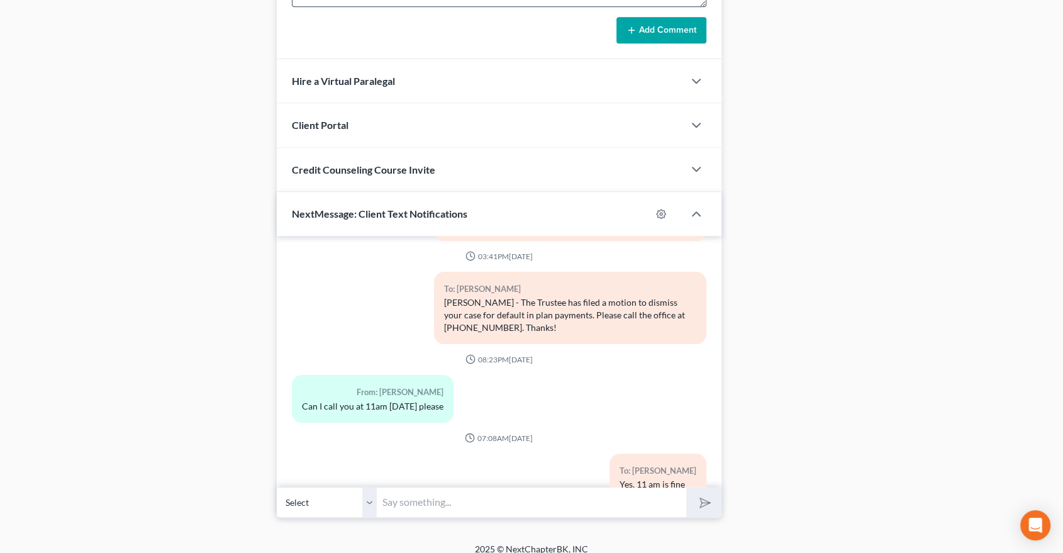
scroll to position [1059, 0]
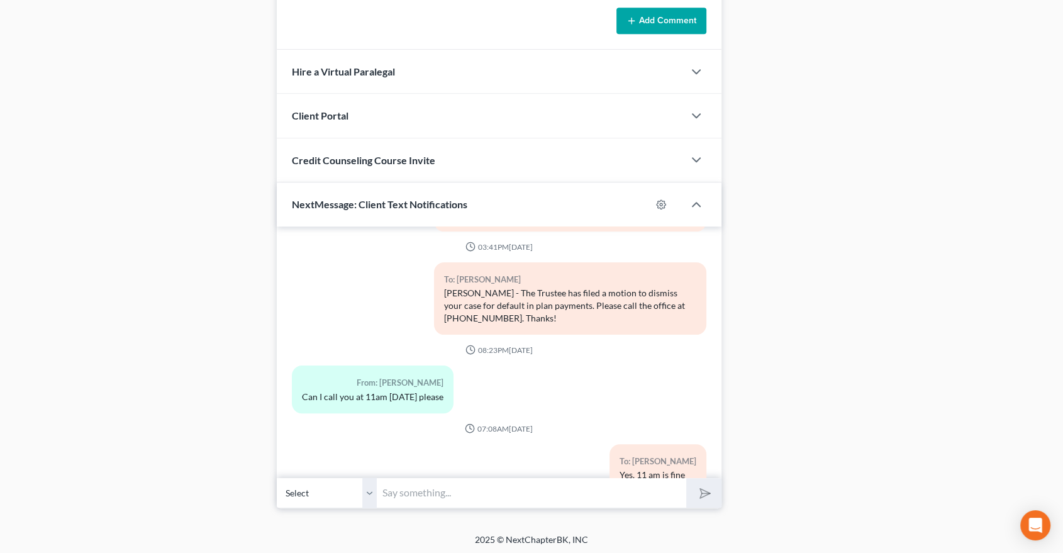
click at [443, 498] on input "text" at bounding box center [533, 493] width 310 height 31
type input "I"
drag, startPoint x: 536, startPoint y: 491, endPoint x: 500, endPoint y: 490, distance: 35.9
click at [500, 490] on input "Did you try to call? I tried to call you but your mailbox is full." at bounding box center [533, 493] width 310 height 31
type input "Did you try to call? I tried to leave a message but your mailbox is full."
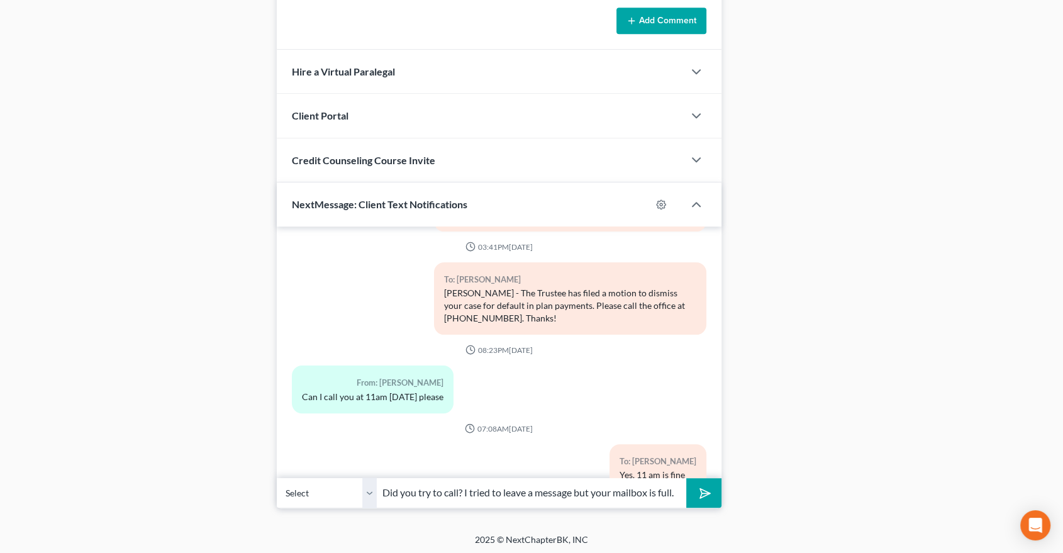
click at [698, 490] on icon "submit" at bounding box center [703, 493] width 18 height 18
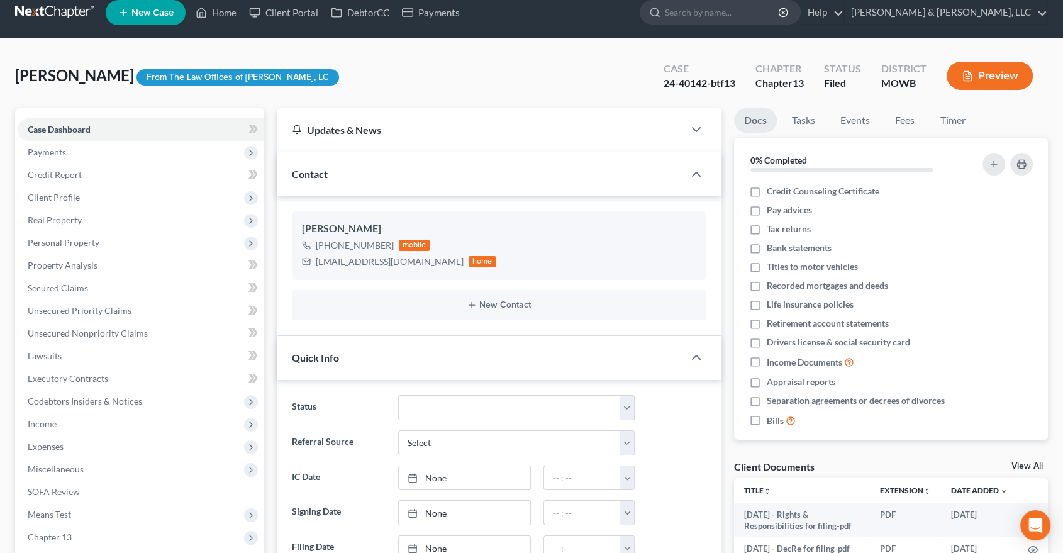
scroll to position [10, 0]
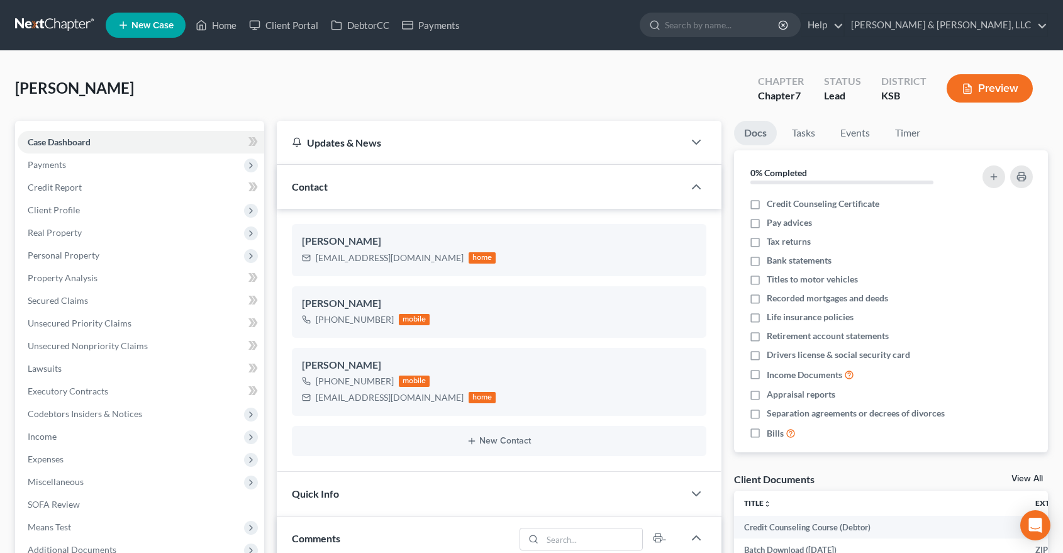
select select "0"
